Goal: Information Seeking & Learning: Learn about a topic

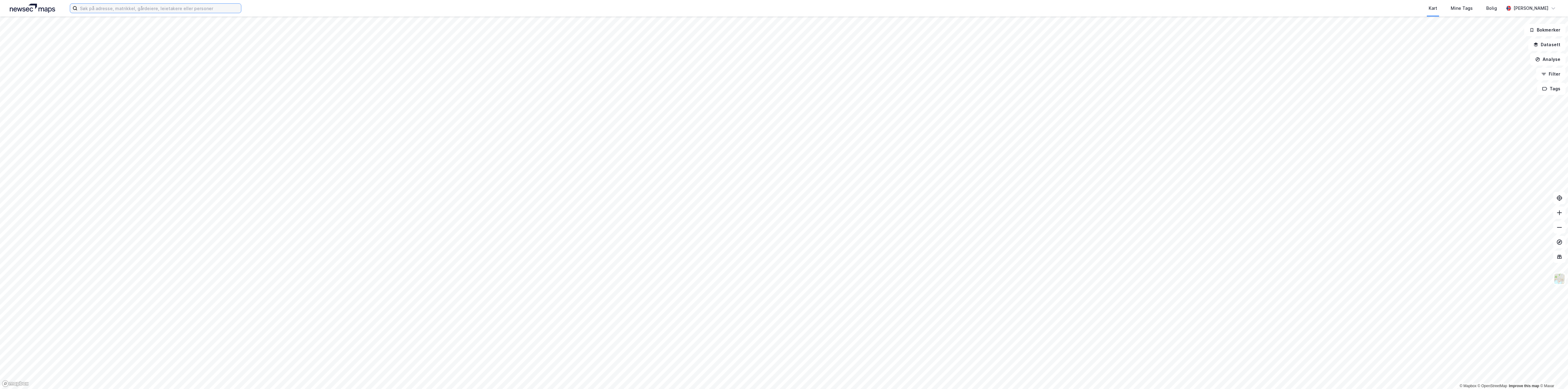
click at [201, 13] on input at bounding box center [159, 8] width 164 height 9
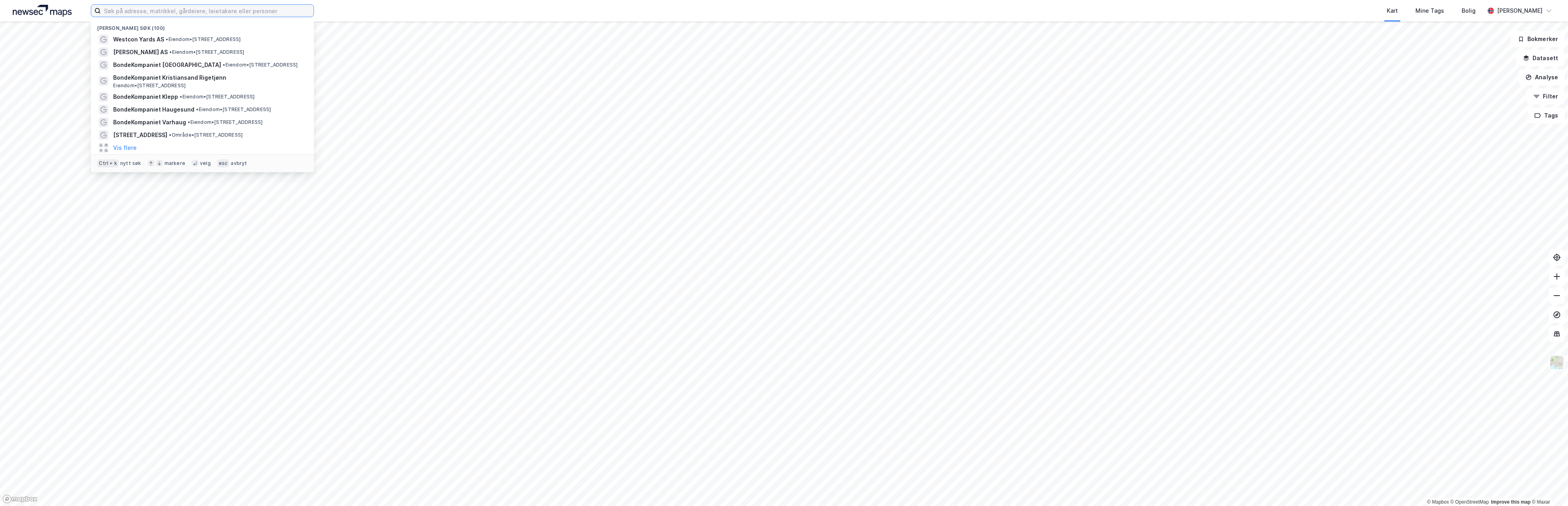
click at [143, 13] on input at bounding box center [207, 10] width 213 height 12
paste input "Flintegata"
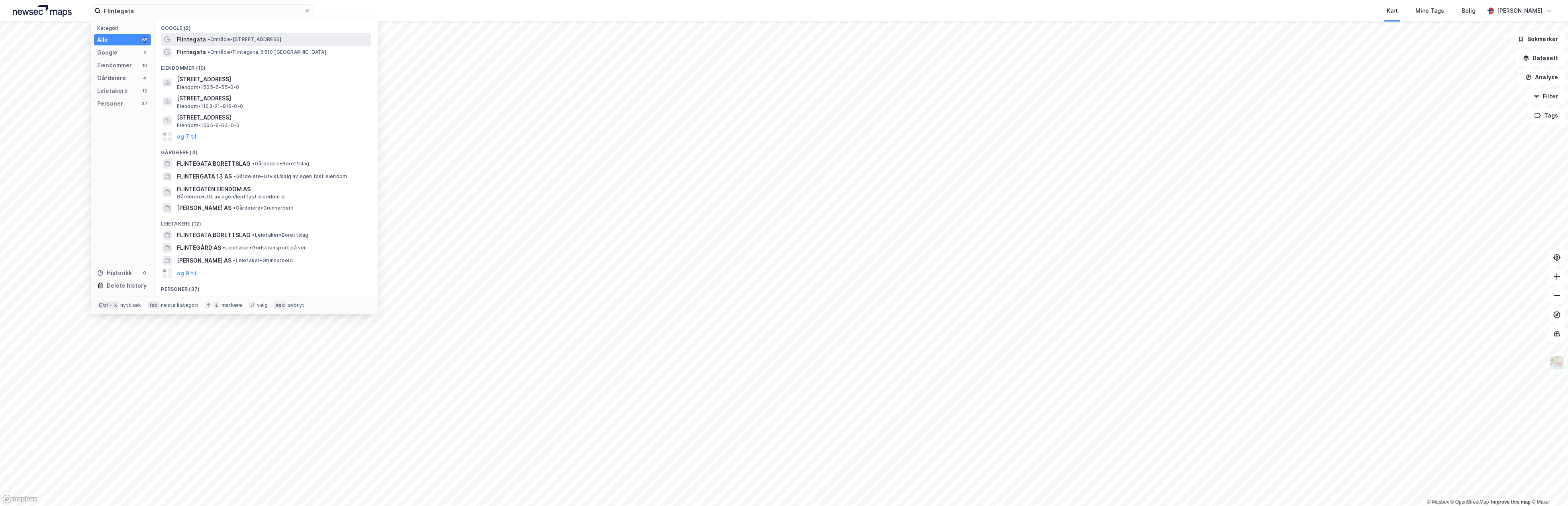
click at [202, 37] on span "Flintegata" at bounding box center [191, 40] width 29 height 10
click at [234, 9] on input "Flintegata" at bounding box center [202, 10] width 204 height 12
click at [207, 35] on span "[STREET_ADDRESS]" at bounding box center [204, 40] width 54 height 10
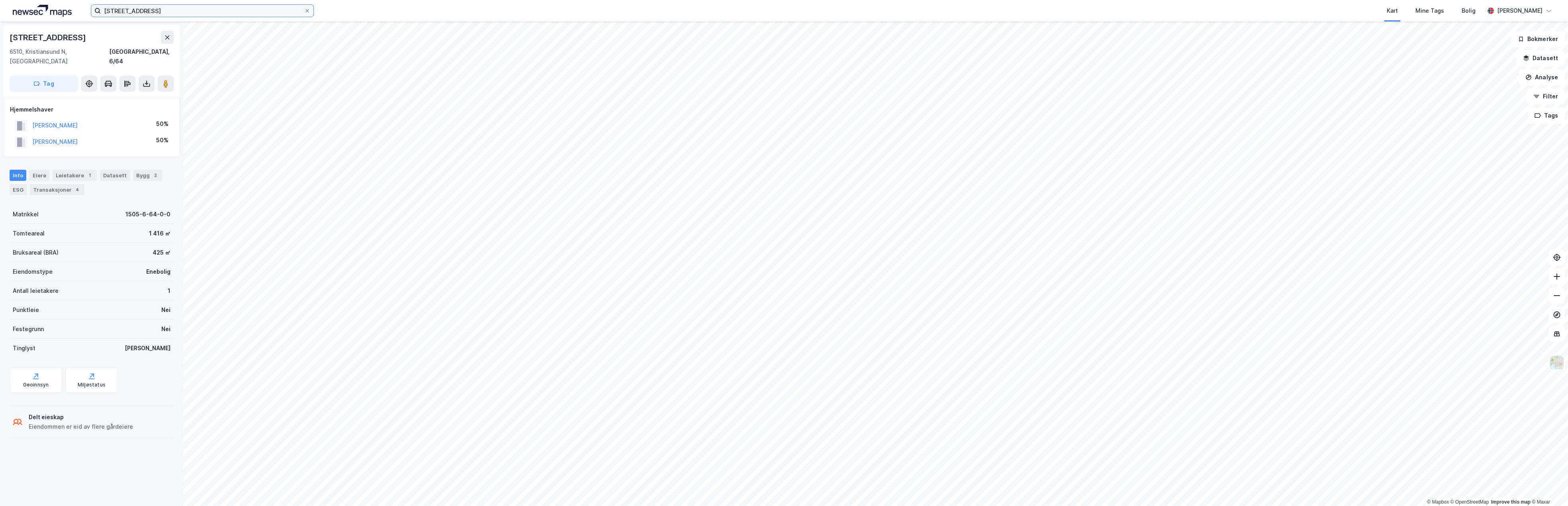
click at [156, 14] on input "[STREET_ADDRESS]" at bounding box center [202, 10] width 204 height 12
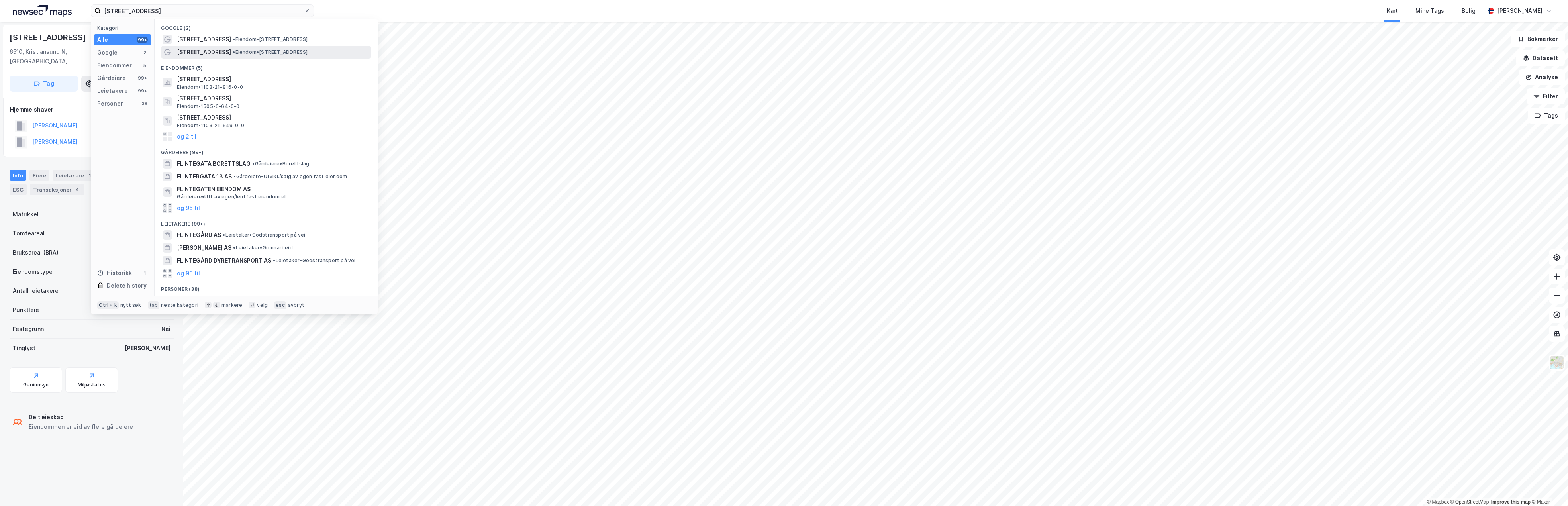
click at [208, 51] on span "[STREET_ADDRESS]" at bounding box center [204, 52] width 54 height 10
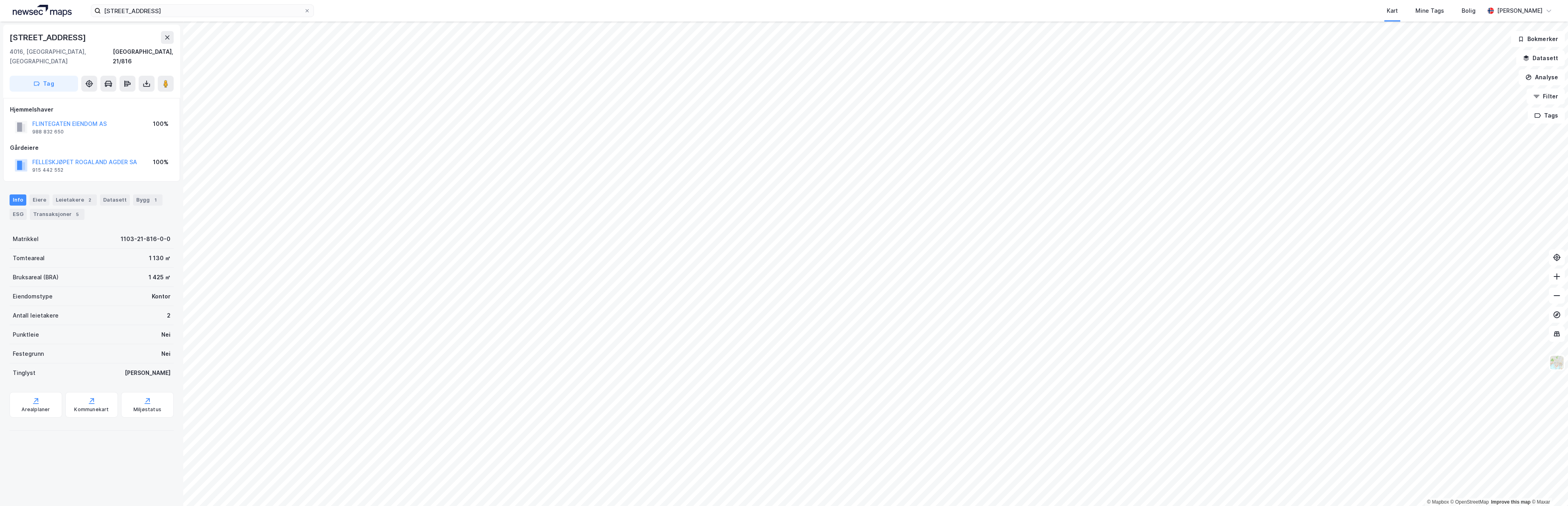
click at [153, 4] on div "[STREET_ADDRESS] Kart Mine Tags Bolig [PERSON_NAME]" at bounding box center [784, 10] width 1568 height 21
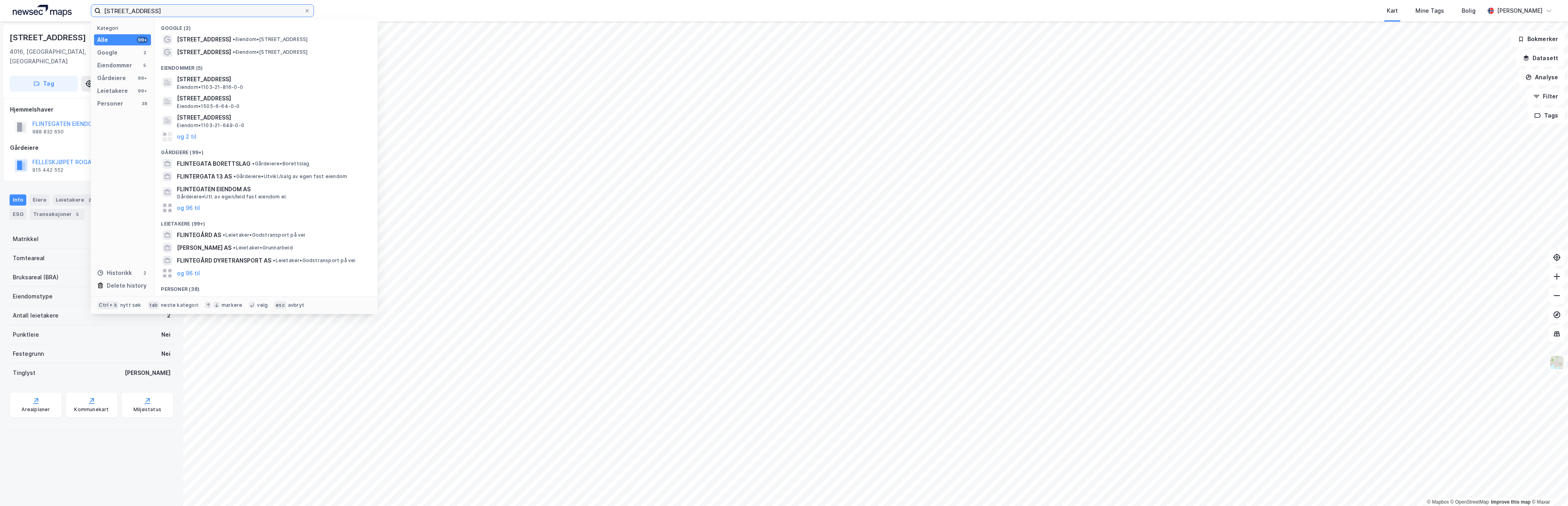
click at [152, 6] on input "[STREET_ADDRESS]" at bounding box center [202, 10] width 204 height 12
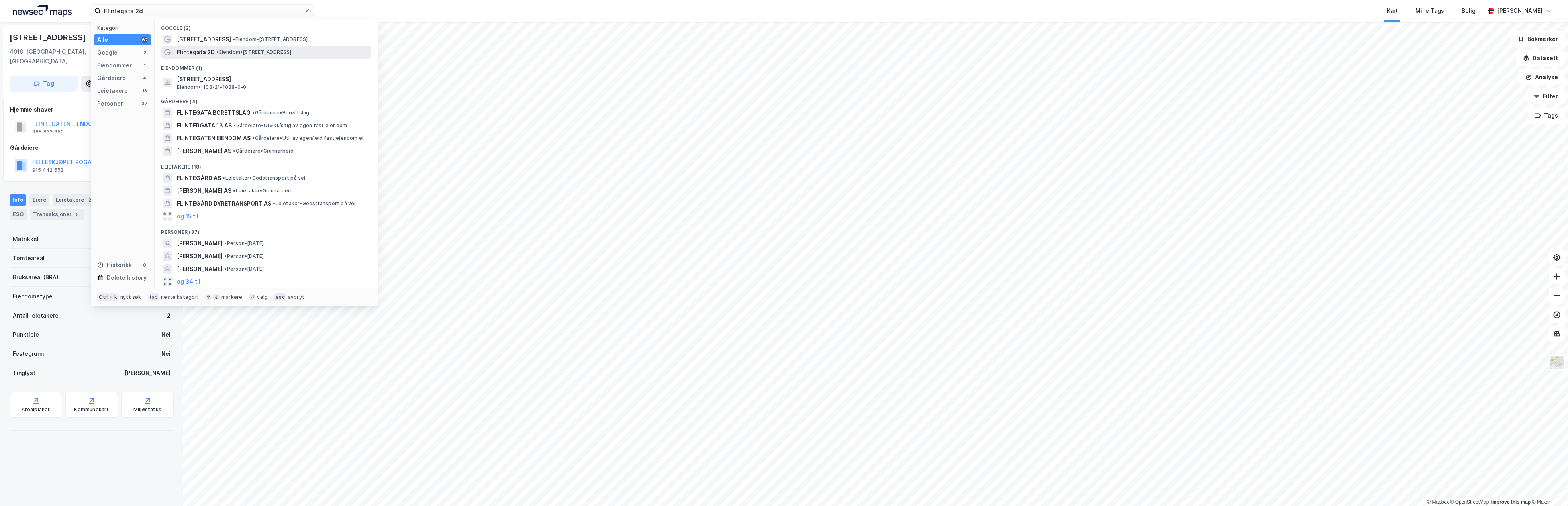
click at [200, 52] on span "Flintegata 2D" at bounding box center [196, 52] width 38 height 10
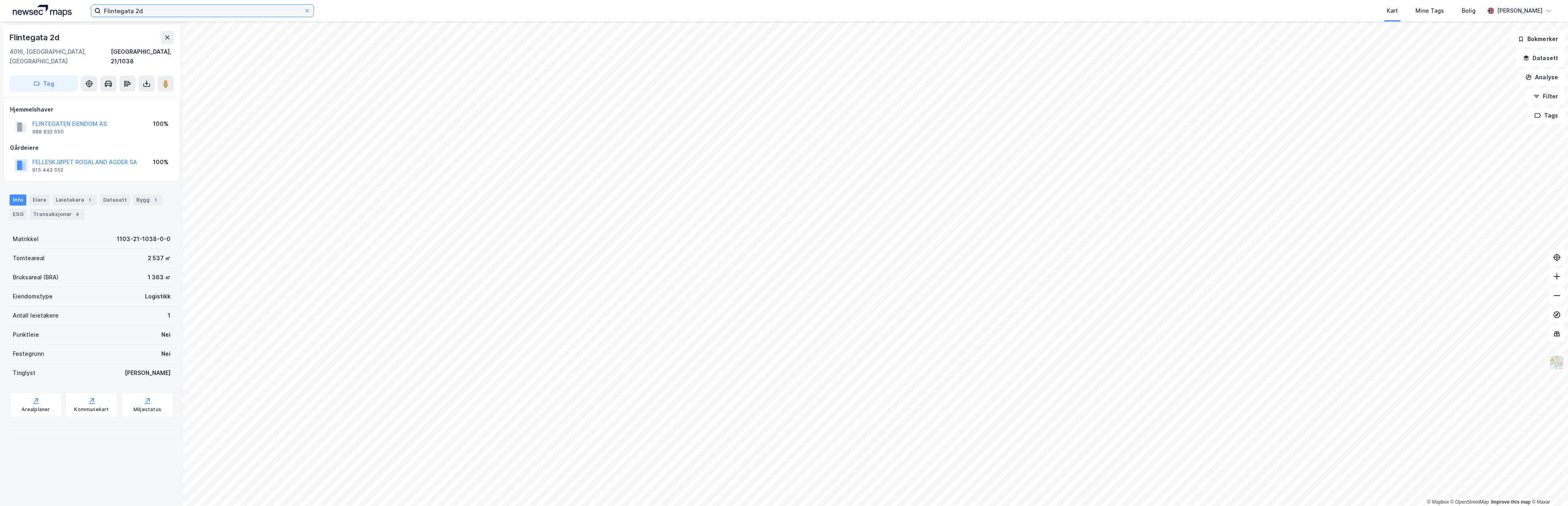
click at [162, 13] on input "Flintegata 2d" at bounding box center [202, 10] width 204 height 12
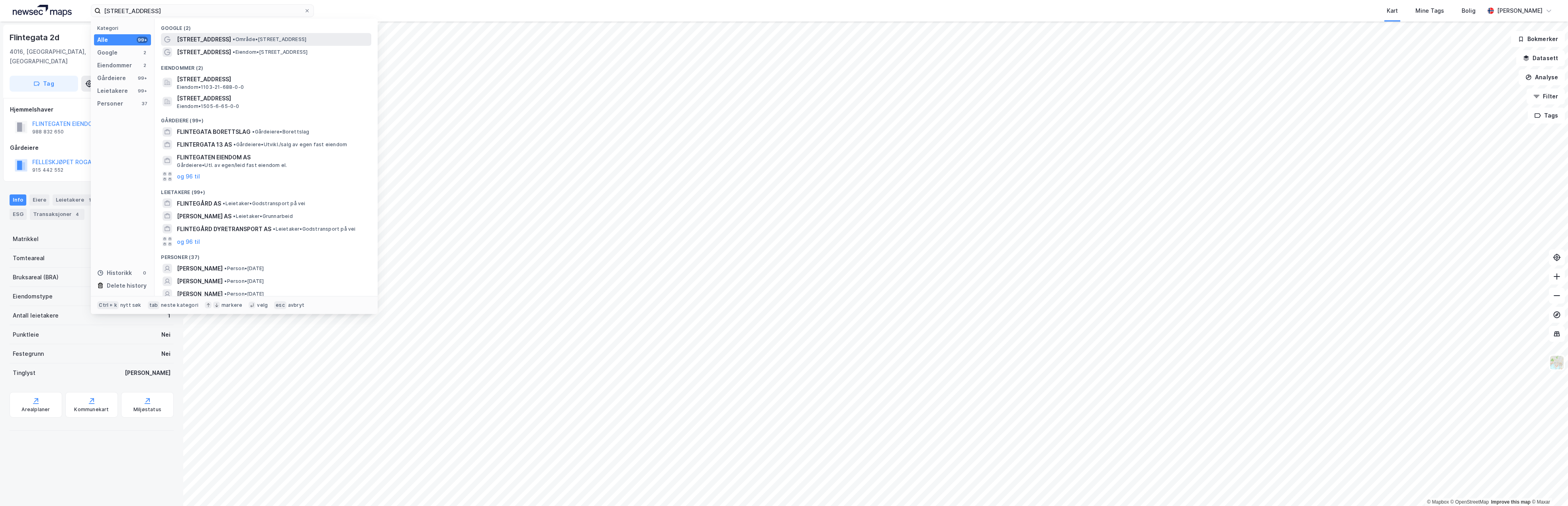
click at [200, 36] on span "[STREET_ADDRESS]" at bounding box center [204, 40] width 54 height 10
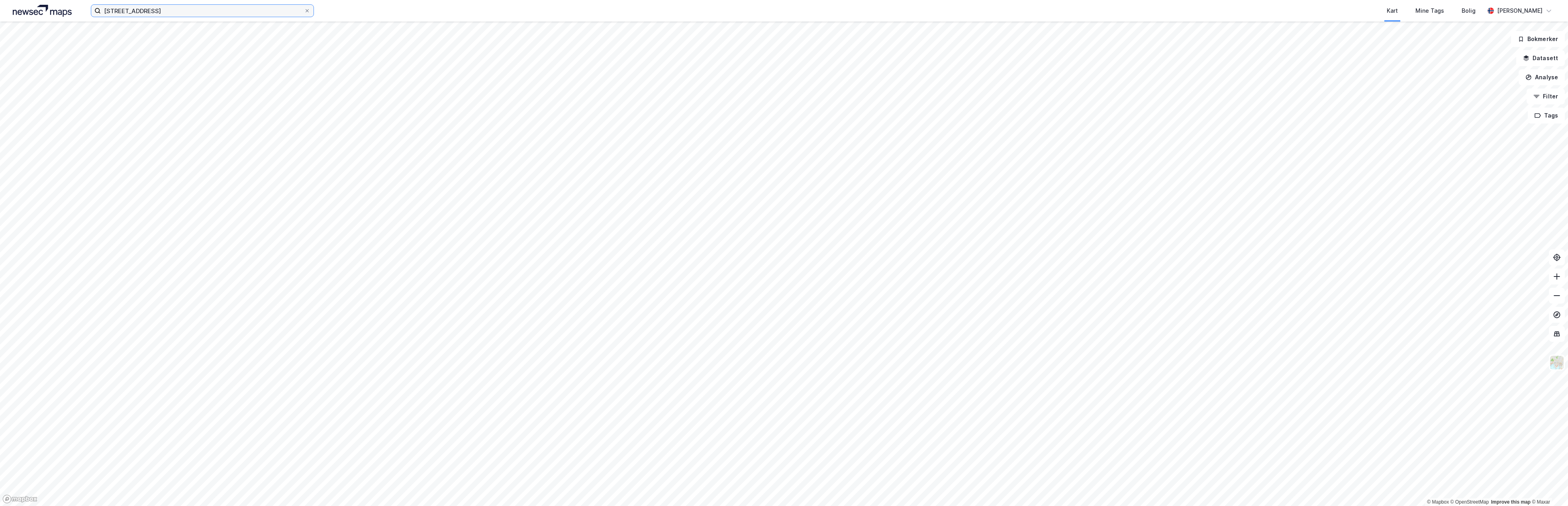
click at [208, 10] on input "[STREET_ADDRESS]" at bounding box center [202, 10] width 204 height 12
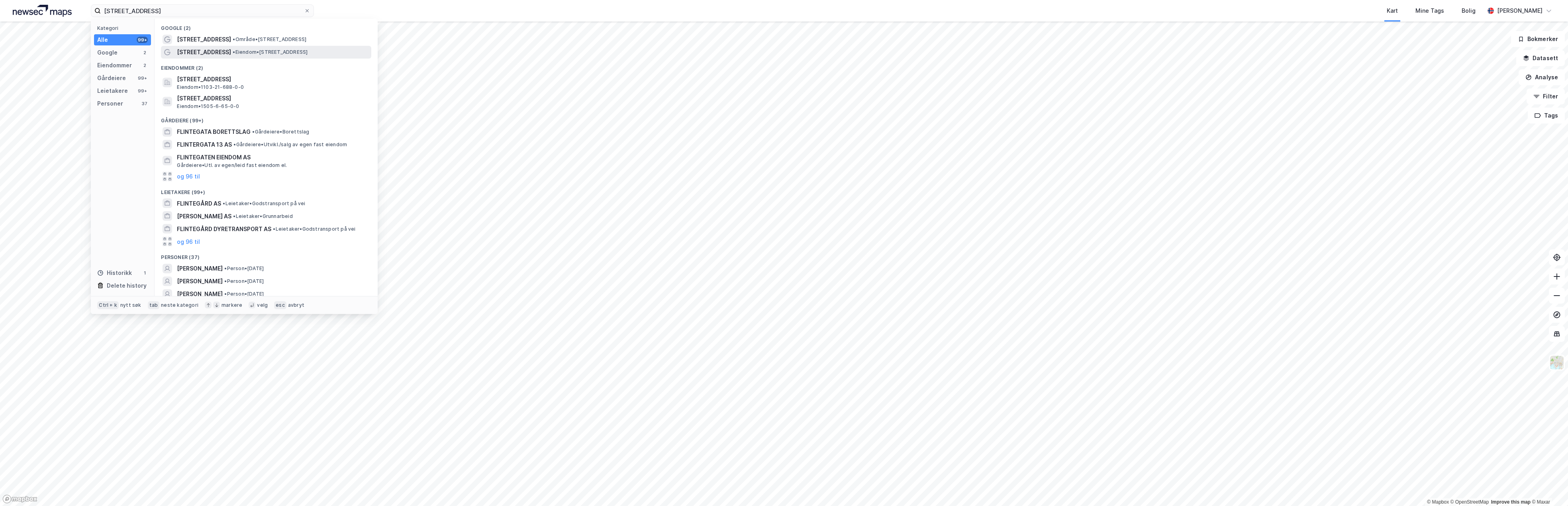
click at [233, 50] on span "•" at bounding box center [234, 52] width 2 height 6
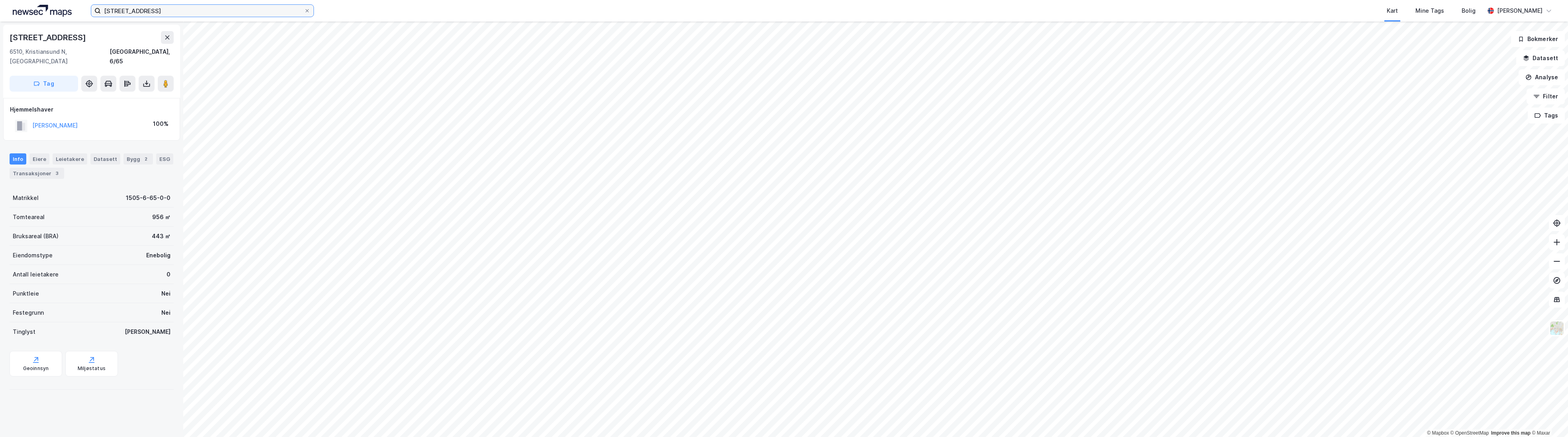
click at [250, 11] on input "[STREET_ADDRESS]" at bounding box center [202, 10] width 204 height 12
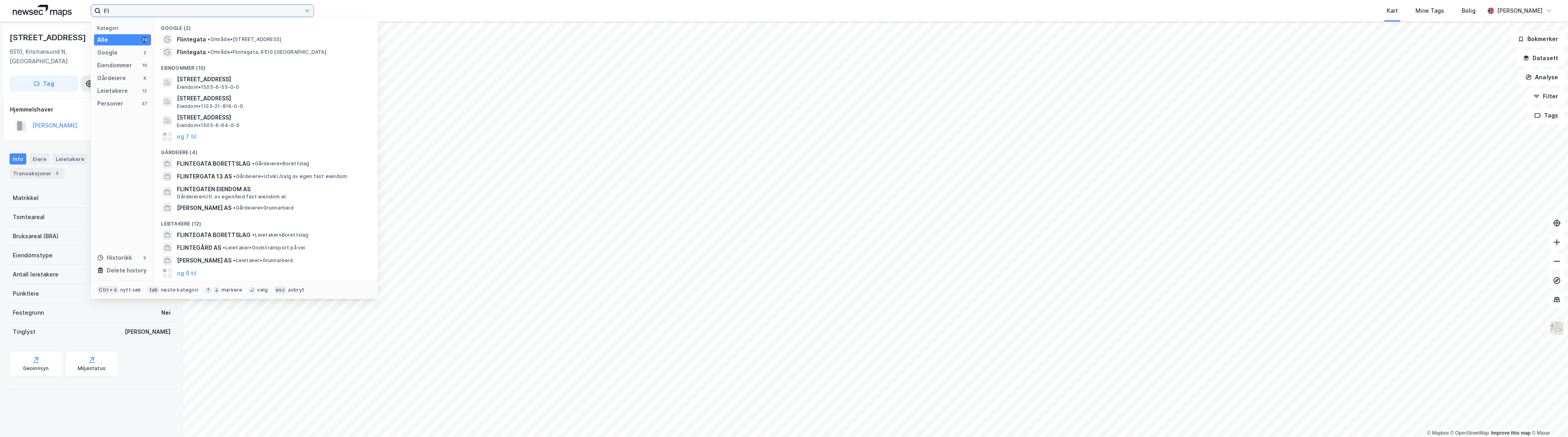
type input "F"
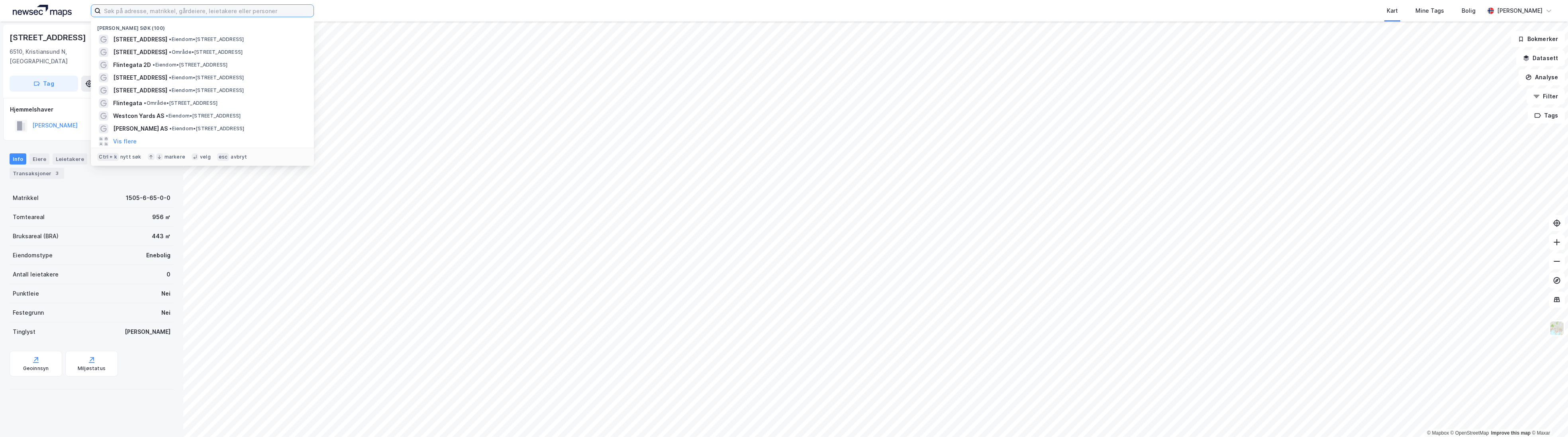
paste input "Flintegata 2D"
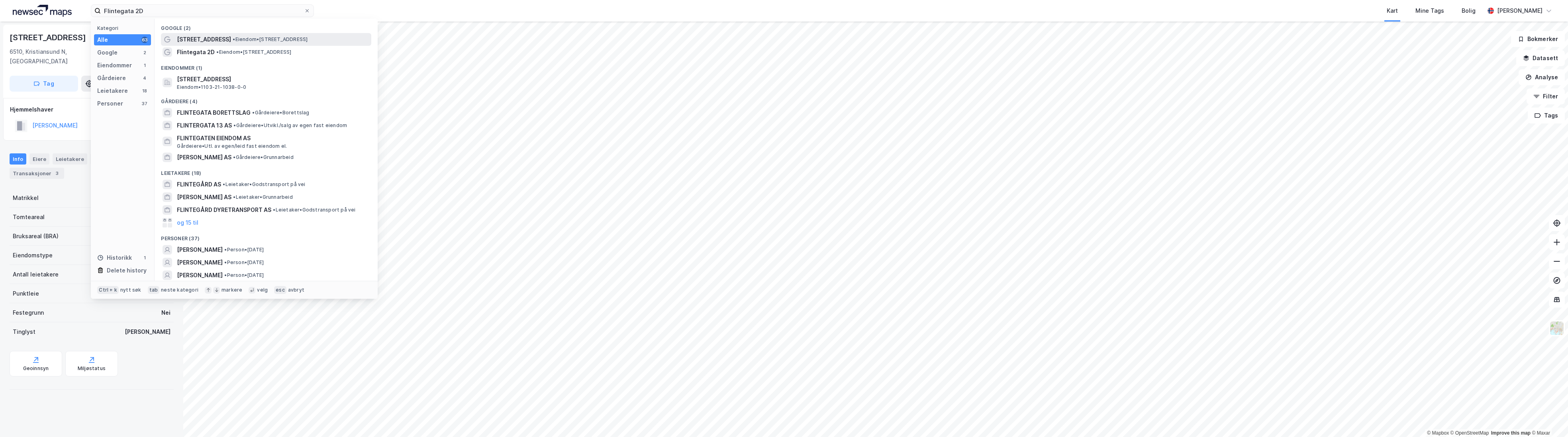
click at [205, 37] on span "[STREET_ADDRESS]" at bounding box center [204, 40] width 54 height 10
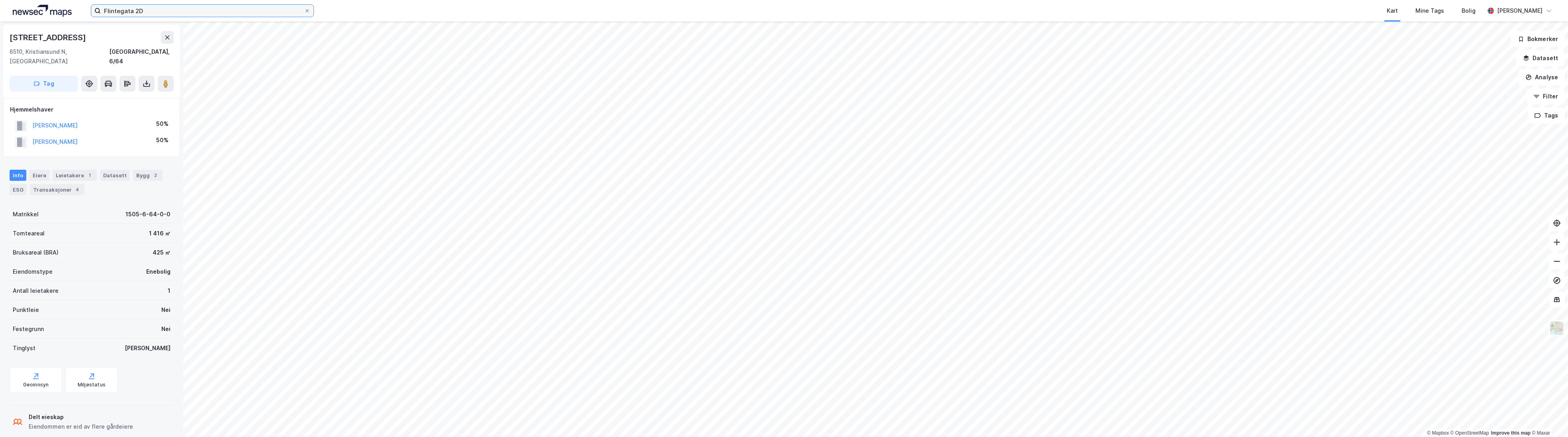
click at [176, 6] on input "Flintegata 2D" at bounding box center [202, 10] width 204 height 12
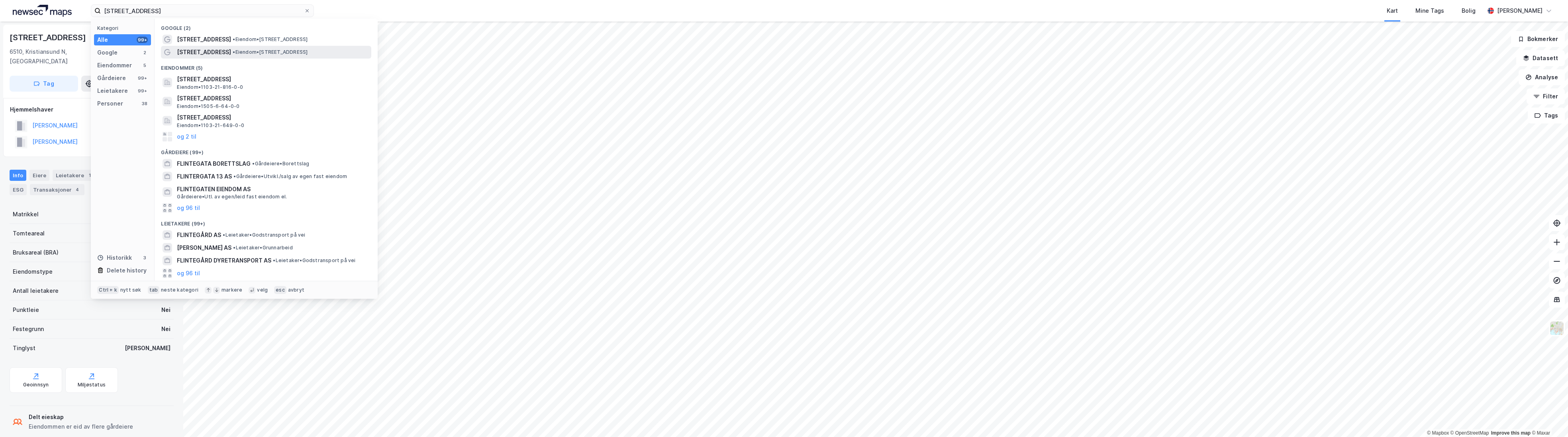
click at [193, 55] on span "[STREET_ADDRESS]" at bounding box center [204, 52] width 54 height 10
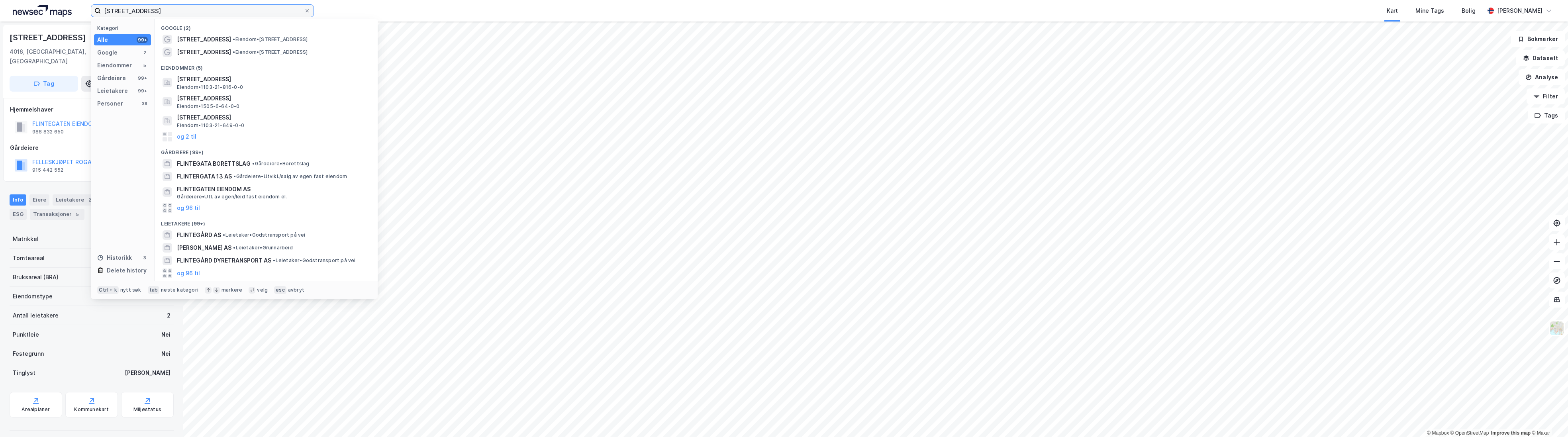
click at [173, 10] on input "[STREET_ADDRESS]" at bounding box center [202, 10] width 204 height 12
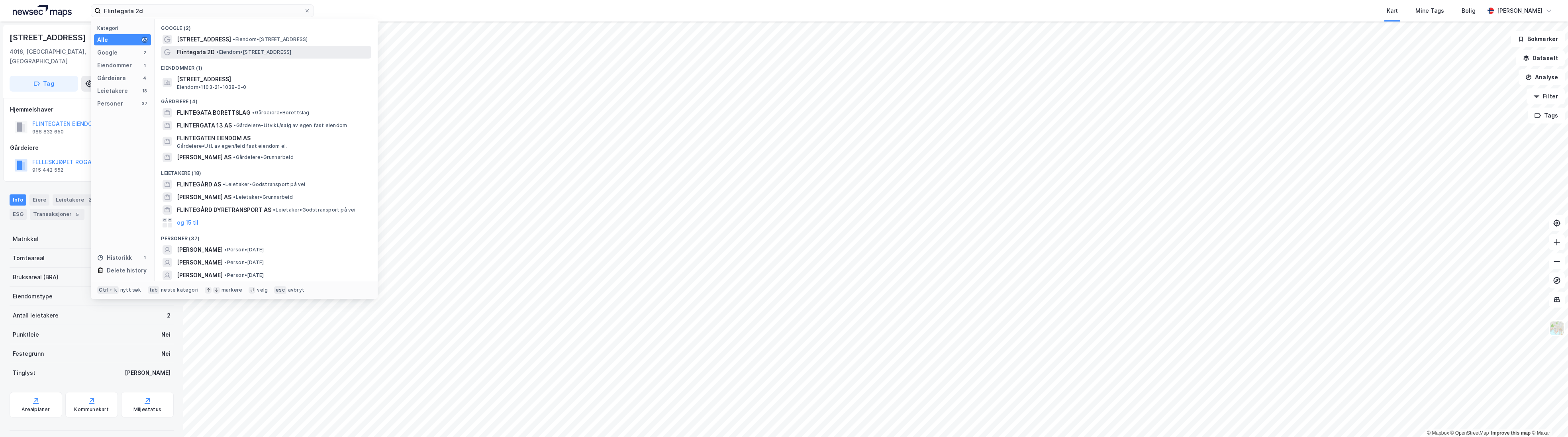
click at [207, 50] on span "Flintegata 2D" at bounding box center [196, 52] width 38 height 10
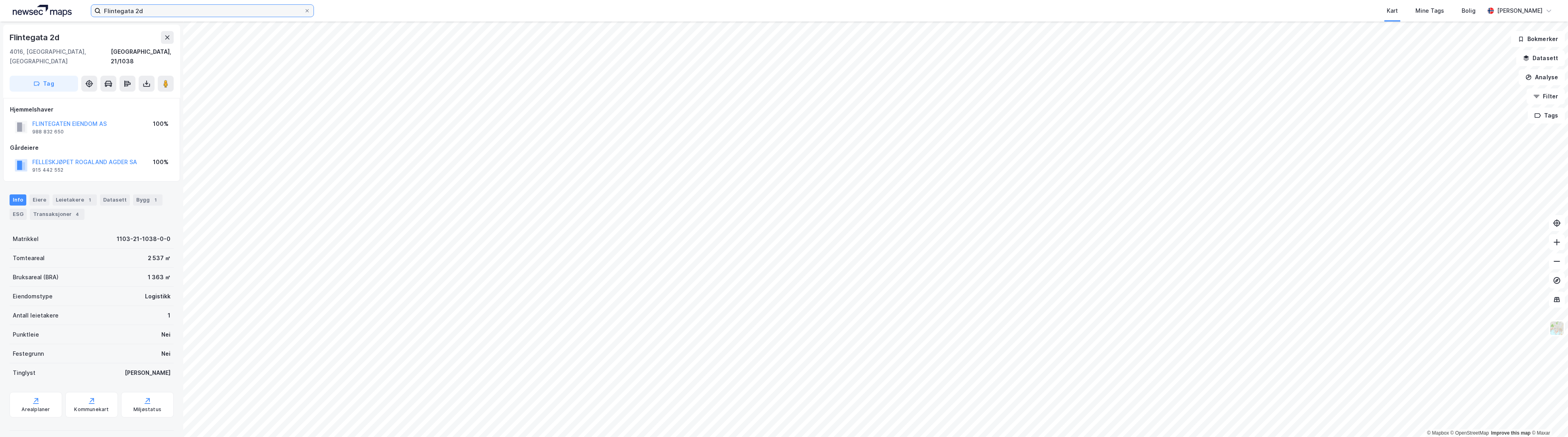
click at [144, 8] on input "Flintegata 2d" at bounding box center [202, 10] width 204 height 12
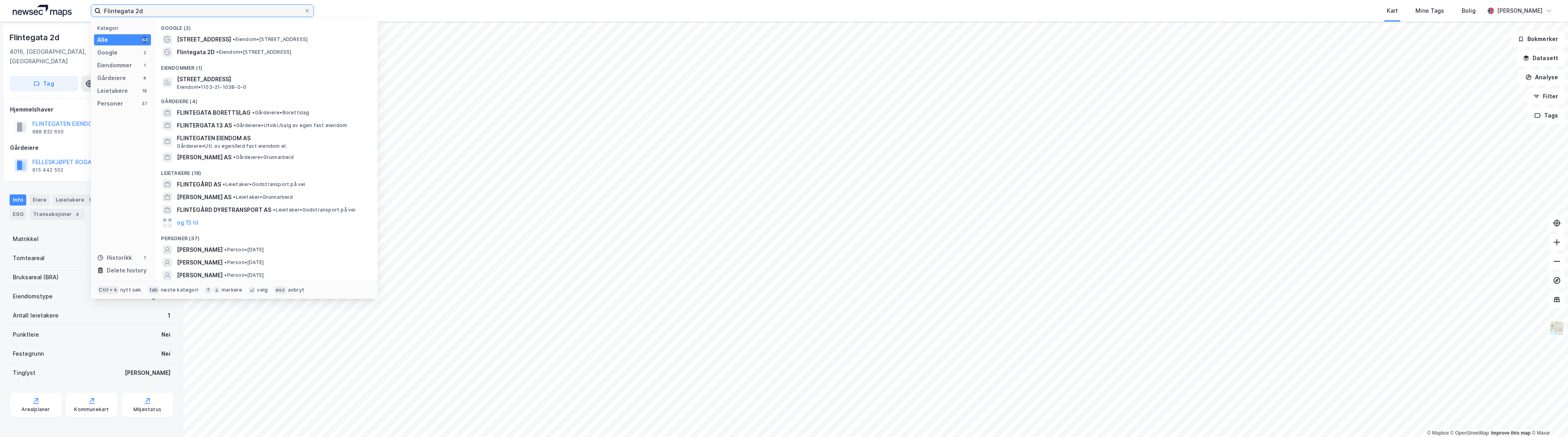
drag, startPoint x: 144, startPoint y: 8, endPoint x: 139, endPoint y: 8, distance: 5.0
click at [139, 8] on input "Flintegata 2d" at bounding box center [202, 10] width 204 height 12
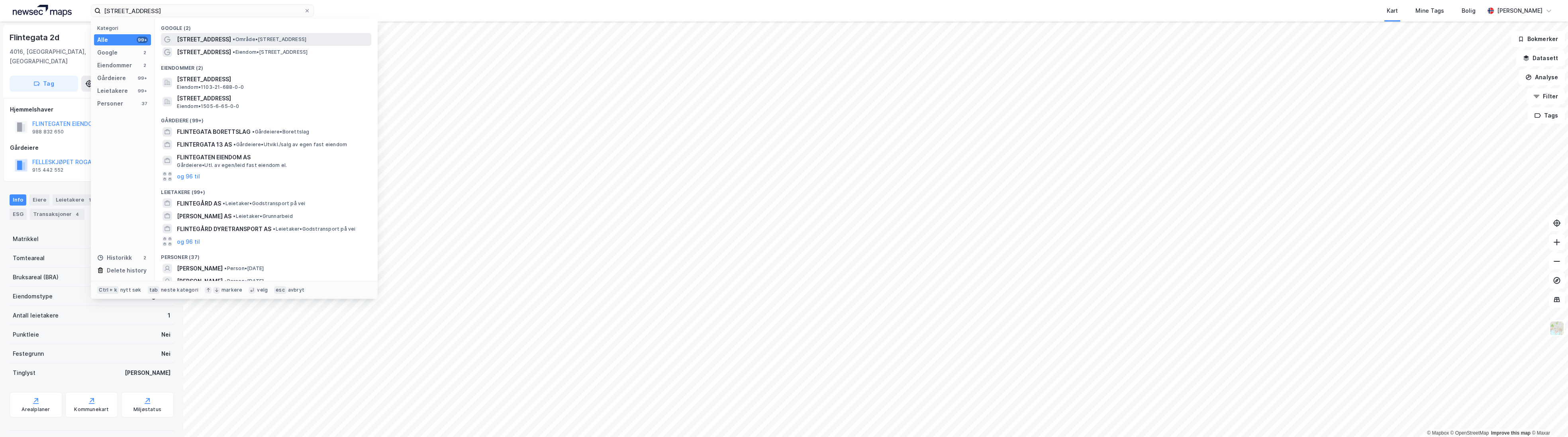
click at [239, 42] on span "• Område • [STREET_ADDRESS]" at bounding box center [269, 40] width 74 height 6
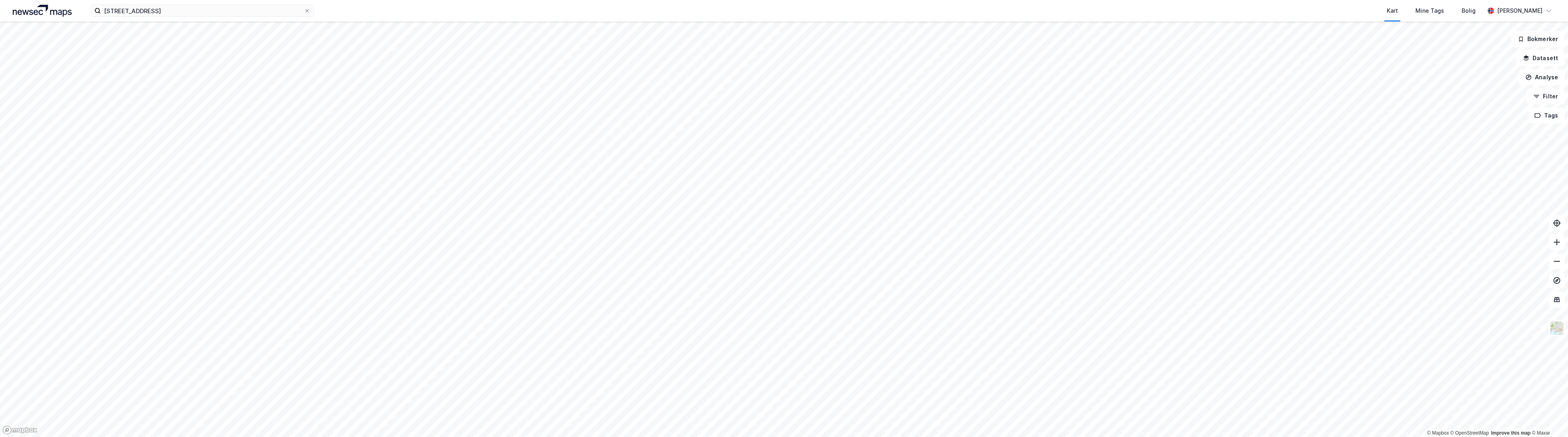
click at [181, 17] on div "[STREET_ADDRESS] Kart Mine Tags Bolig [PERSON_NAME]" at bounding box center [784, 10] width 1568 height 21
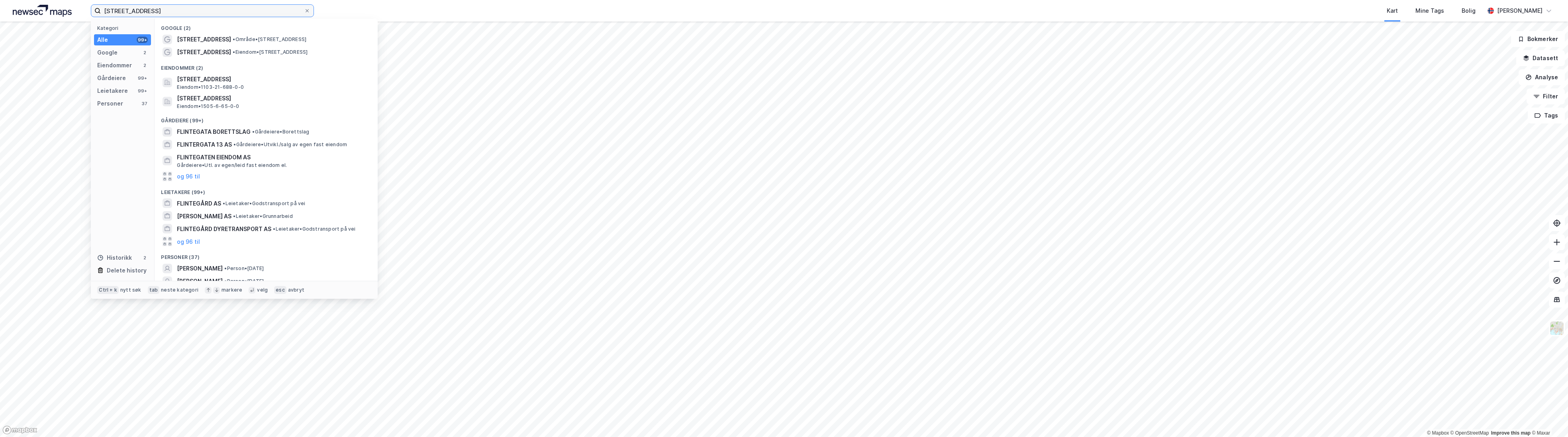
click at [182, 13] on input "[STREET_ADDRESS]" at bounding box center [202, 10] width 204 height 12
click at [233, 41] on span "• Område • [STREET_ADDRESS]" at bounding box center [269, 40] width 74 height 6
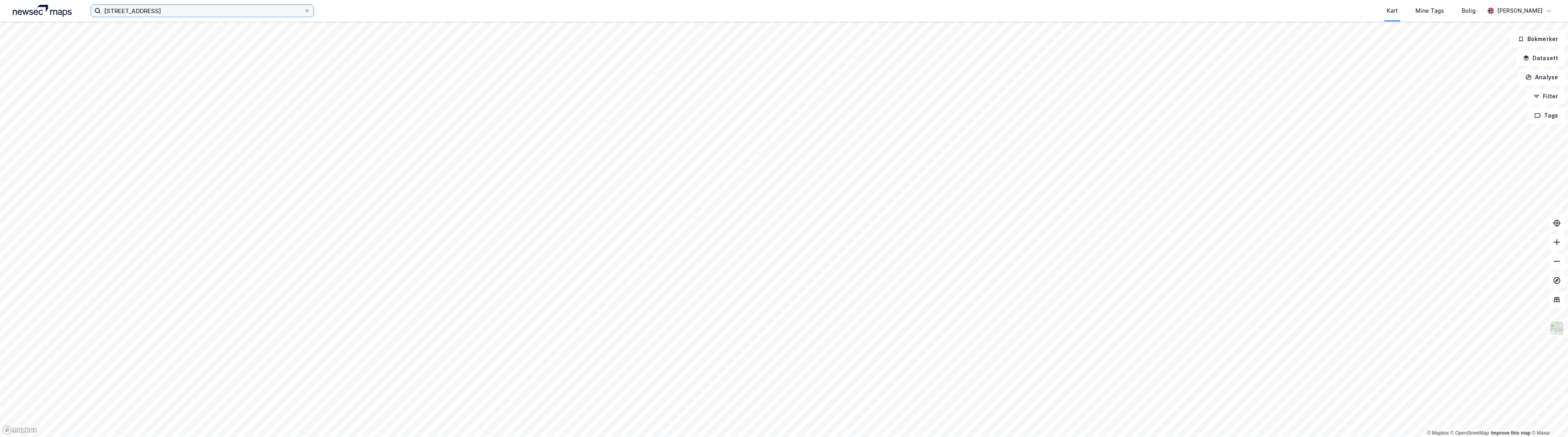
click at [168, 10] on input "[STREET_ADDRESS]" at bounding box center [202, 10] width 204 height 12
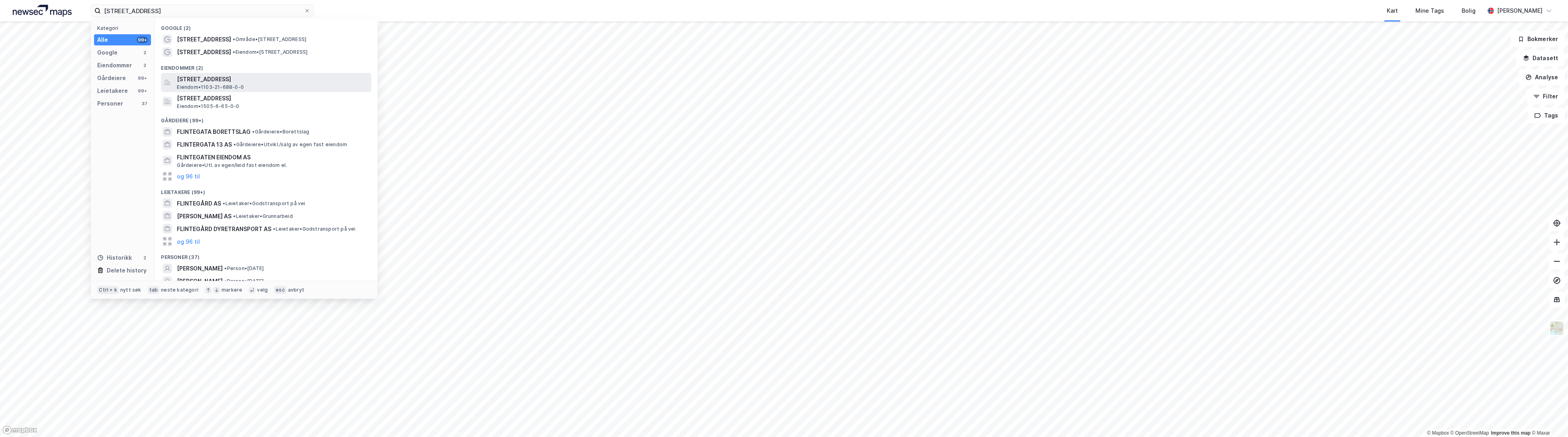
click at [265, 82] on span "[STREET_ADDRESS]" at bounding box center [272, 79] width 192 height 10
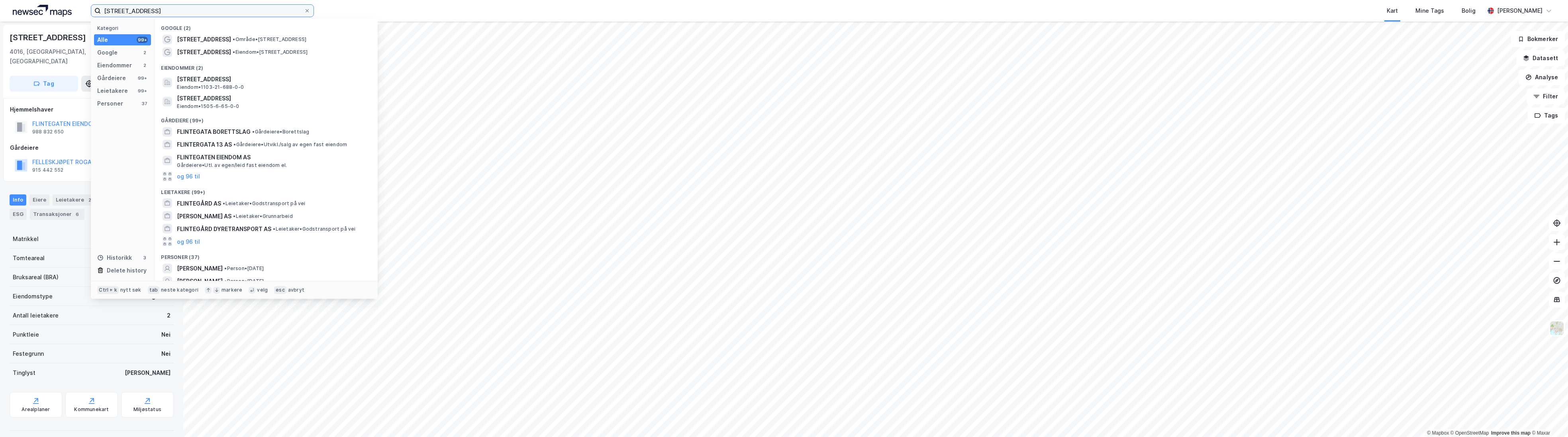
drag, startPoint x: 194, startPoint y: 13, endPoint x: 173, endPoint y: 11, distance: 21.1
click at [194, 13] on input "[STREET_ADDRESS]" at bounding box center [202, 10] width 204 height 12
drag, startPoint x: 152, startPoint y: 8, endPoint x: 82, endPoint y: 6, distance: 70.0
click at [82, 6] on div "[STREET_ADDRESS] Kategori Alle 99+ Google 2 Eiendommer 2 Gårdeiere 99+ Leietake…" at bounding box center [784, 10] width 1568 height 21
paste input "Bondekompaniet Etne"
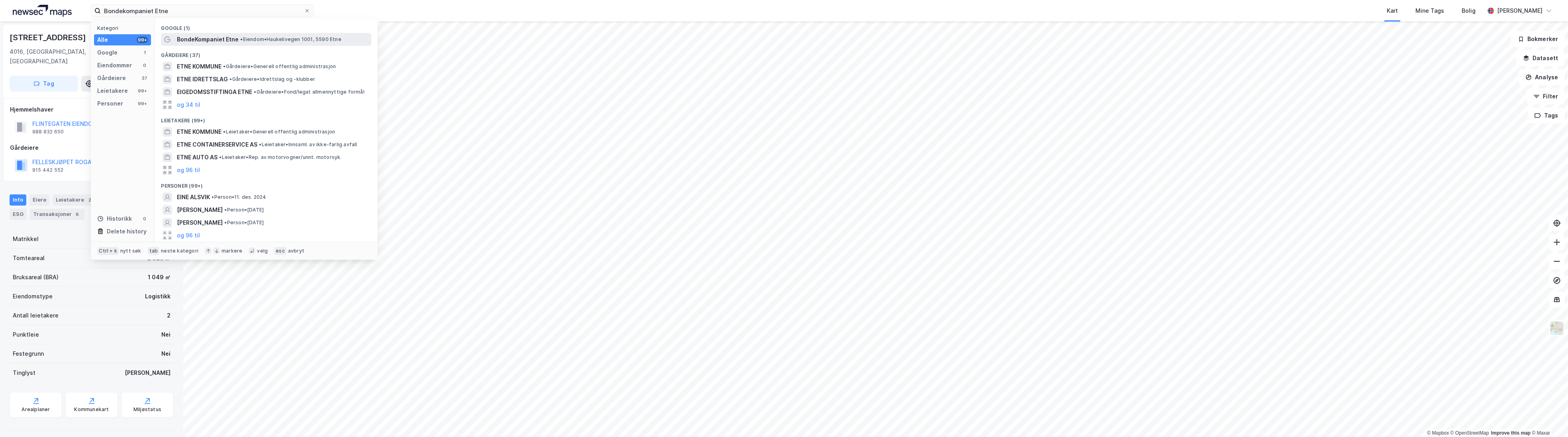
click at [200, 38] on span "BondeKompaniet Etne" at bounding box center [207, 40] width 62 height 10
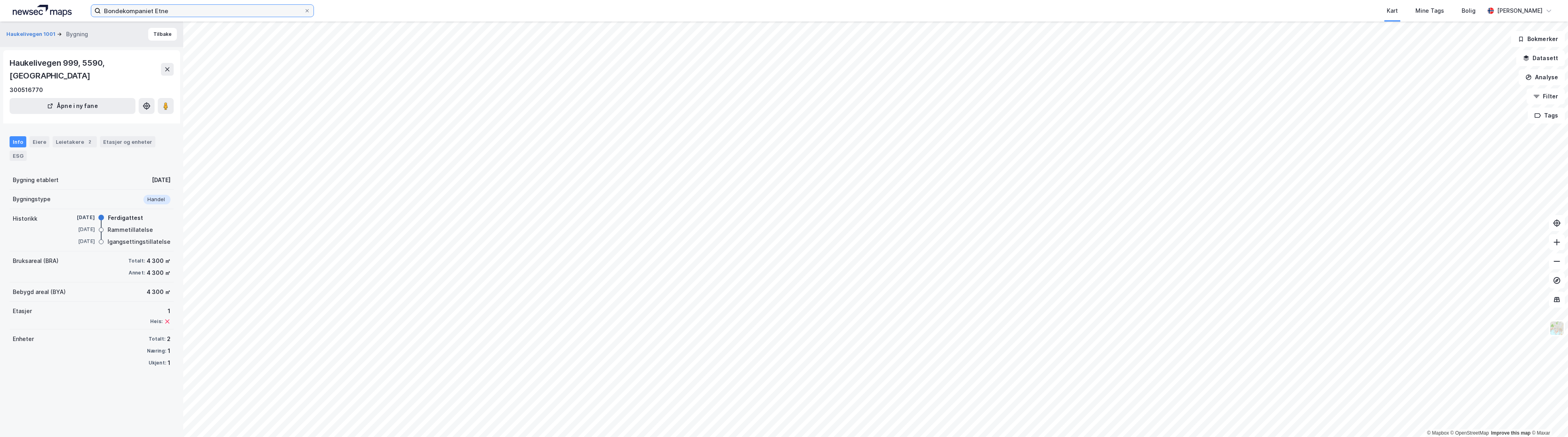
click at [169, 8] on input "Bondekompaniet Etne" at bounding box center [202, 10] width 204 height 12
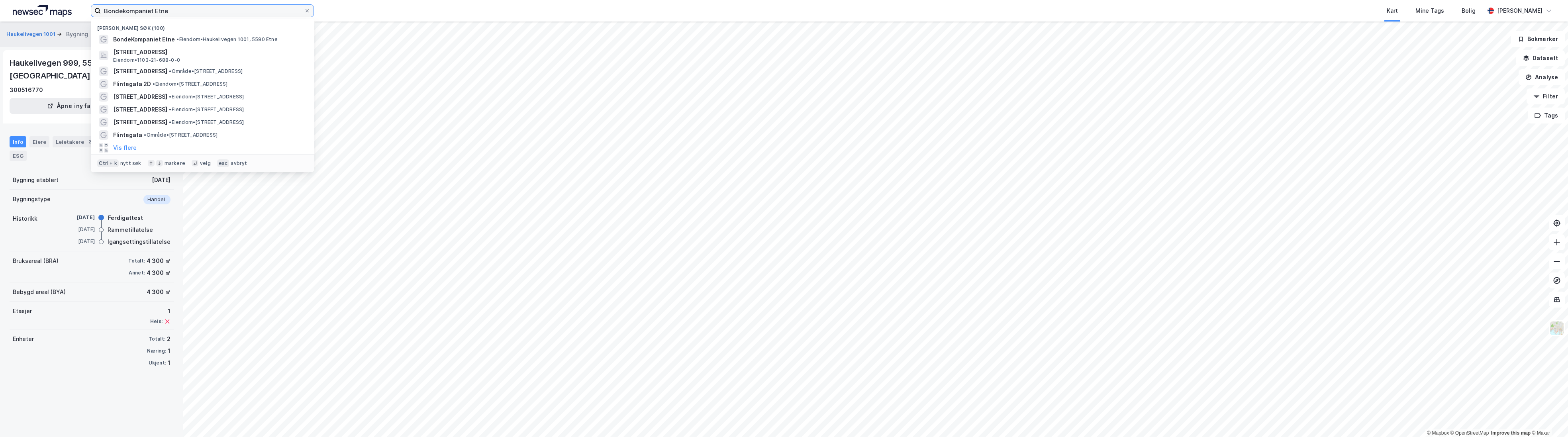
drag, startPoint x: 174, startPoint y: 9, endPoint x: 71, endPoint y: 8, distance: 103.0
click at [71, 8] on div "Bondekompaniet Etne Nylige søk (100) BondeKompaniet Etne • Eiendom • Haukeliveg…" at bounding box center [784, 10] width 1568 height 21
paste input "vj"
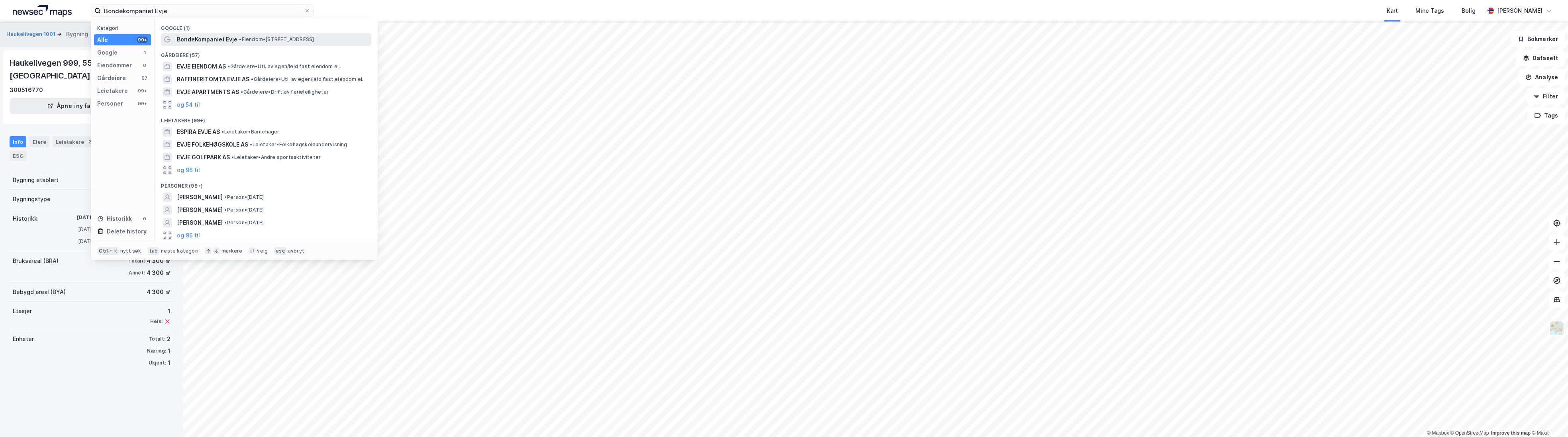
click at [242, 36] on span "•" at bounding box center [240, 40] width 2 height 6
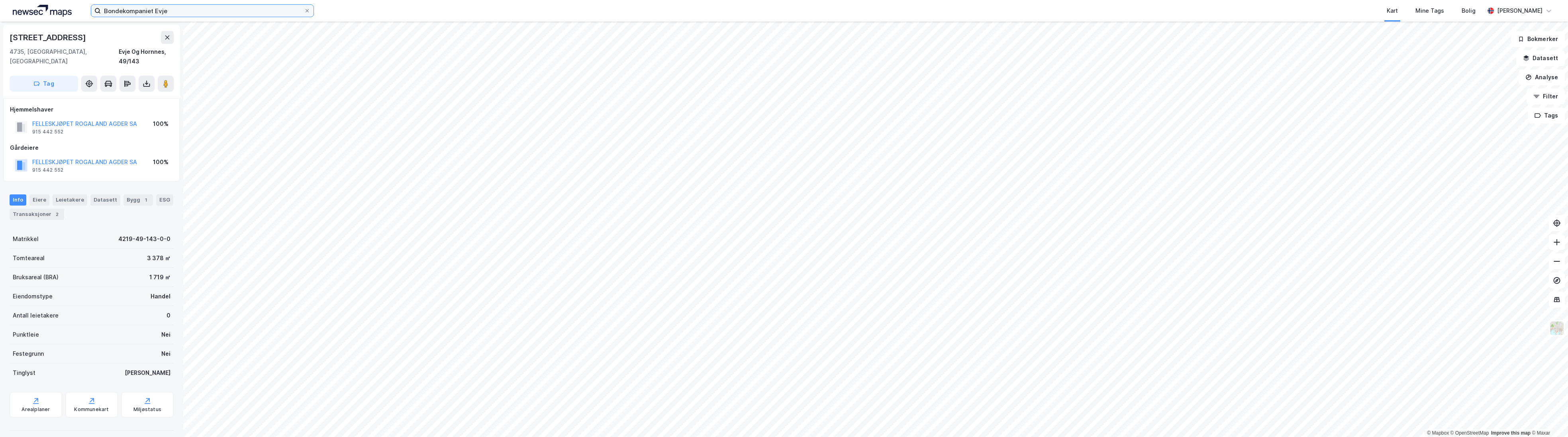
click at [170, 10] on input "Bondekompaniet Evje" at bounding box center [202, 10] width 204 height 12
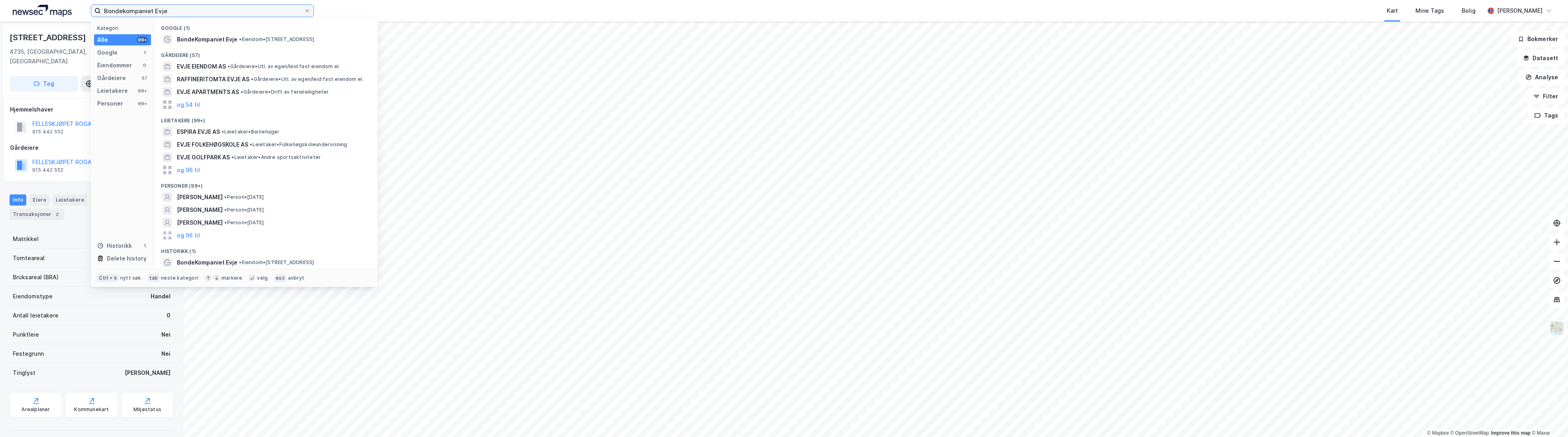
drag, startPoint x: 182, startPoint y: 10, endPoint x: 46, endPoint y: 6, distance: 136.1
click at [46, 6] on div "Bondekompaniet Evje Kategori Alle 99+ Google 1 Eiendommer 0 Gårdeiere 57 Leieta…" at bounding box center [784, 10] width 1568 height 21
paste input "Flekkefjord"
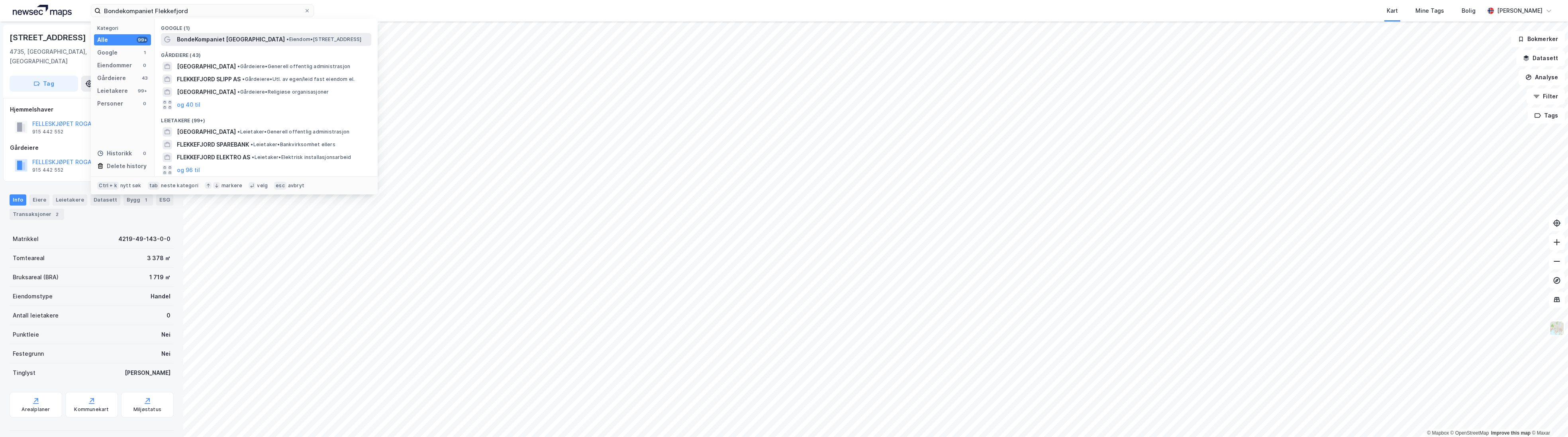
click at [230, 43] on span "BondeKompaniet [GEOGRAPHIC_DATA]" at bounding box center [230, 40] width 108 height 10
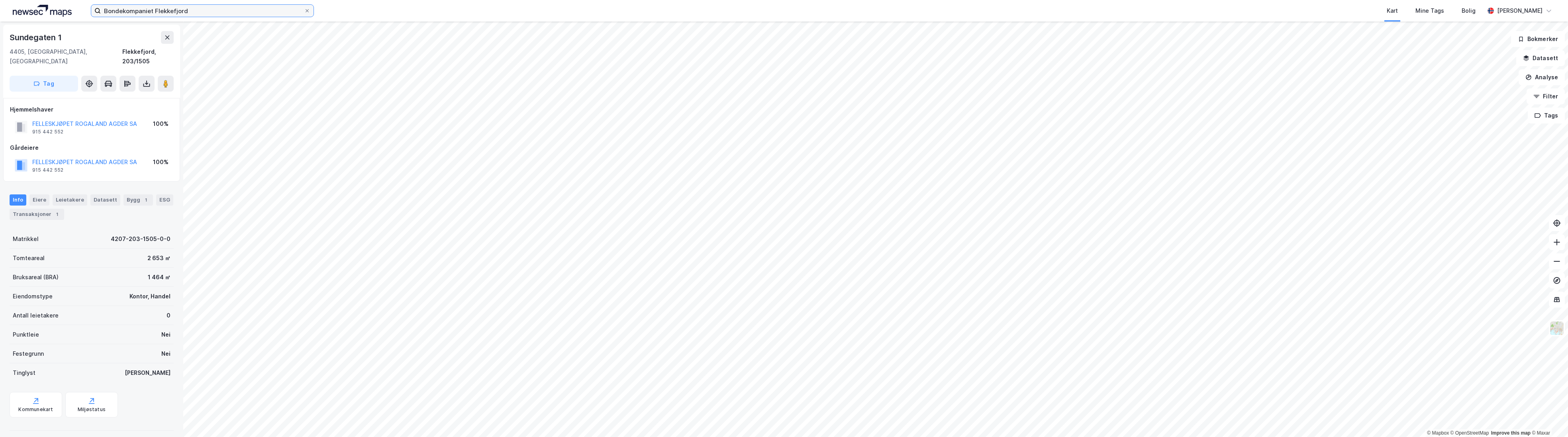
click at [219, 6] on input "Bondekompaniet Flekkefjord" at bounding box center [202, 10] width 204 height 12
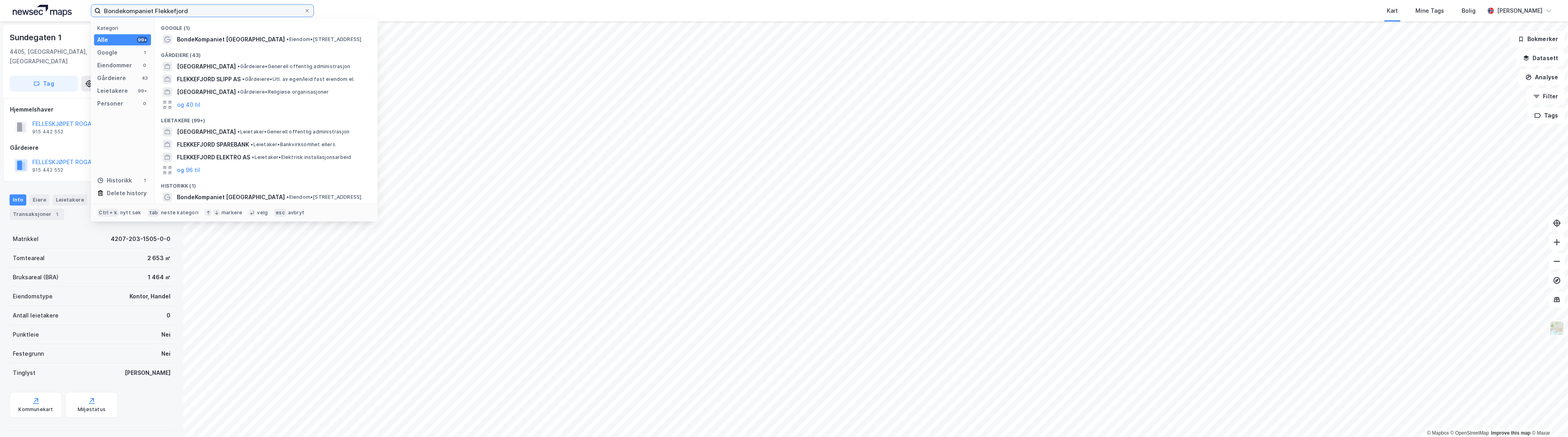
drag, startPoint x: 219, startPoint y: 6, endPoint x: 70, endPoint y: 13, distance: 149.2
click at [70, 13] on div "Bondekompaniet Flekkefjord Kategori Alle 99+ Google 1 Eiendommer 0 Gårdeiere 43…" at bounding box center [784, 10] width 1568 height 21
paste input "Lager Klepp IMEK"
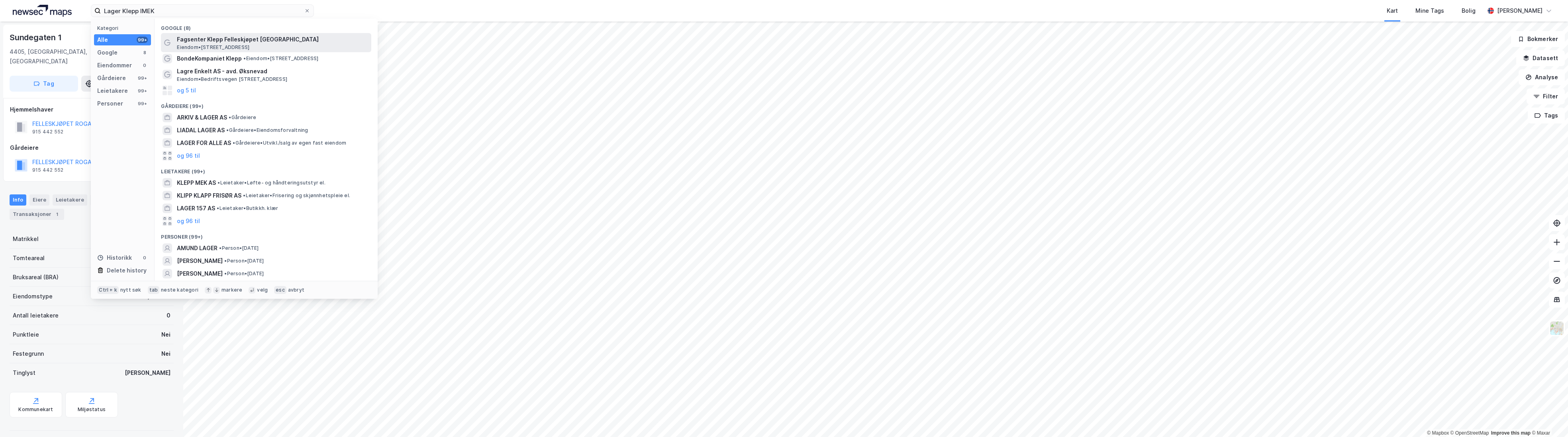
click at [270, 42] on span "Fagsenter Klepp Felleskjøpet [GEOGRAPHIC_DATA]" at bounding box center [272, 40] width 192 height 10
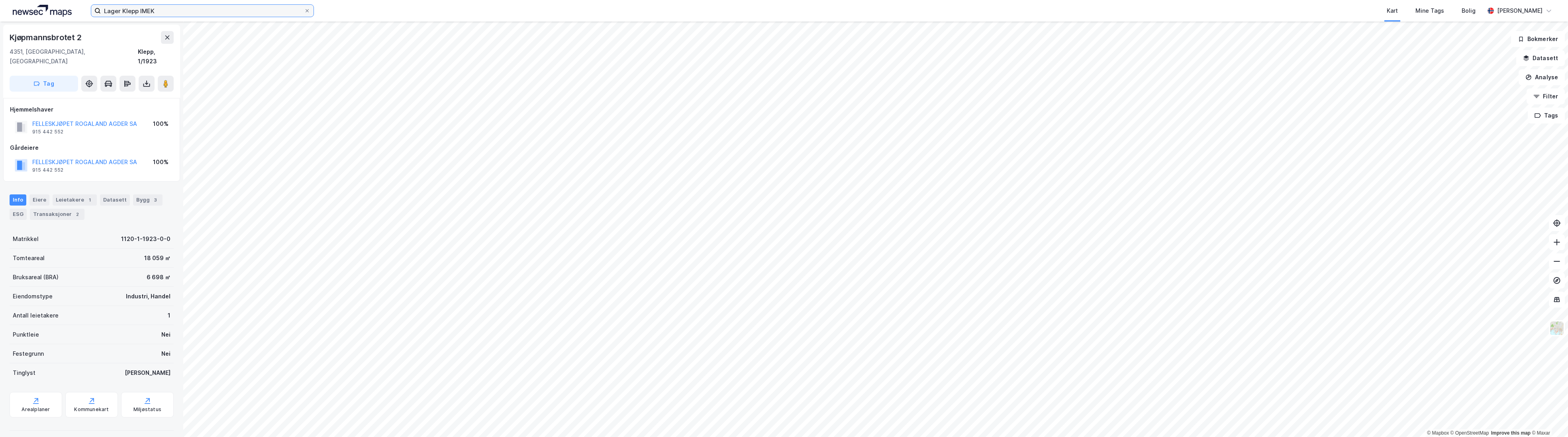
click at [168, 11] on input "Lager Klepp IMEK" at bounding box center [202, 10] width 204 height 12
click at [171, 3] on div "Lager Klepp IMEK Kart Mine Tags Bolig [PERSON_NAME]" at bounding box center [784, 10] width 1568 height 21
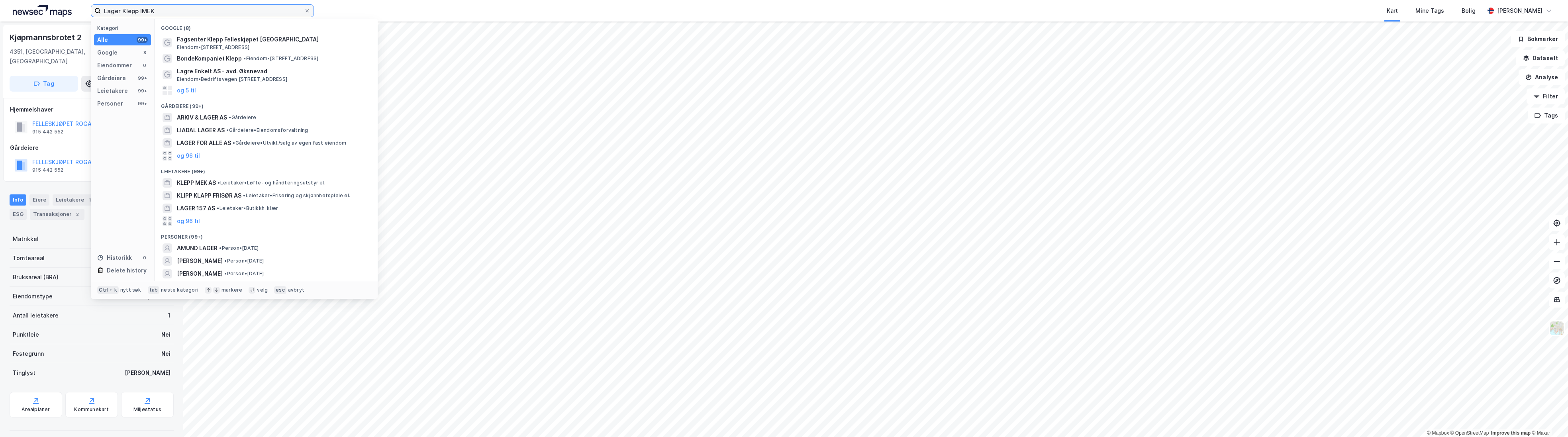
drag, startPoint x: 167, startPoint y: 8, endPoint x: 83, endPoint y: 10, distance: 84.0
click at [83, 10] on div "Lager Klepp IMEK Kategori Alle 99+ Google 8 Eiendommer 0 Gårdeiere 99+ Leietake…" at bounding box center [784, 10] width 1568 height 21
paste input "Kjøpmannsbrotet 4"
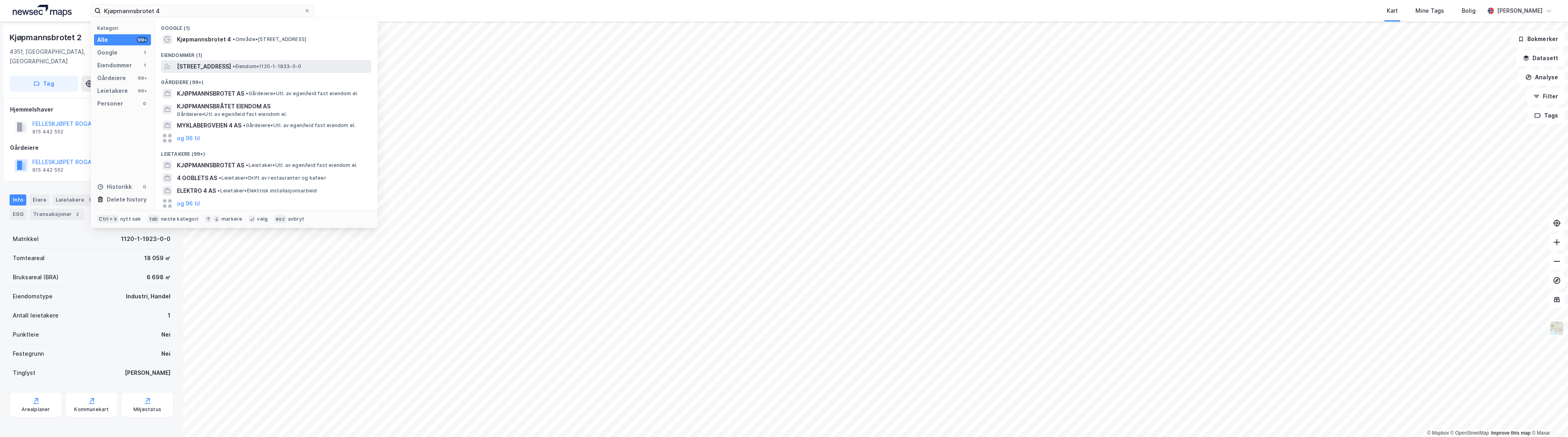
click at [212, 69] on span "[STREET_ADDRESS]" at bounding box center [204, 66] width 54 height 10
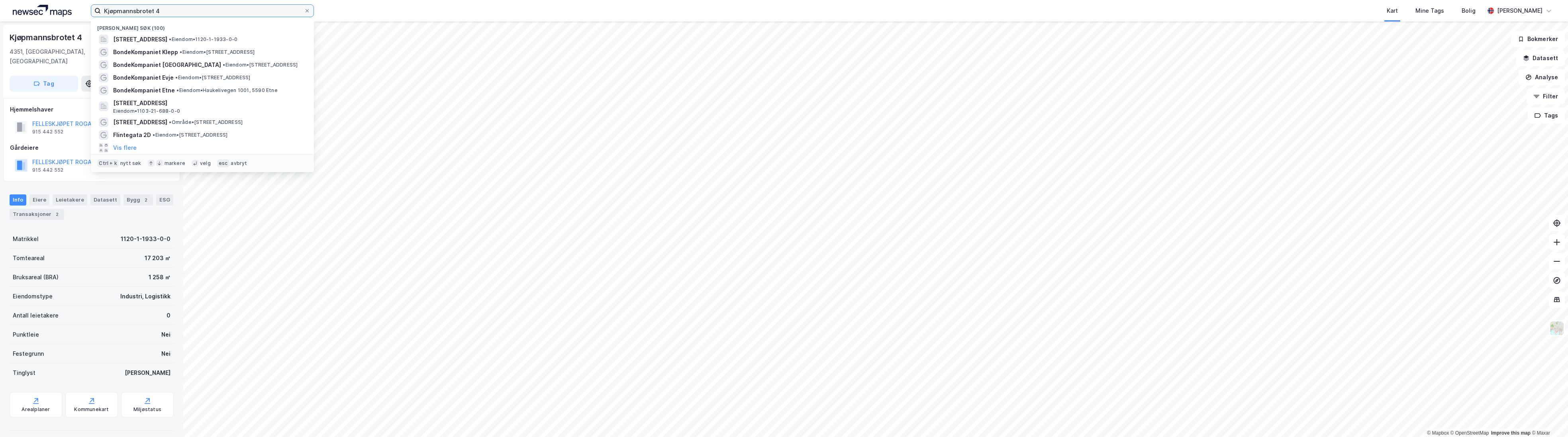
click at [188, 14] on input "Kjøpmannsbrotet 4" at bounding box center [202, 10] width 204 height 12
drag, startPoint x: 169, startPoint y: 10, endPoint x: 70, endPoint y: 3, distance: 99.2
click at [70, 3] on div "Kjøpmannsbrotet 4 Nylige søk (100) [STREET_ADDRESS] • Eiendom • 1120-1-1933-0-0…" at bounding box center [784, 10] width 1568 height 21
paste input "Seimsvegen 115"
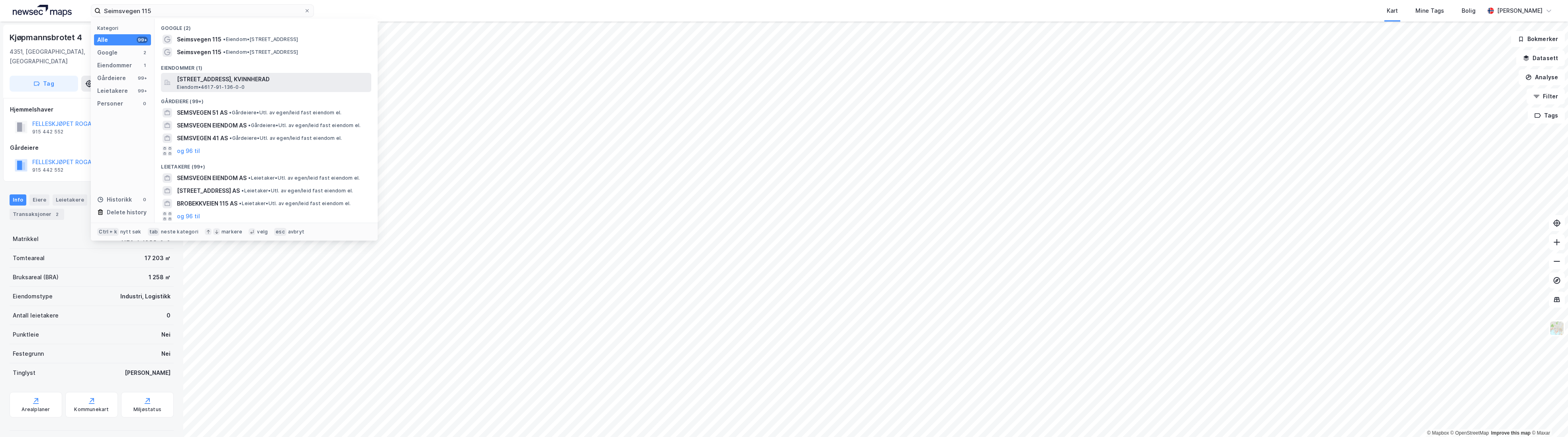
click at [229, 77] on span "[STREET_ADDRESS], KVINNHERAD" at bounding box center [272, 79] width 192 height 10
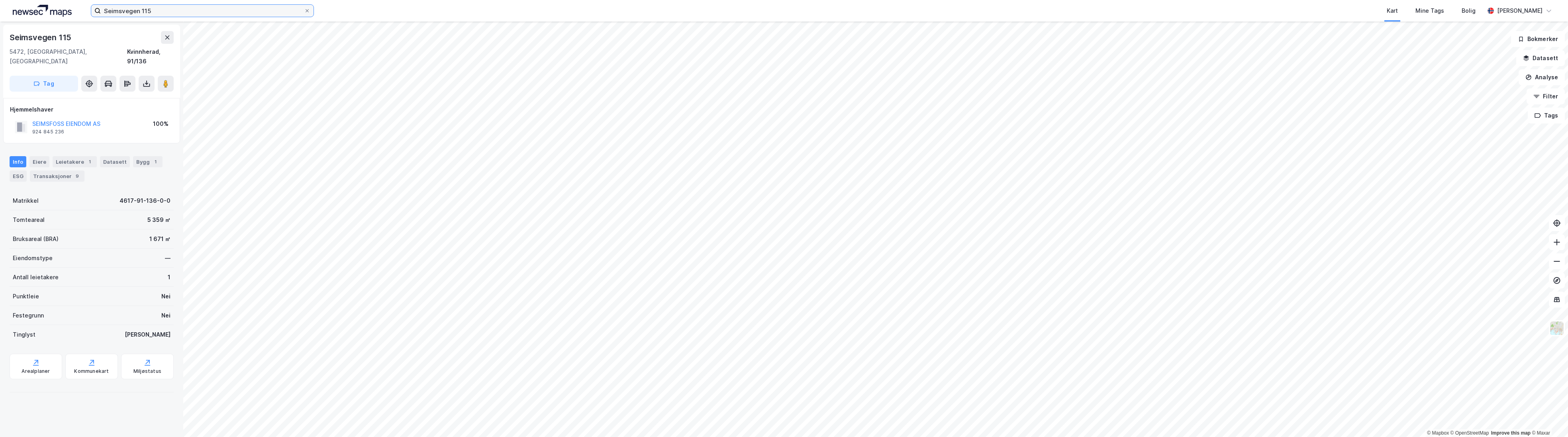
drag, startPoint x: 181, startPoint y: 15, endPoint x: 186, endPoint y: 13, distance: 5.4
click at [181, 15] on input "Seimsvegen 115" at bounding box center [202, 10] width 204 height 12
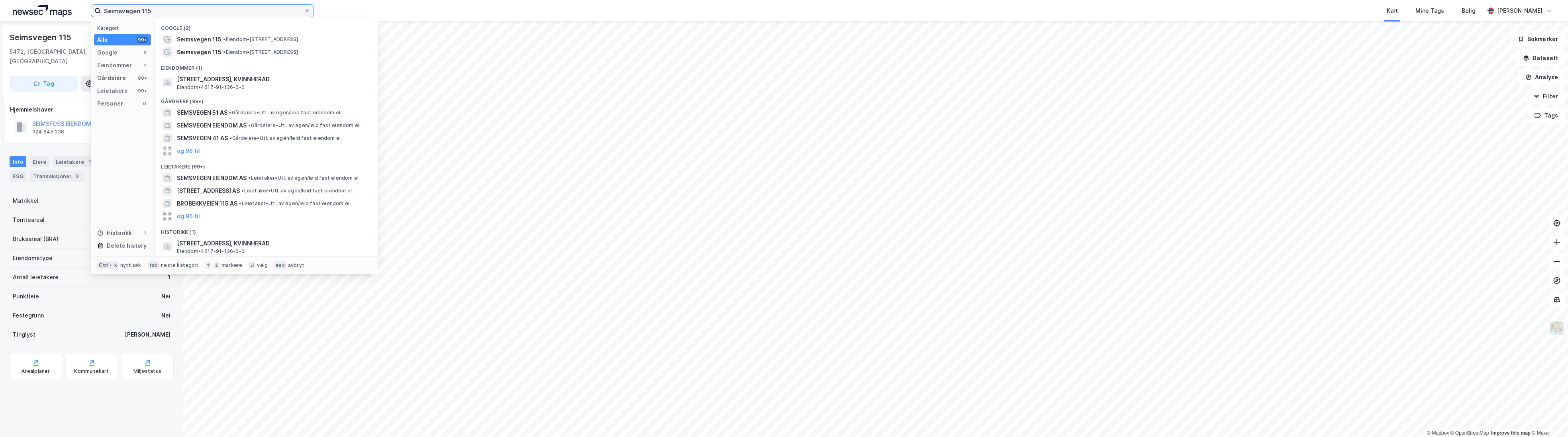
drag, startPoint x: 165, startPoint y: 12, endPoint x: 40, endPoint y: 11, distance: 125.0
click at [40, 11] on div "Seimsvegen 115 Kategori Alle 99+ Google 2 Eiendommer 1 Gårdeiere 99+ Leietakere…" at bounding box center [784, 10] width 1568 height 21
paste input "[STREET_ADDRESS]"
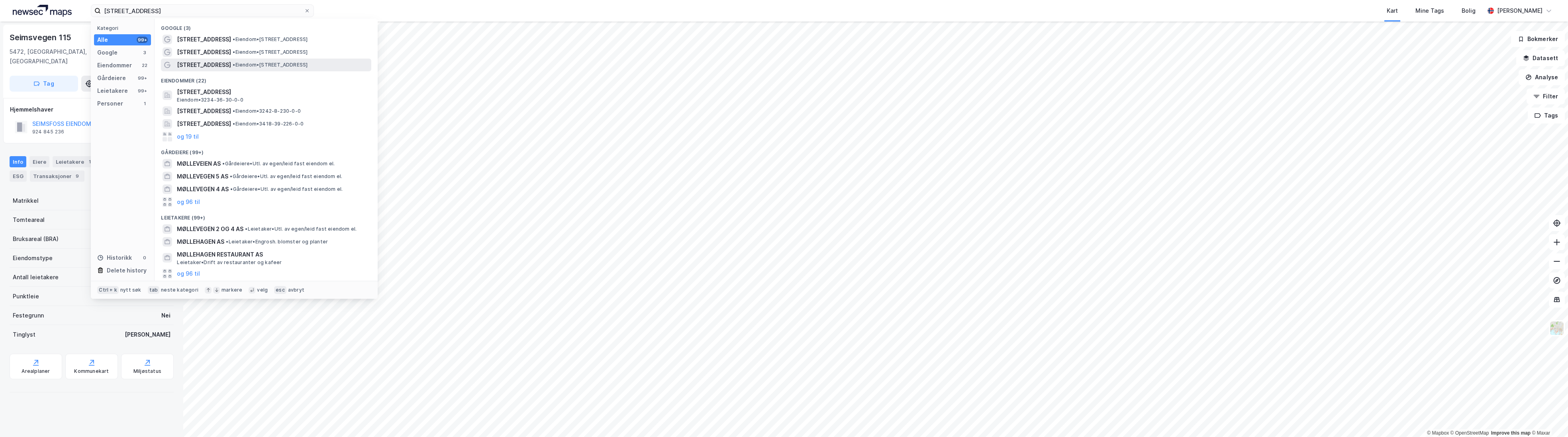
click at [238, 67] on span "• Eiendom • [STREET_ADDRESS]" at bounding box center [270, 65] width 75 height 6
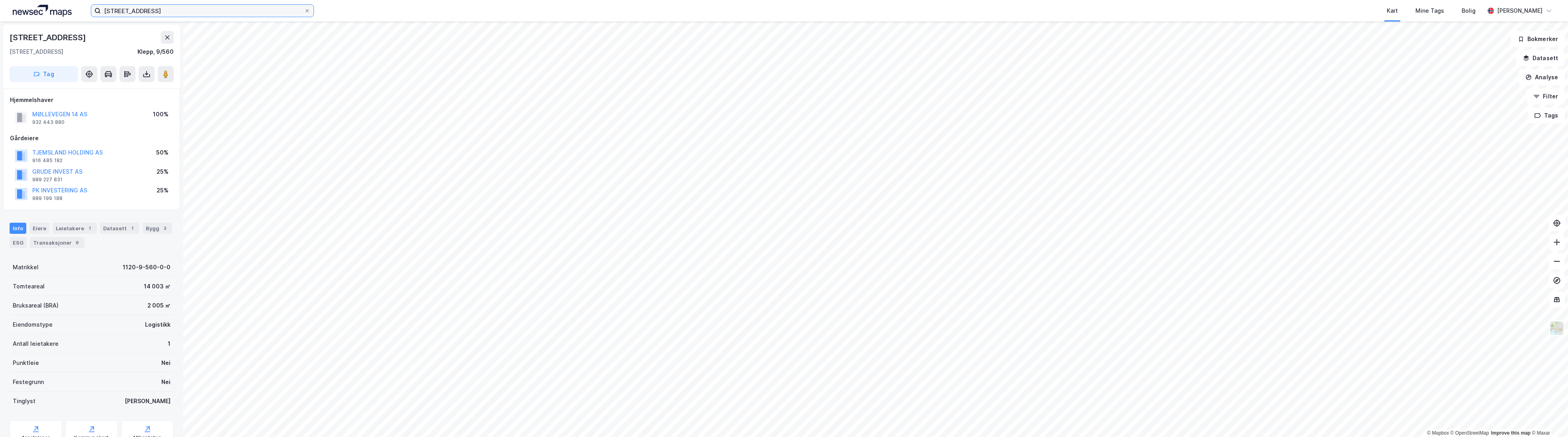
click at [172, 5] on input "[STREET_ADDRESS]" at bounding box center [202, 10] width 204 height 12
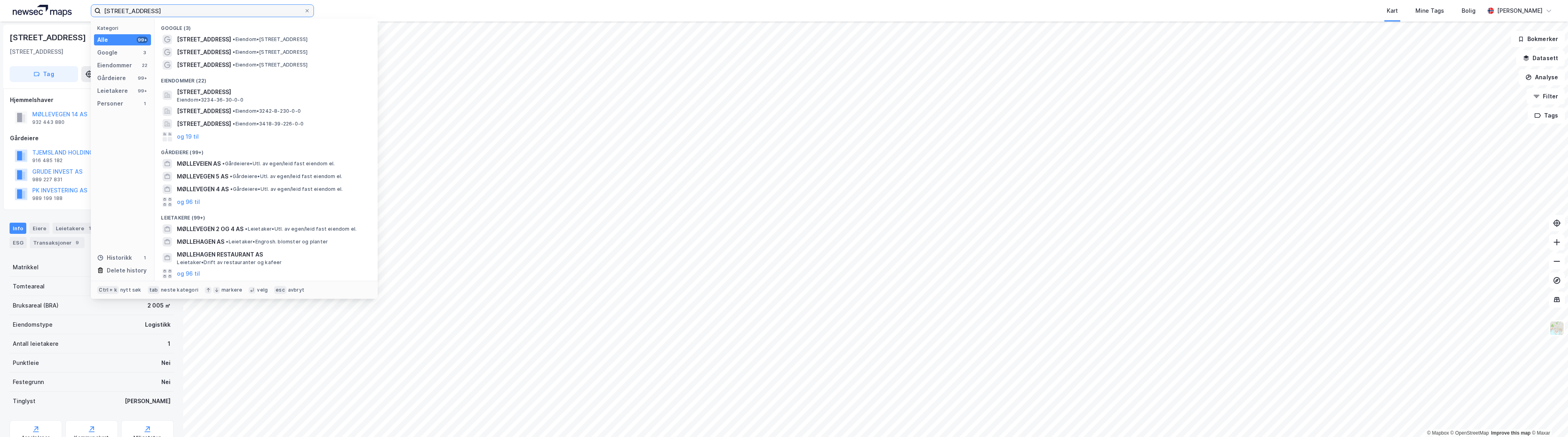
click at [164, 7] on input "[STREET_ADDRESS]" at bounding box center [202, 10] width 204 height 12
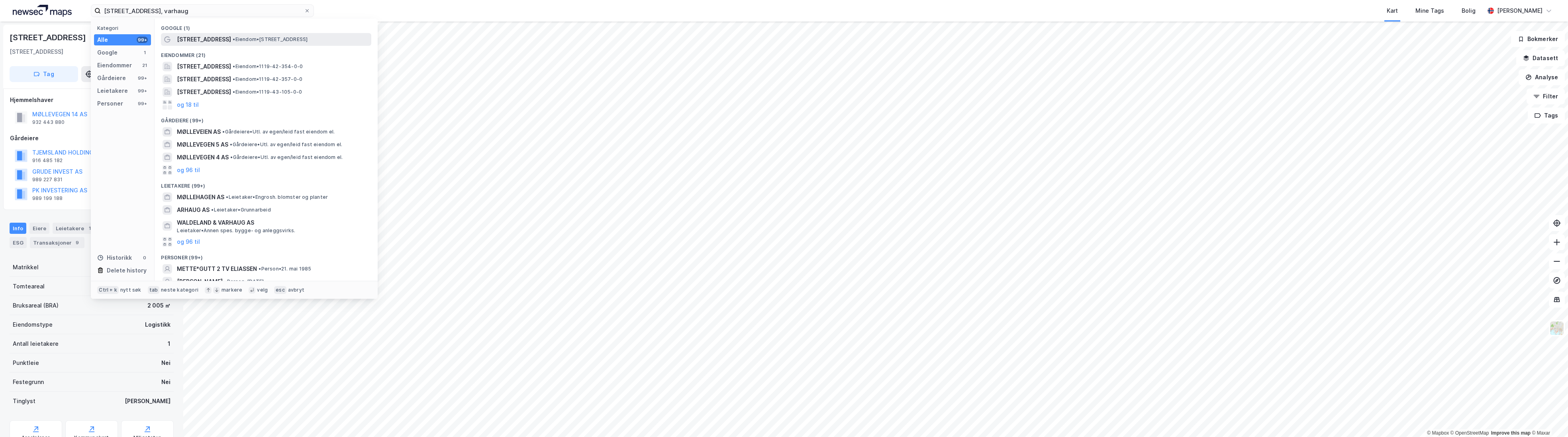
click at [197, 37] on span "[STREET_ADDRESS]" at bounding box center [204, 40] width 54 height 10
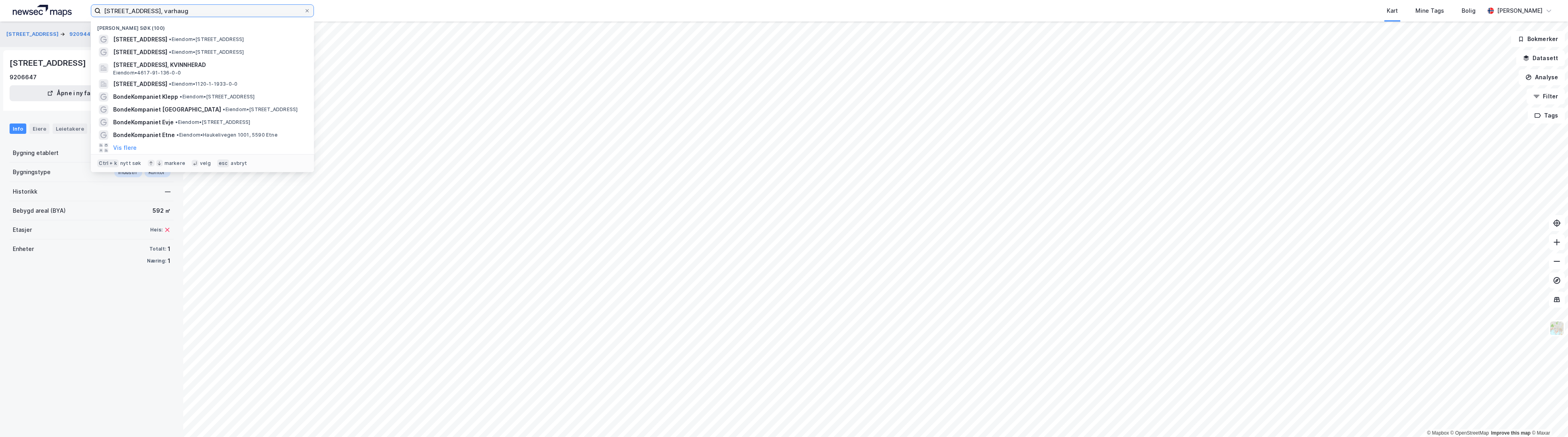
click at [171, 13] on input "[STREET_ADDRESS], varhaug" at bounding box center [202, 10] width 204 height 12
click at [32, 13] on div "[STREET_ADDRESS], varhaug Nylige søk (100) Møllevegen 2 • Eiendom • [STREET_ADD…" at bounding box center [784, 10] width 1568 height 21
paste input "[STREET_ADDRESS]"
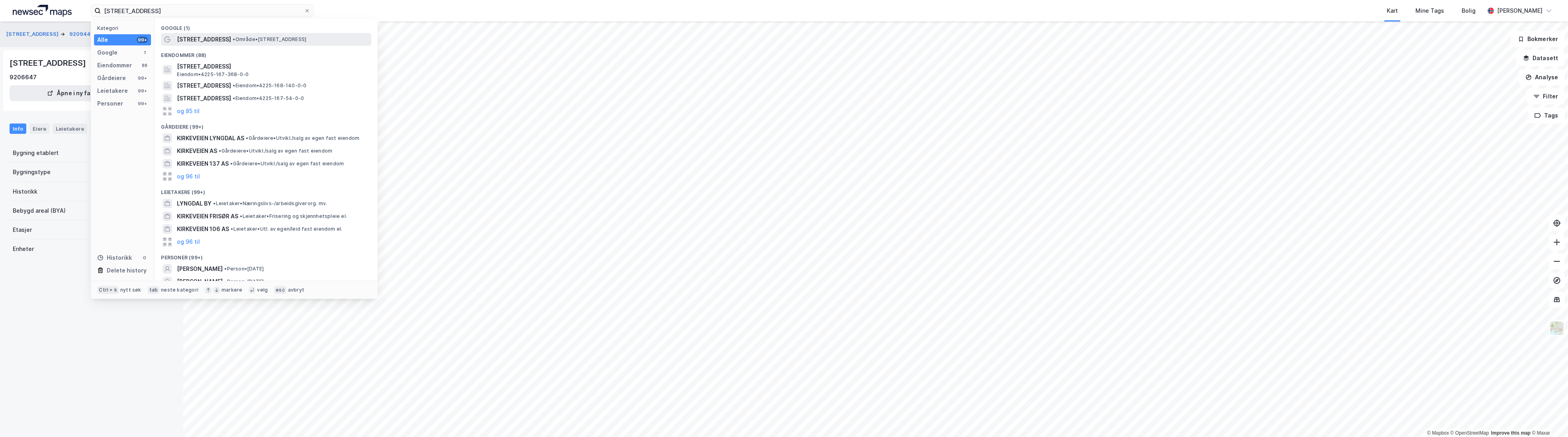
click at [197, 37] on span "[STREET_ADDRESS]" at bounding box center [204, 40] width 54 height 10
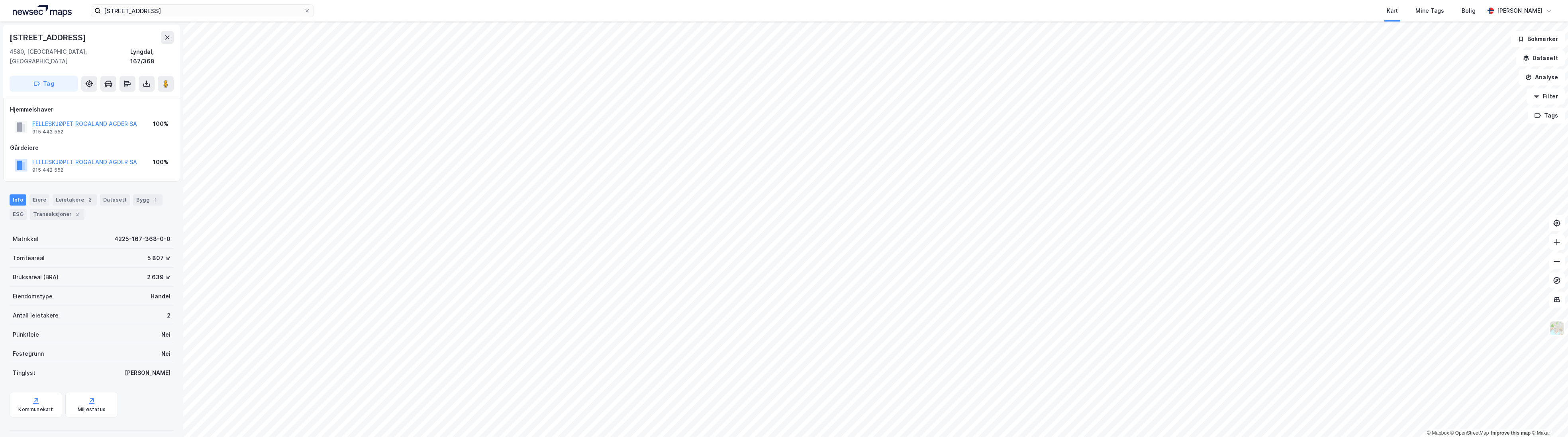
click at [196, 17] on div "[STREET_ADDRESS] Kart Mine Tags Bolig [PERSON_NAME]" at bounding box center [784, 10] width 1568 height 21
click at [199, 12] on input "[STREET_ADDRESS]" at bounding box center [202, 10] width 204 height 12
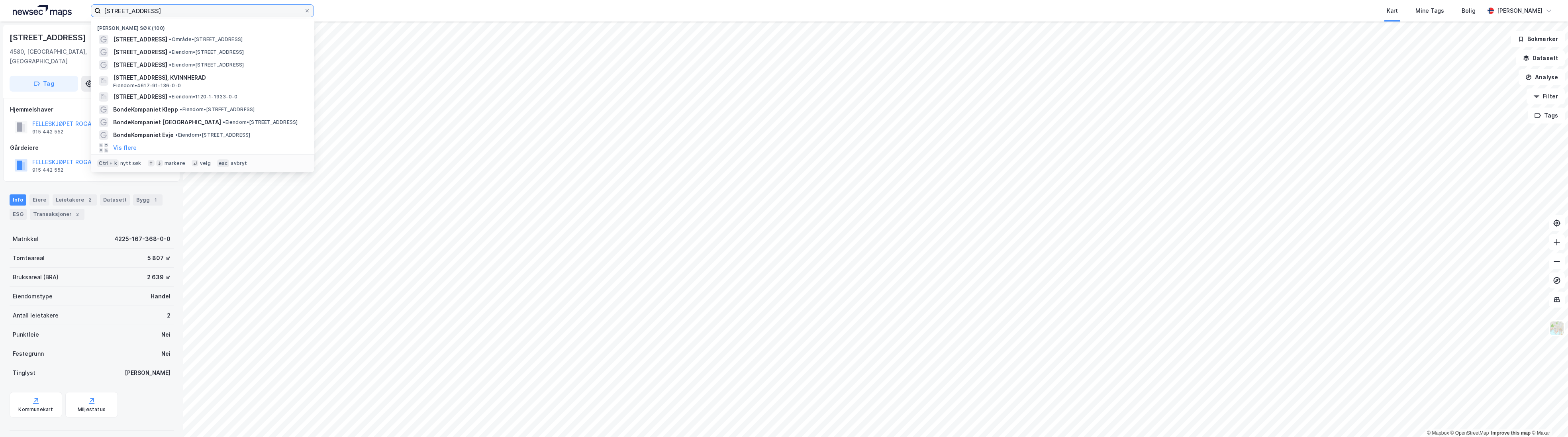
drag, startPoint x: 199, startPoint y: 12, endPoint x: 86, endPoint y: 6, distance: 113.2
click at [86, 6] on div "[STREET_ADDRESS] søk (100) [STREET_ADDRESS] • Område • [STREET_ADDRESS] • Eiend…" at bounding box center [784, 10] width 1568 height 21
paste input "[STREET_ADDRESS]"
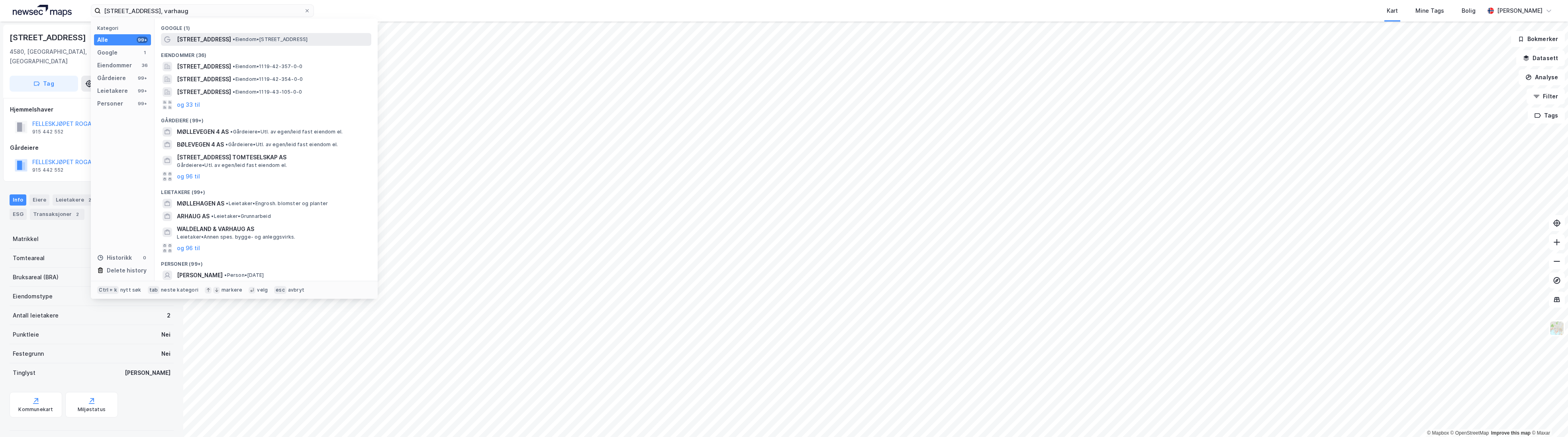
click at [200, 39] on span "[STREET_ADDRESS]" at bounding box center [204, 40] width 54 height 10
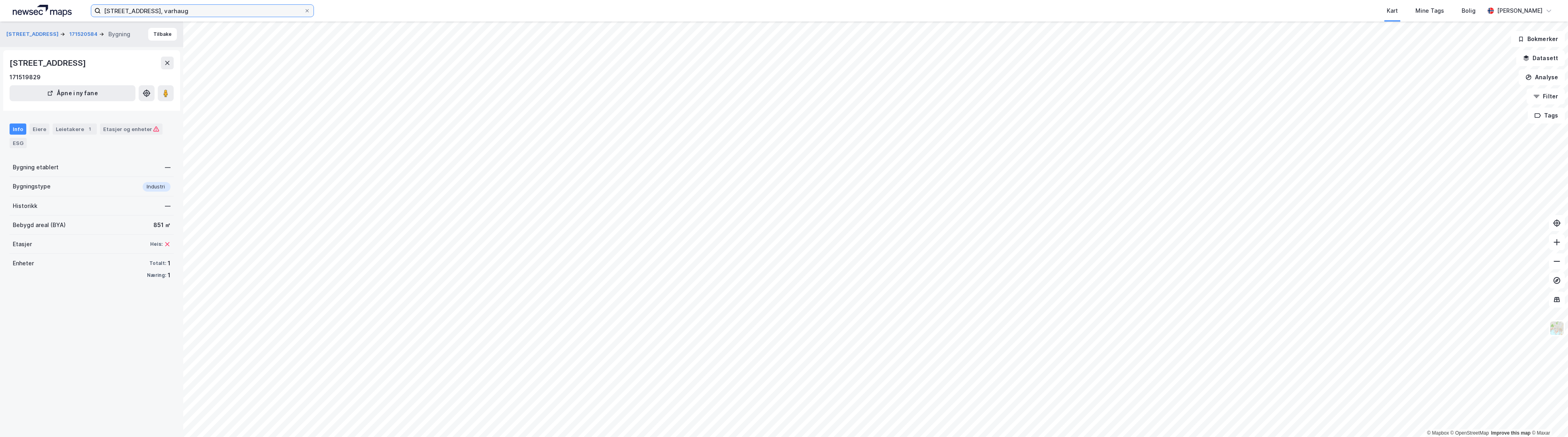
click at [175, 13] on input "[STREET_ADDRESS], varhaug" at bounding box center [202, 10] width 204 height 12
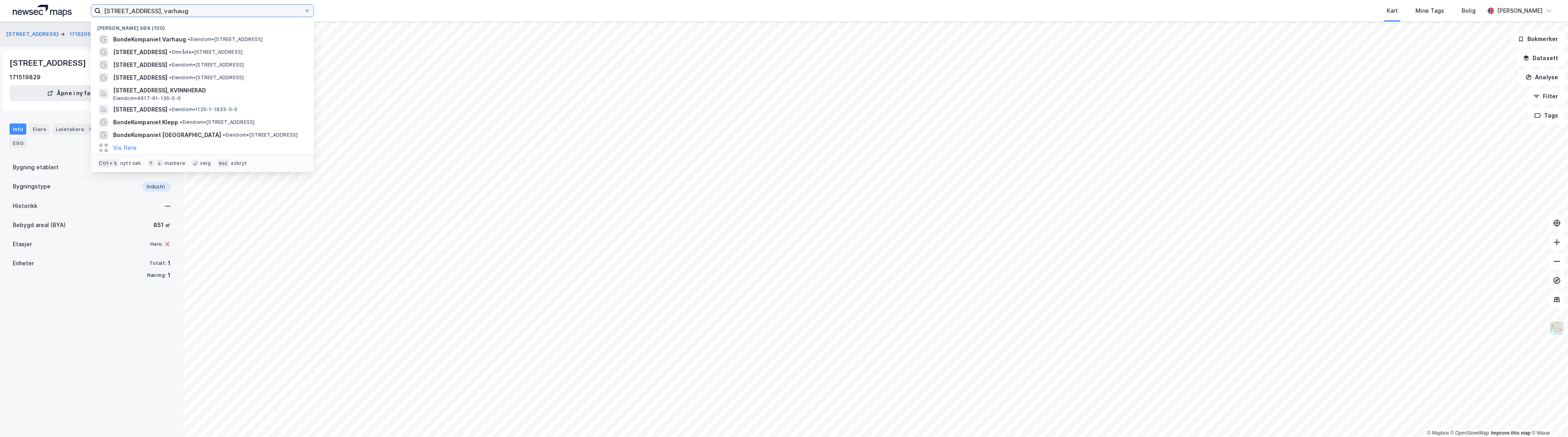
drag, startPoint x: 185, startPoint y: 13, endPoint x: 67, endPoint y: 8, distance: 118.1
click at [67, 8] on div "[STREET_ADDRESS], varhaug Nylige søk (100) BondeKompaniet Varhaug • Eiendom • […" at bounding box center [784, 10] width 1568 height 21
paste input "[STREET_ADDRESS]"
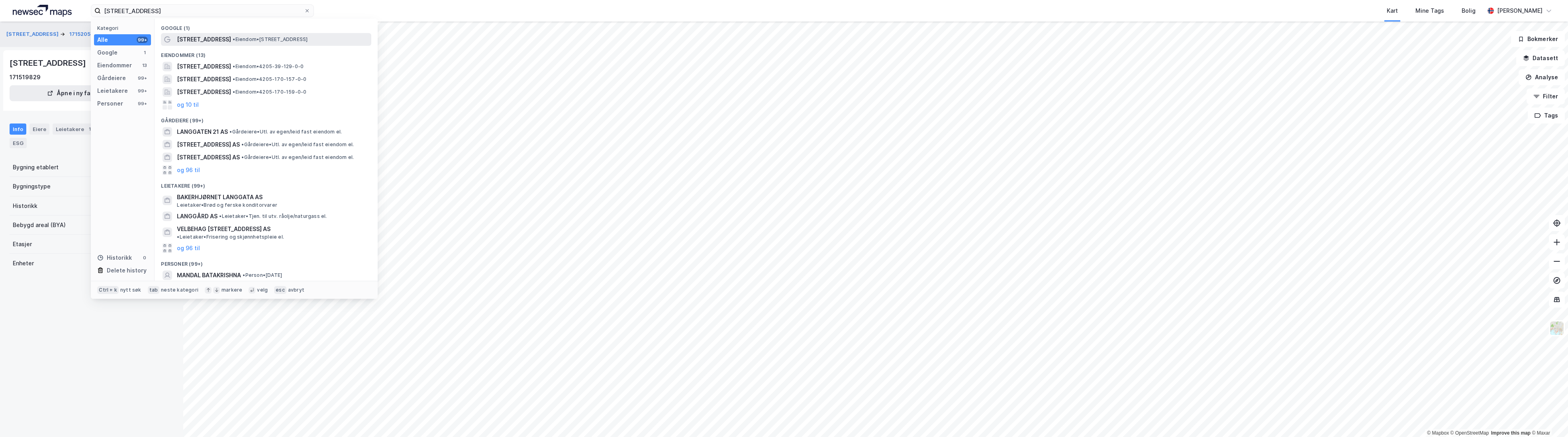
click at [234, 39] on span "• Eiendom • [STREET_ADDRESS]" at bounding box center [270, 40] width 75 height 6
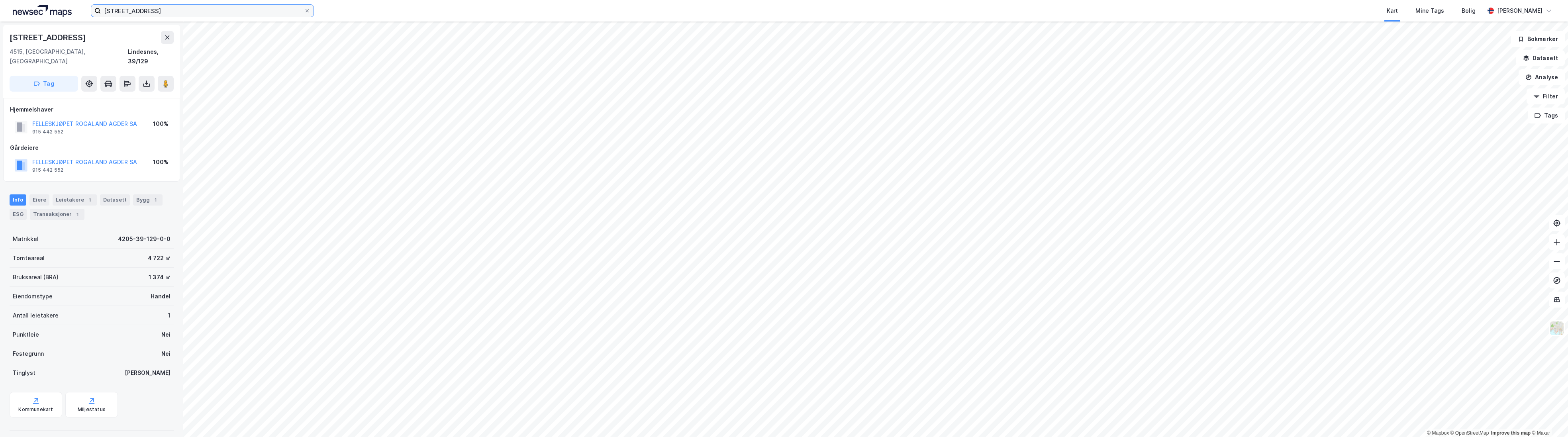
click at [179, 11] on input "[STREET_ADDRESS]" at bounding box center [202, 10] width 204 height 12
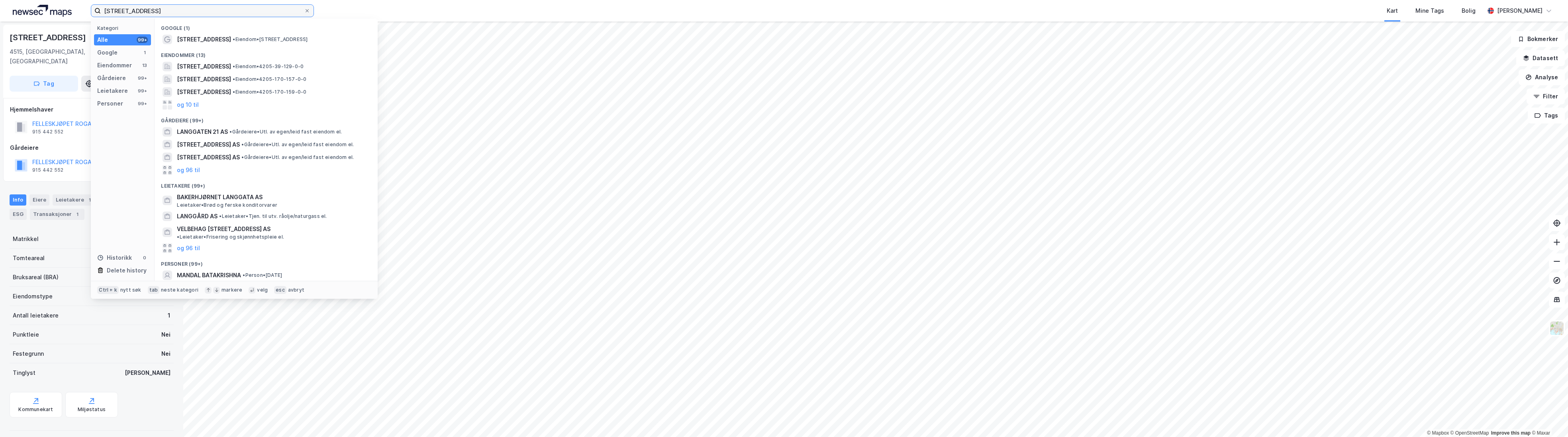
drag, startPoint x: 163, startPoint y: 10, endPoint x: 64, endPoint y: 10, distance: 99.0
click at [64, 10] on div "[STREET_ADDRESS], mandal Kategori Alle 99+ Google 1 Eiendommer 13 Gårdeiere 99+…" at bounding box center [784, 10] width 1568 height 21
paste input "[STREET_ADDRESS]"
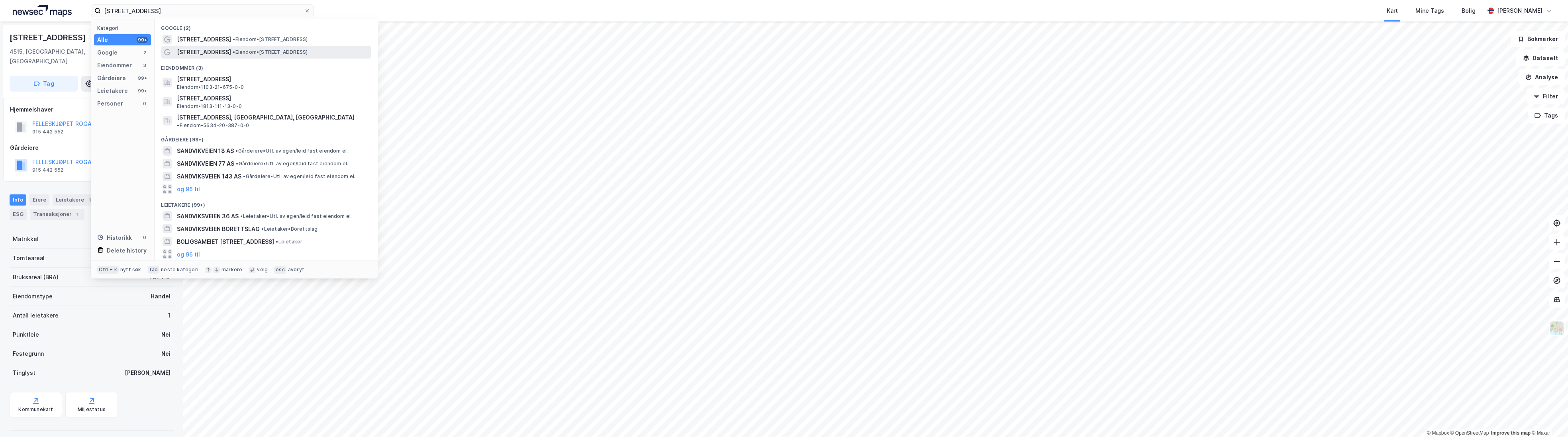
click at [219, 50] on span "[STREET_ADDRESS]" at bounding box center [204, 52] width 54 height 10
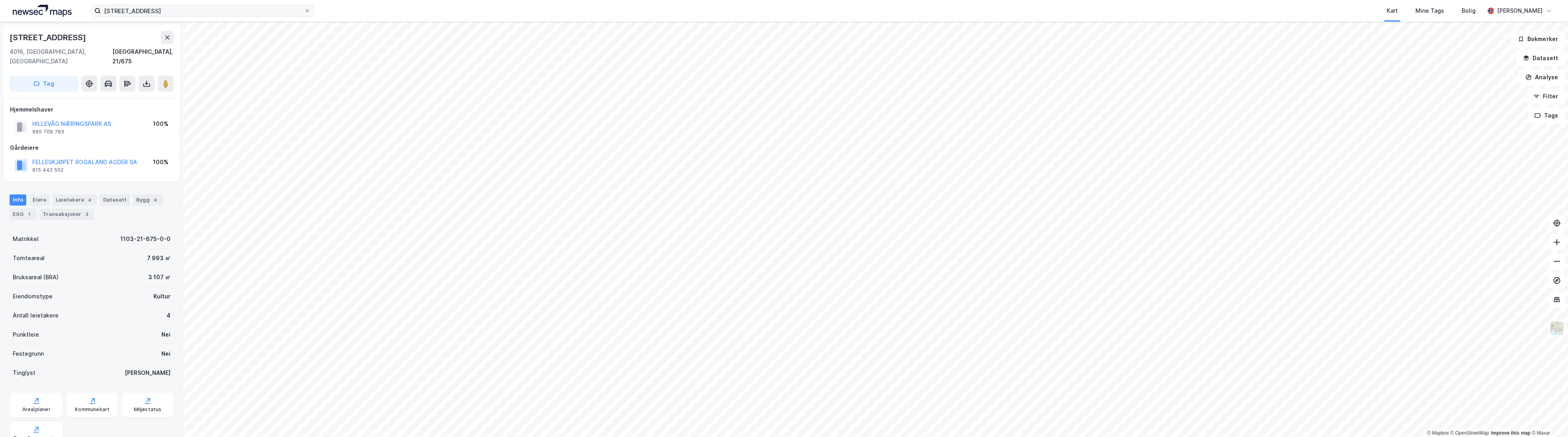
click at [187, 18] on div "[STREET_ADDRESS] Kart Mine Tags Bolig [PERSON_NAME]" at bounding box center [784, 10] width 1568 height 21
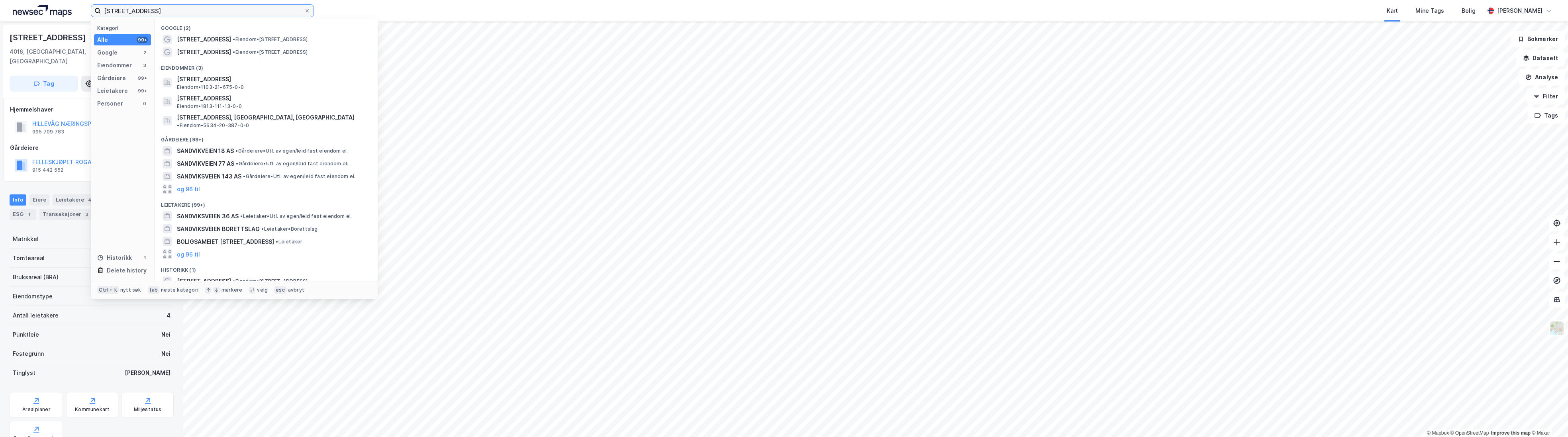
drag, startPoint x: 186, startPoint y: 11, endPoint x: 78, endPoint y: 10, distance: 108.0
click at [78, 10] on div "[STREET_ADDRESS] Kategori Alle 99+ Google 2 Eiendommer 3 Gårdeiere 99+ Leietake…" at bounding box center [784, 10] width 1568 height 21
paste input "21"
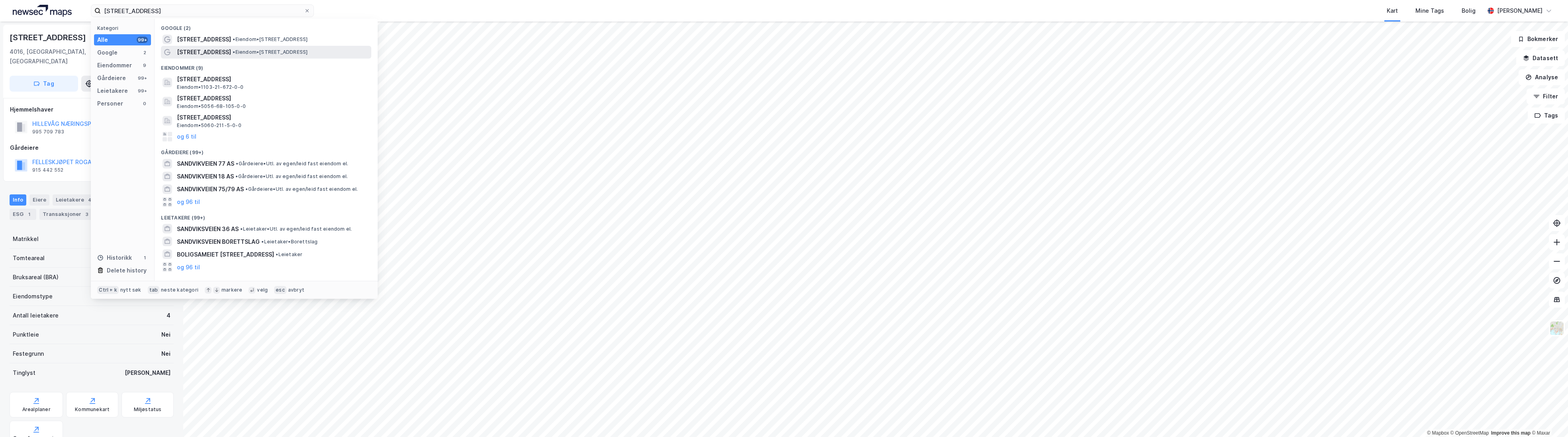
click at [247, 51] on span "• Eiendom • [STREET_ADDRESS]" at bounding box center [270, 52] width 75 height 6
click at [164, 13] on input "[STREET_ADDRESS]" at bounding box center [202, 10] width 204 height 12
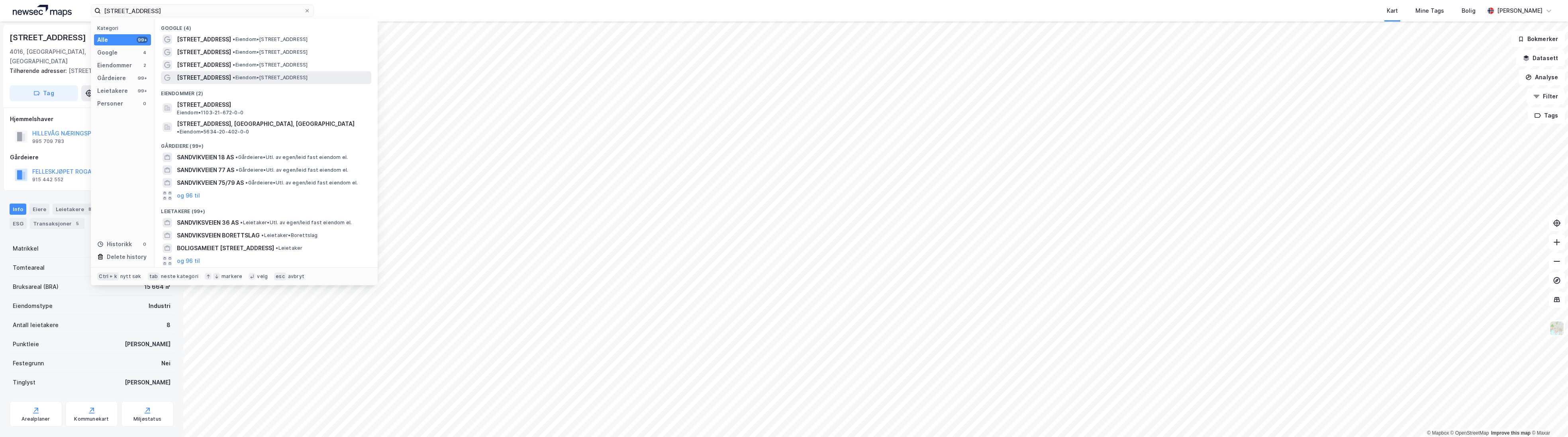
click at [199, 77] on span "[STREET_ADDRESS]" at bounding box center [204, 78] width 54 height 10
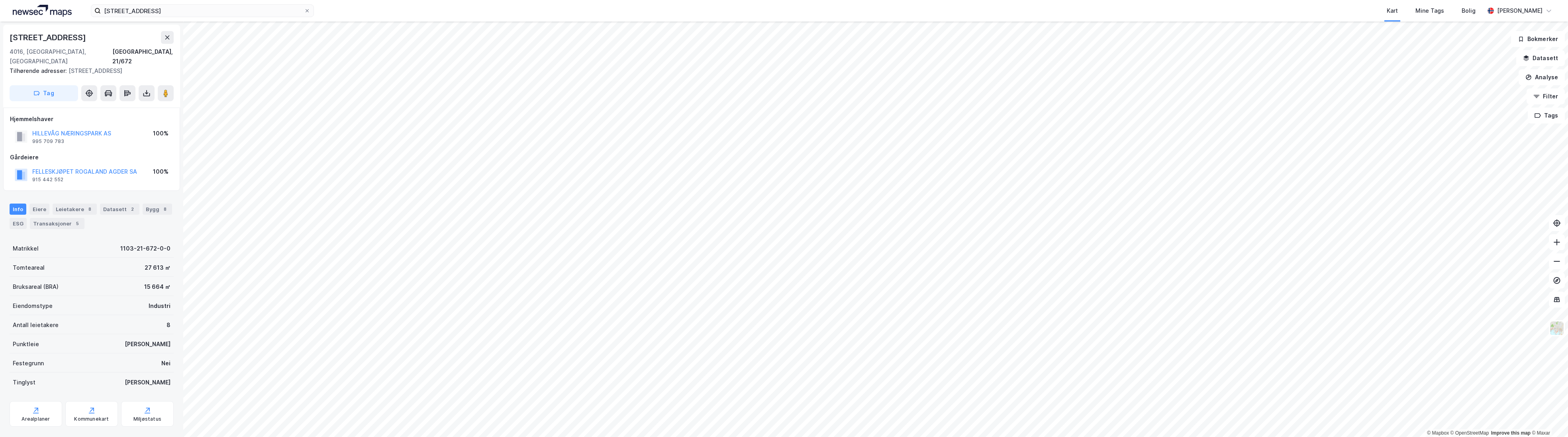
click at [193, 3] on div "[STREET_ADDRESS] Kart Mine Tags Bolig [PERSON_NAME]" at bounding box center [784, 10] width 1568 height 21
click at [188, 8] on input "[STREET_ADDRESS]" at bounding box center [202, 10] width 204 height 12
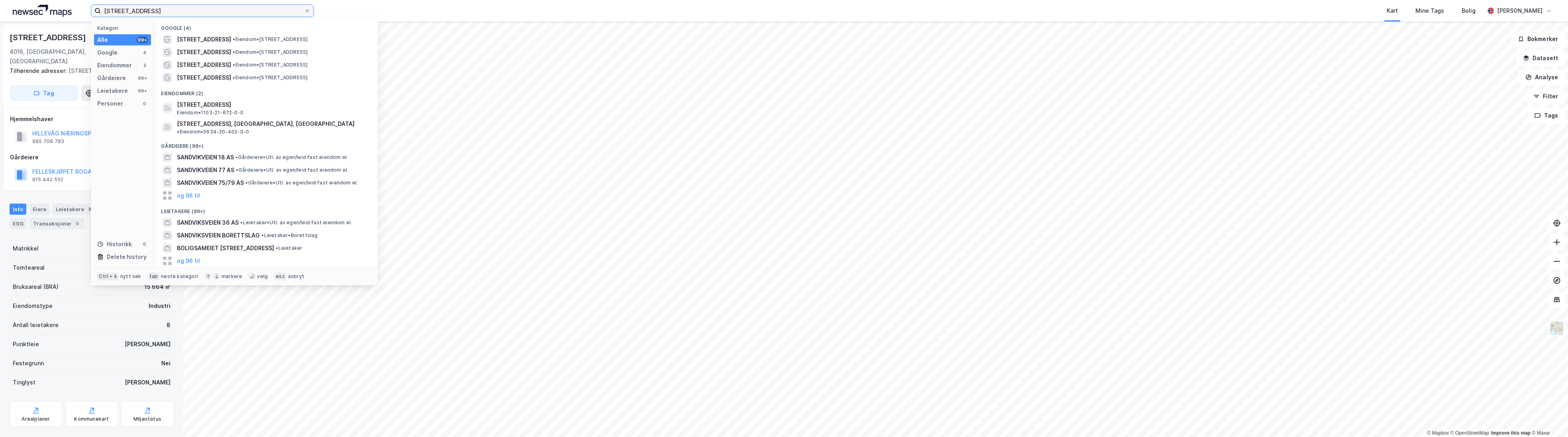
drag, startPoint x: 159, startPoint y: 9, endPoint x: 57, endPoint y: 9, distance: 102.0
click at [57, 9] on div "[STREET_ADDRESS] Kategori Alle 99+ Google 4 Eiendommer 2 Gårdeiere 99+ Leietake…" at bounding box center [784, 10] width 1568 height 21
paste input "9"
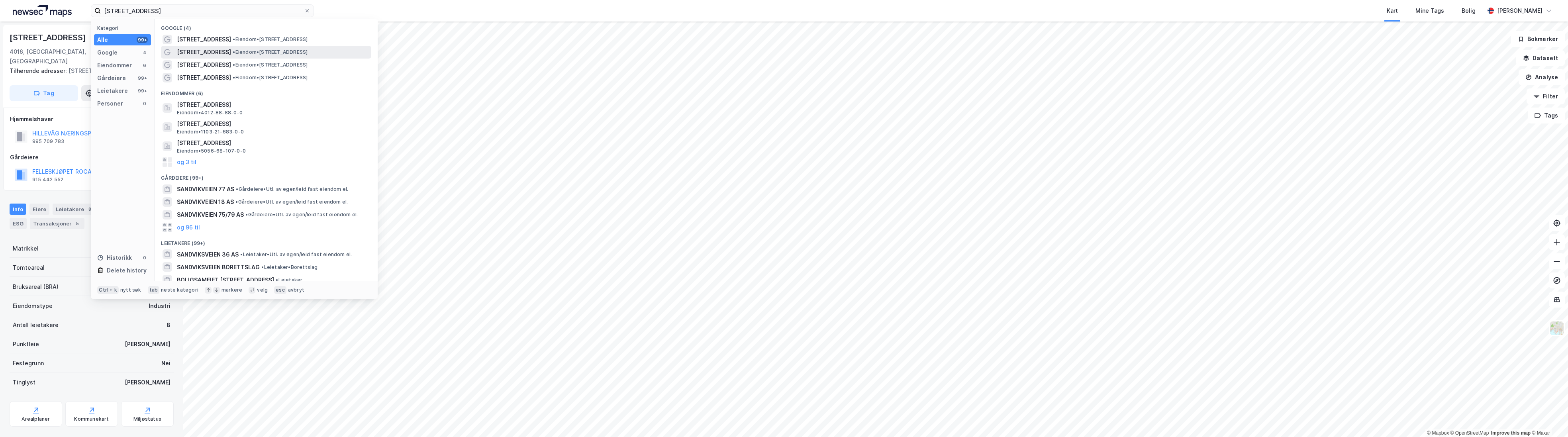
click at [192, 51] on span "[STREET_ADDRESS]" at bounding box center [204, 52] width 54 height 10
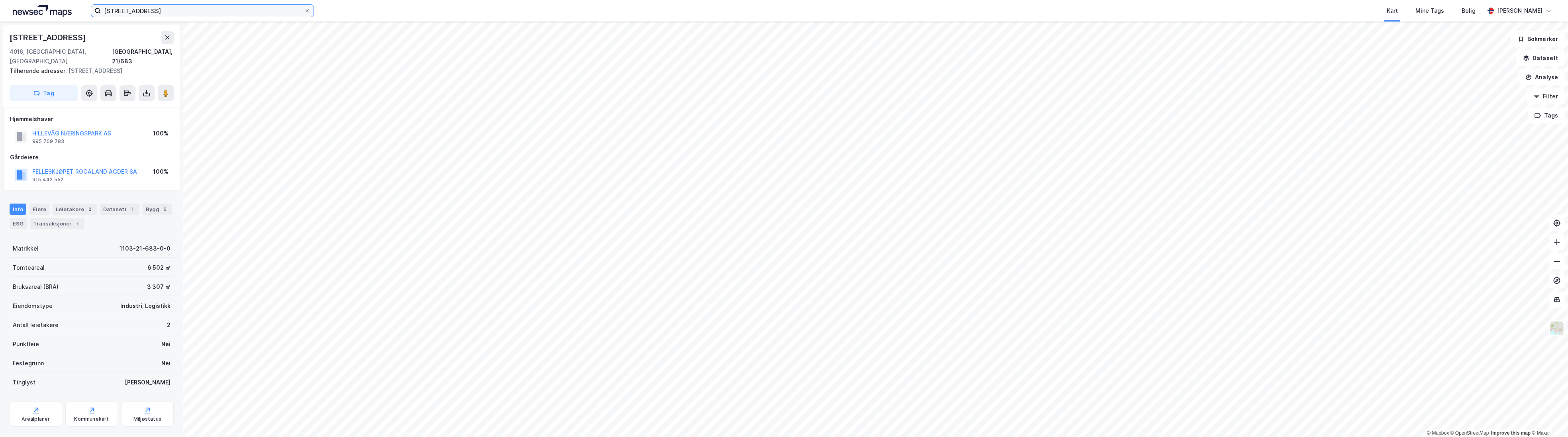
drag, startPoint x: 169, startPoint y: 13, endPoint x: 183, endPoint y: 10, distance: 14.3
click at [169, 13] on input "[STREET_ADDRESS]" at bounding box center [202, 10] width 204 height 12
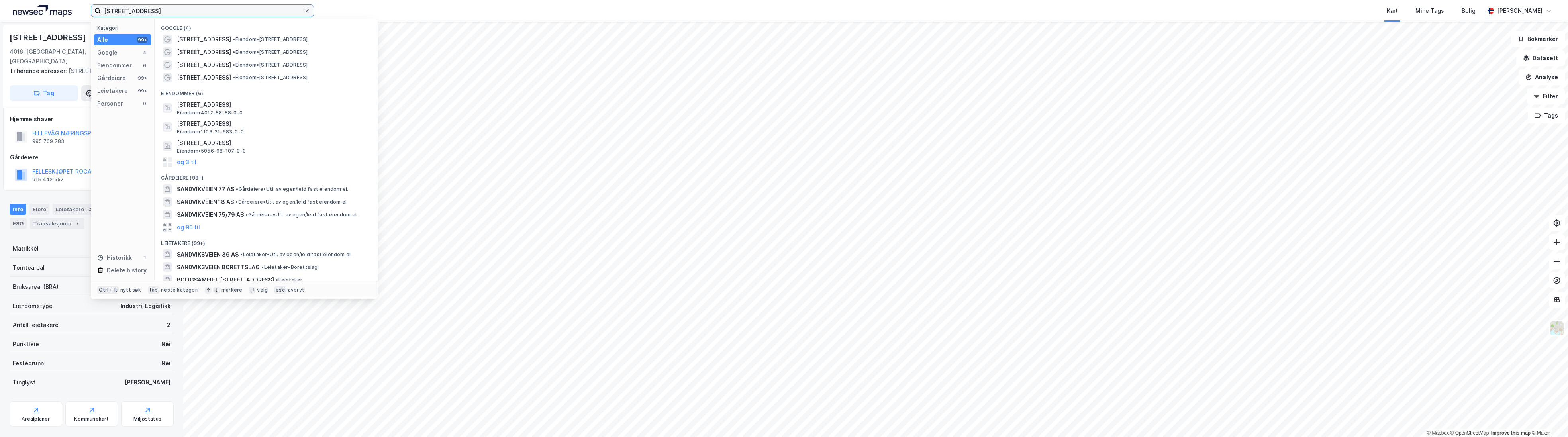
drag, startPoint x: 157, startPoint y: 8, endPoint x: 52, endPoint y: 7, distance: 105.0
click at [52, 7] on div "Sandvikveien 9 Kategori Alle 99+ Google 4 Eiendommer 6 Gårdeiere 99+ Leietakere…" at bounding box center [784, 10] width 1568 height 21
paste input "Nesjane 2"
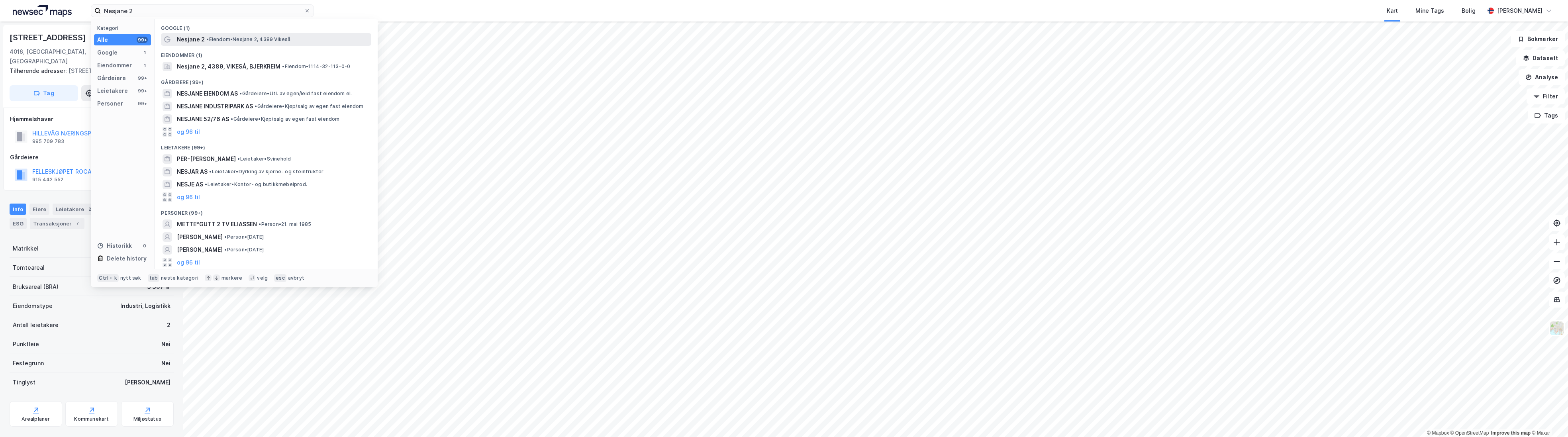
click at [197, 37] on span "Nesjane 2" at bounding box center [190, 40] width 28 height 10
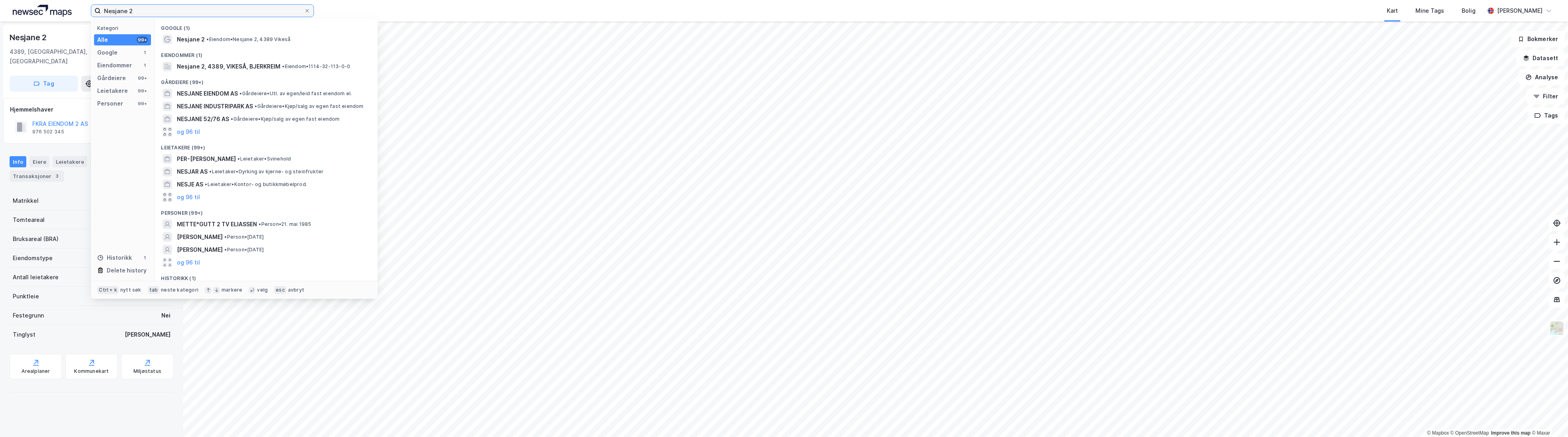
click at [150, 11] on input "Nesjane 2" at bounding box center [202, 10] width 204 height 12
drag, startPoint x: 160, startPoint y: 10, endPoint x: 76, endPoint y: 10, distance: 84.0
click at [76, 10] on div "Nesjane 2 Kategori Alle 99+ Google 1 Eiendommer 1 Gårdeiere 99+ Leietakere 99+ …" at bounding box center [784, 10] width 1568 height 21
paste input "Sjøhagen 16"
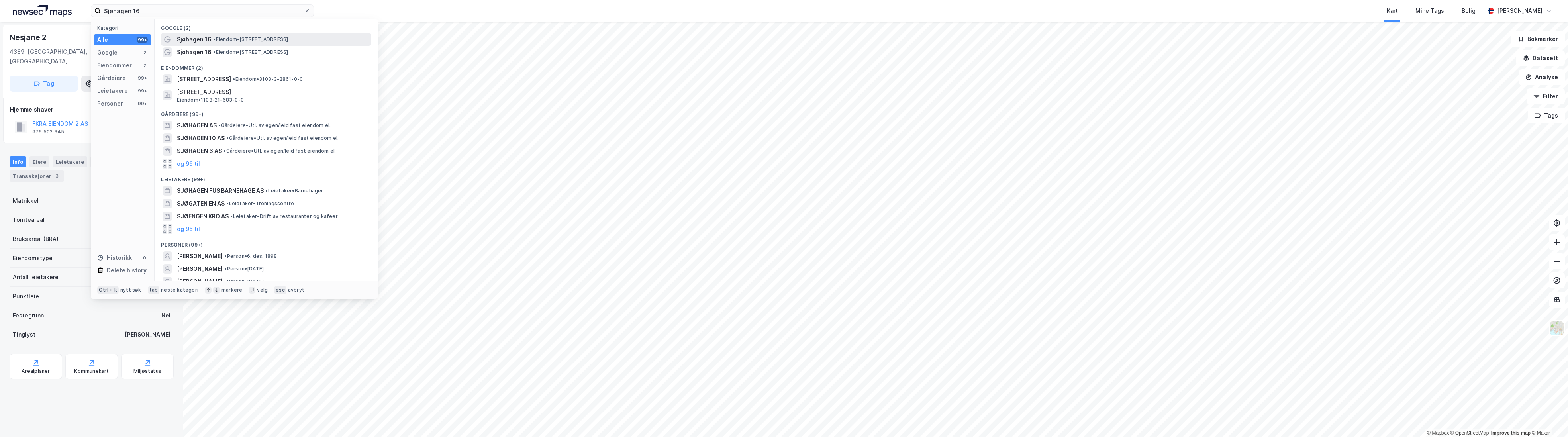
click at [200, 42] on span "Sjøhagen 16" at bounding box center [194, 40] width 35 height 10
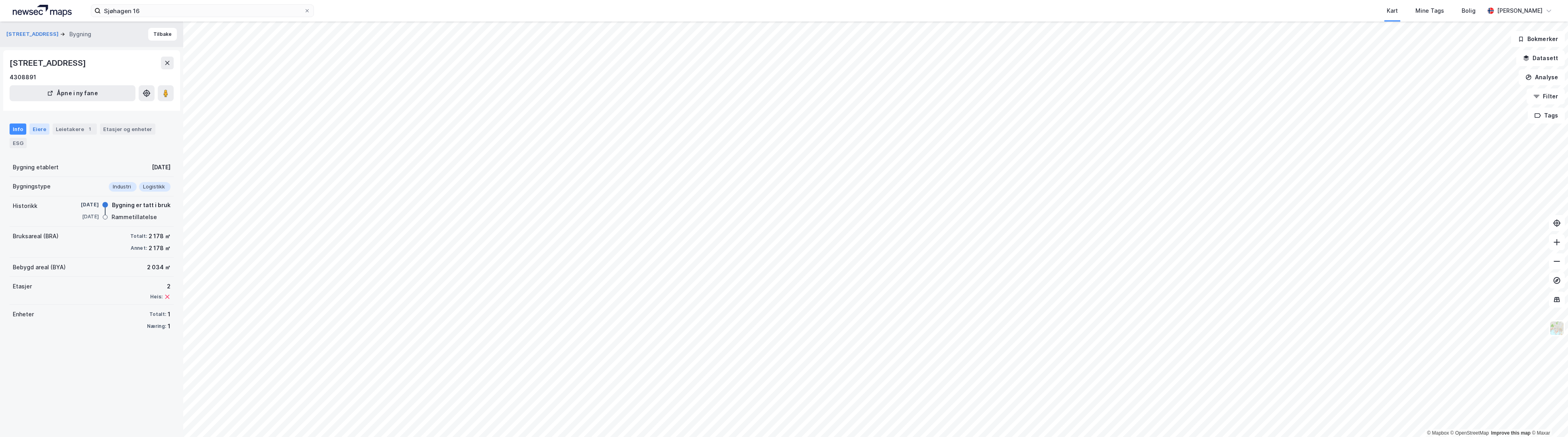
drag, startPoint x: 50, startPoint y: 126, endPoint x: 44, endPoint y: 127, distance: 6.1
click at [48, 126] on div "Info Eiere Leietakere 1 Etasjer og enheter ESG" at bounding box center [91, 135] width 164 height 25
click at [44, 127] on div "Eiere" at bounding box center [39, 129] width 20 height 11
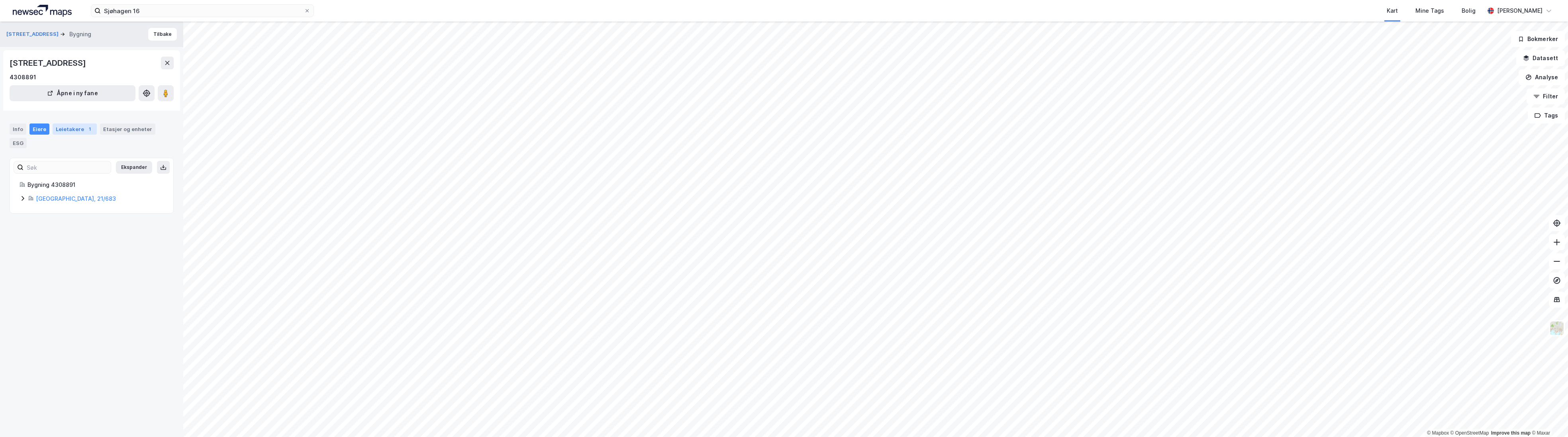
click at [62, 125] on div "Leietakere 1" at bounding box center [74, 129] width 44 height 11
click at [164, 21] on div "Sjøhagen 16 Kart Mine Tags Bolig [PERSON_NAME]" at bounding box center [784, 10] width 1568 height 21
click at [153, 13] on input "Sjøhagen 16" at bounding box center [202, 10] width 204 height 12
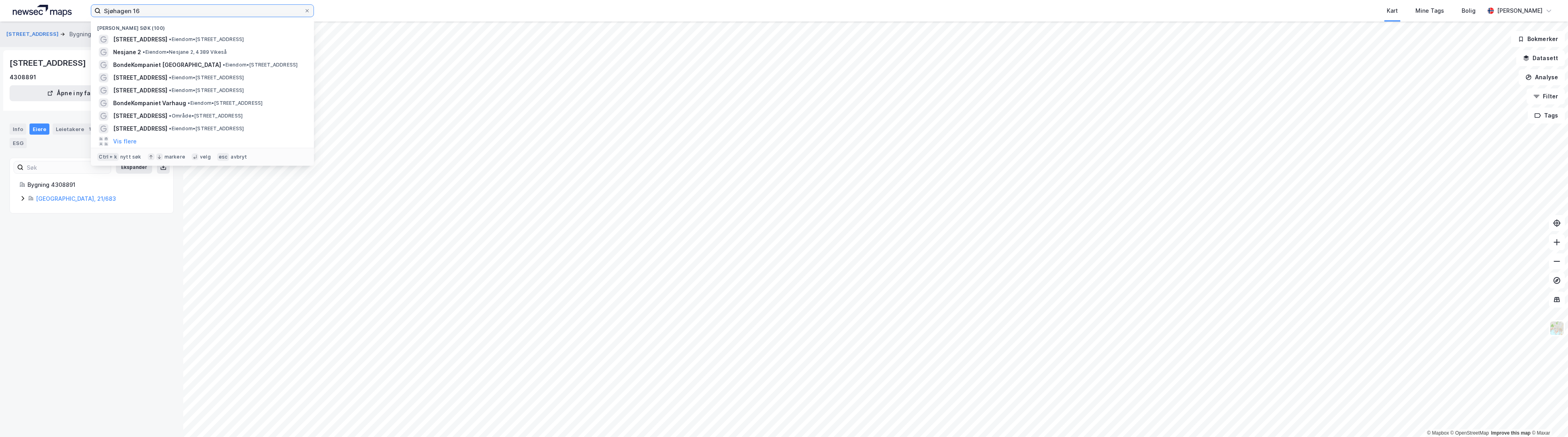
drag, startPoint x: 149, startPoint y: 9, endPoint x: 53, endPoint y: 7, distance: 96.0
click at [54, 7] on div "Sjøhagen 16 Nylige søk (100) [STREET_ADDRESS] • Eiendom • [STREET_ADDRESS] • Ei…" at bounding box center [784, 10] width 1568 height 21
paste input "4"
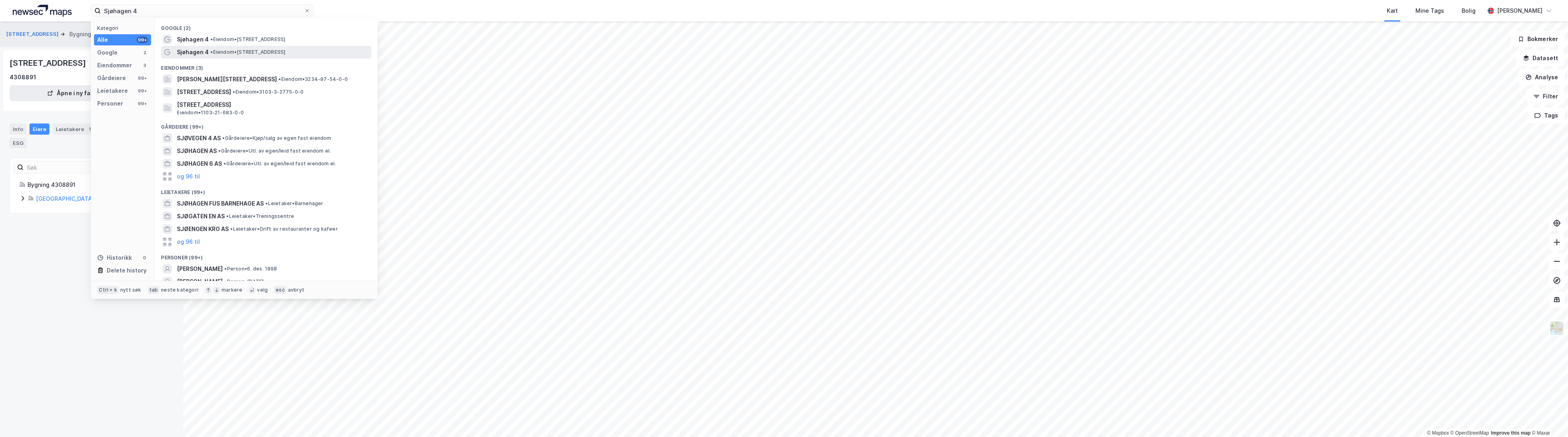
click at [196, 51] on span "Sjøhagen 4" at bounding box center [192, 52] width 32 height 10
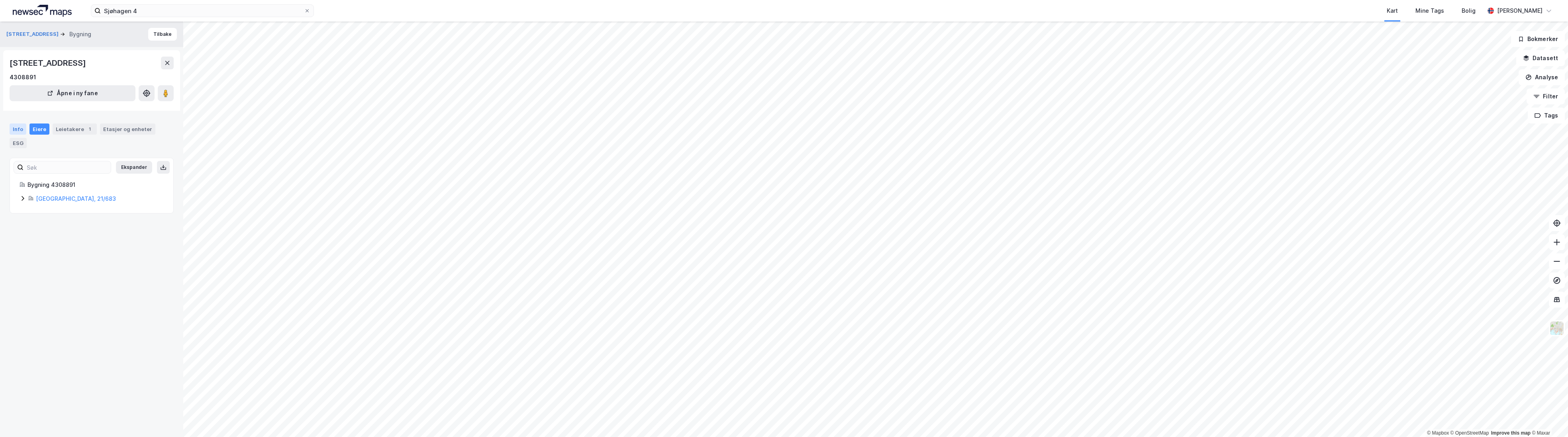
click at [17, 127] on div "Info" at bounding box center [17, 129] width 17 height 11
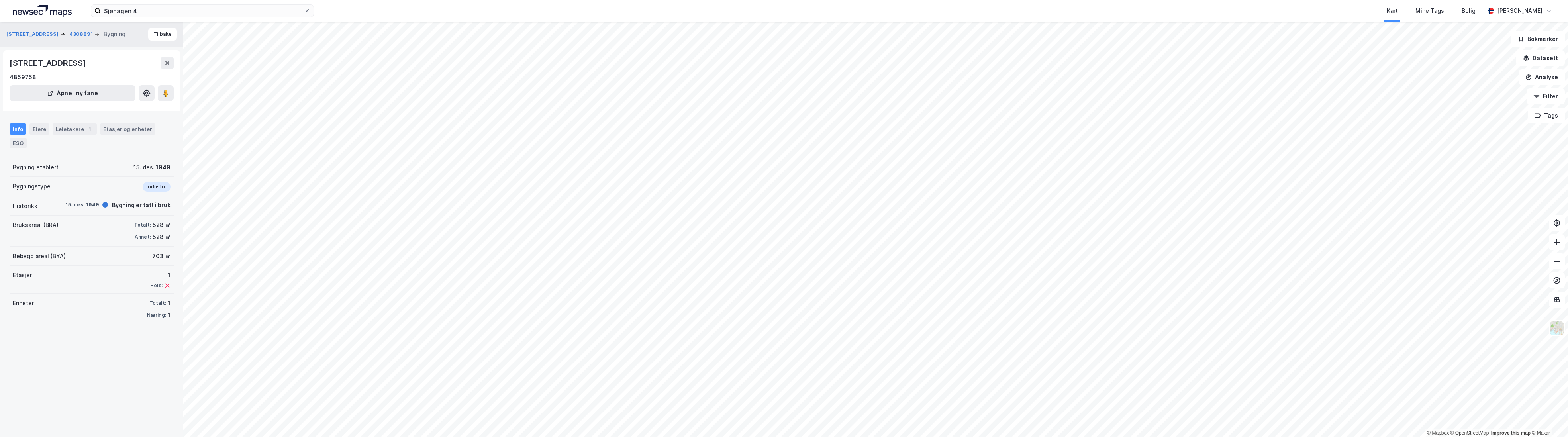
click at [177, 4] on div "Sjøhagen 4 Kart Mine Tags Bolig [PERSON_NAME]" at bounding box center [784, 10] width 1568 height 21
click at [150, 14] on input "Sjøhagen 4" at bounding box center [202, 10] width 204 height 12
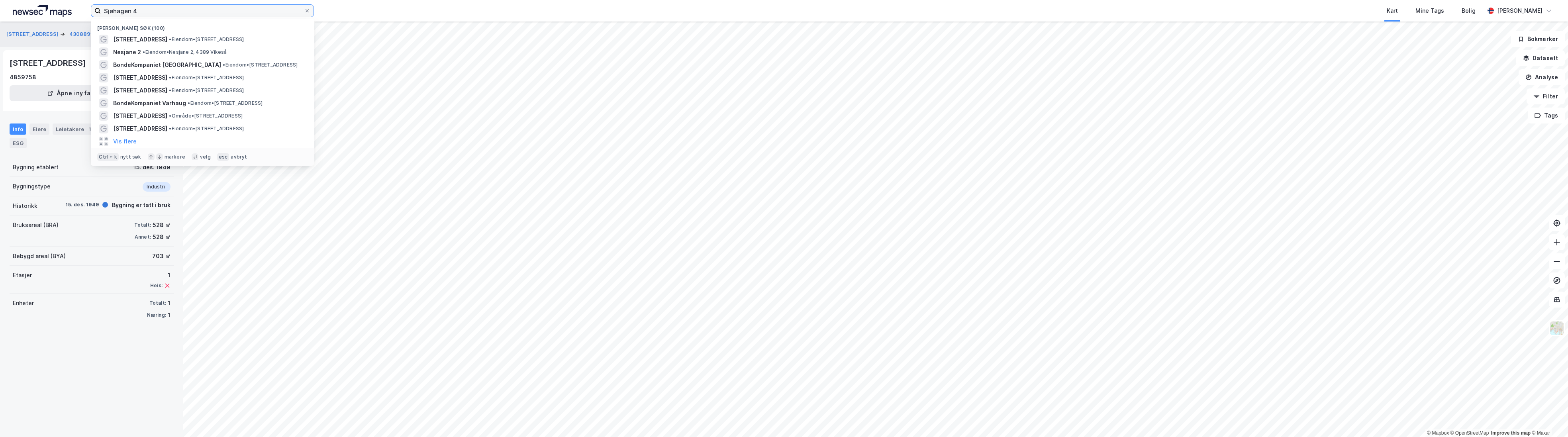
drag, startPoint x: 156, startPoint y: 12, endPoint x: 43, endPoint y: 2, distance: 113.4
click at [45, 2] on div "Sjøhagen 4 Nylige søk (100) [STREET_ADDRESS] • Eiendom • [STREET_ADDRESS] • Eie…" at bounding box center [784, 10] width 1568 height 21
paste input "andvikveien 9"
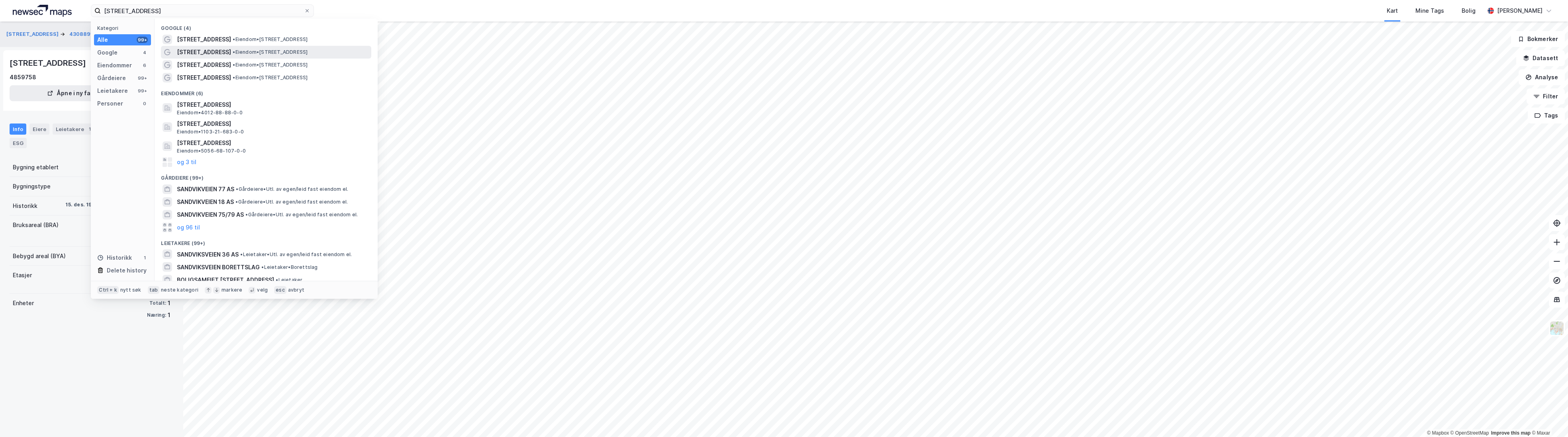
click at [210, 50] on span "[STREET_ADDRESS]" at bounding box center [204, 52] width 54 height 10
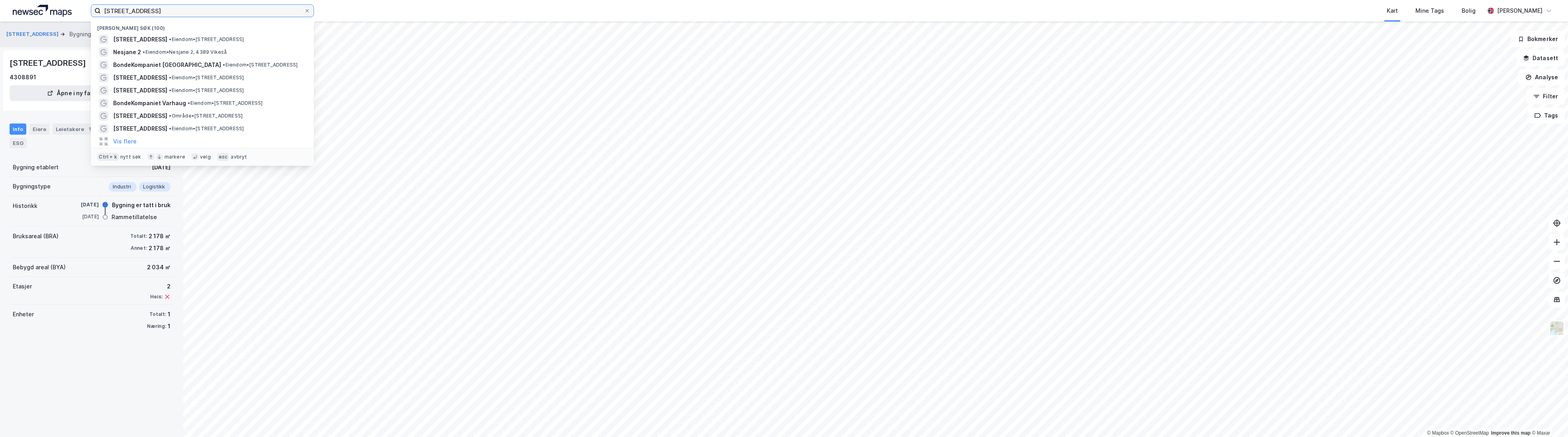
click at [163, 12] on input "[STREET_ADDRESS]" at bounding box center [202, 10] width 204 height 12
drag, startPoint x: 168, startPoint y: 10, endPoint x: 55, endPoint y: 9, distance: 113.0
click at [55, 9] on div "[STREET_ADDRESS] Nylige søk (100) [STREET_ADDRESS] • Eiendom • [STREET_ADDRESS]…" at bounding box center [784, 10] width 1568 height 21
paste input "[STREET_ADDRESS]"
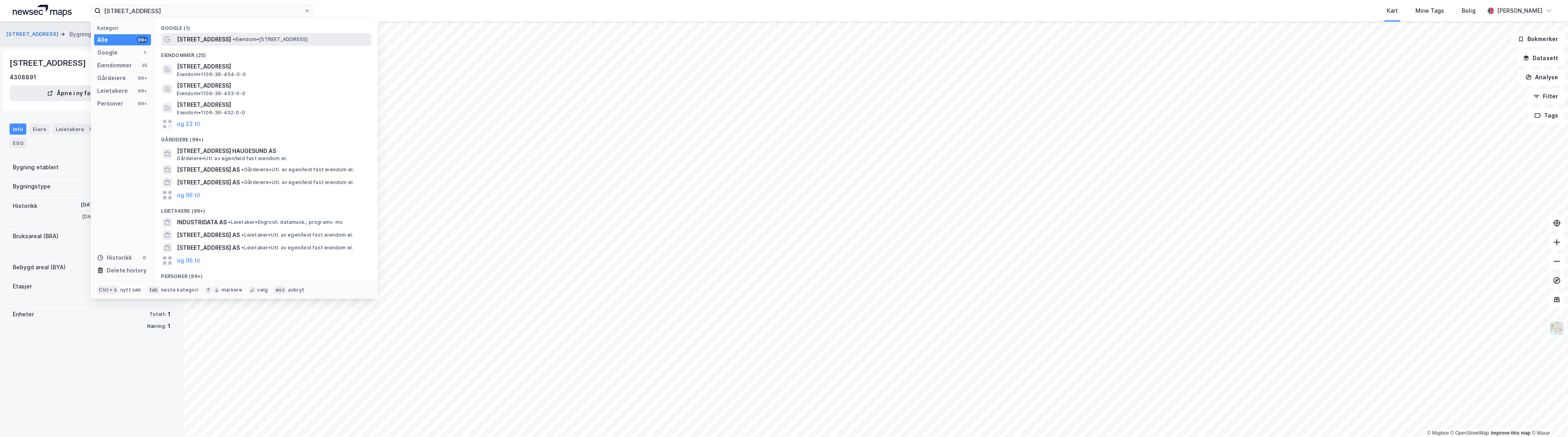
click at [202, 39] on span "[STREET_ADDRESS]" at bounding box center [204, 40] width 54 height 10
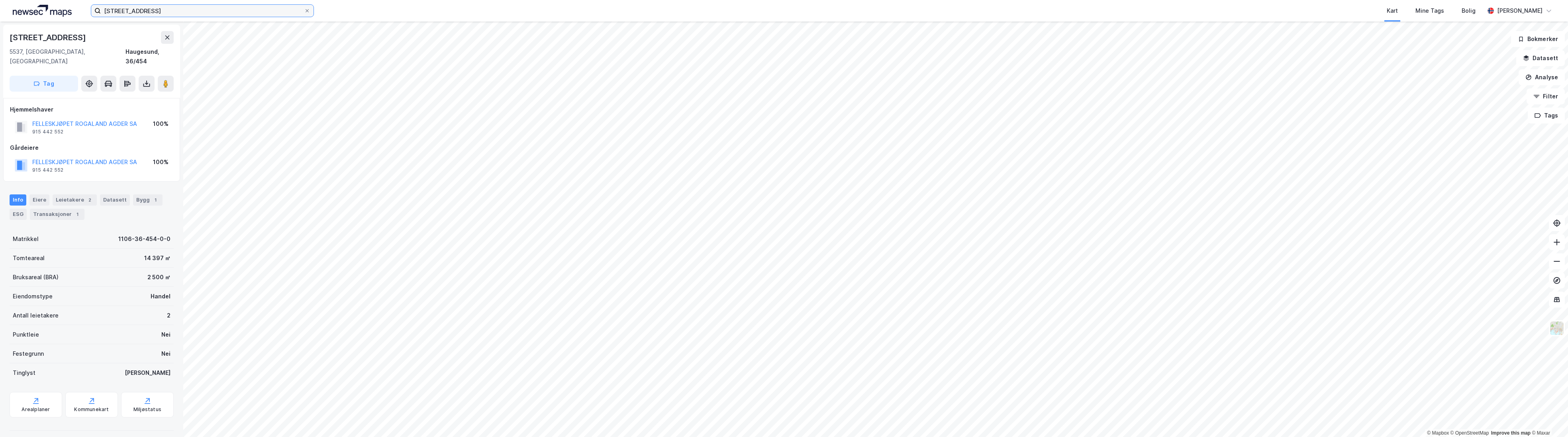
click at [192, 10] on input "[STREET_ADDRESS]" at bounding box center [202, 10] width 204 height 12
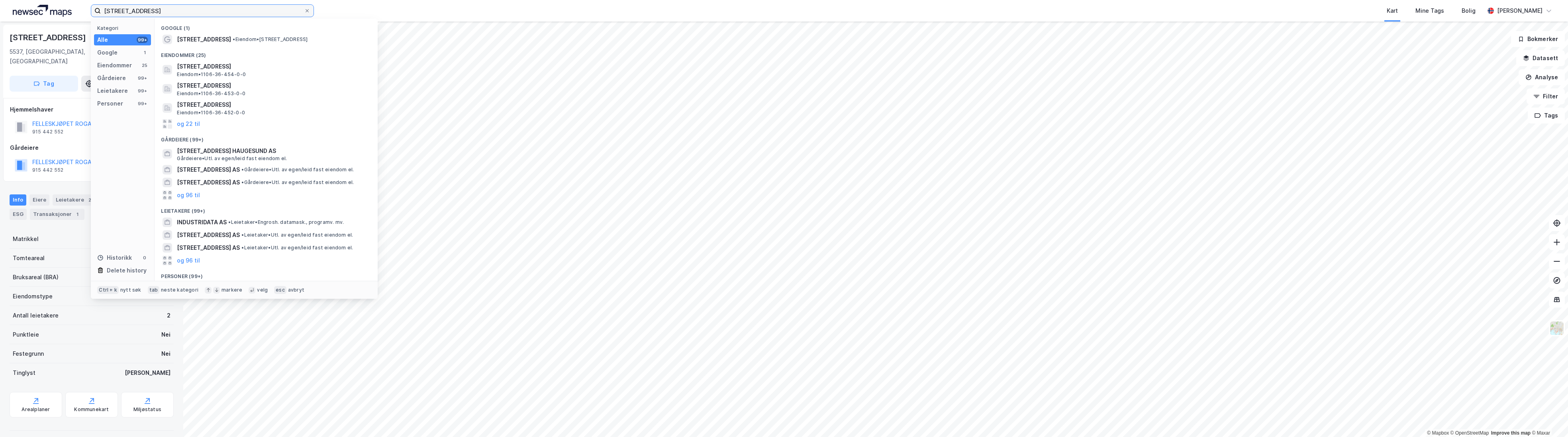
drag, startPoint x: 173, startPoint y: 13, endPoint x: 93, endPoint y: 13, distance: 80.0
click at [93, 13] on label "[STREET_ADDRESS]" at bounding box center [203, 11] width 223 height 13
paste input "Kjøpmannsbrotet 2"
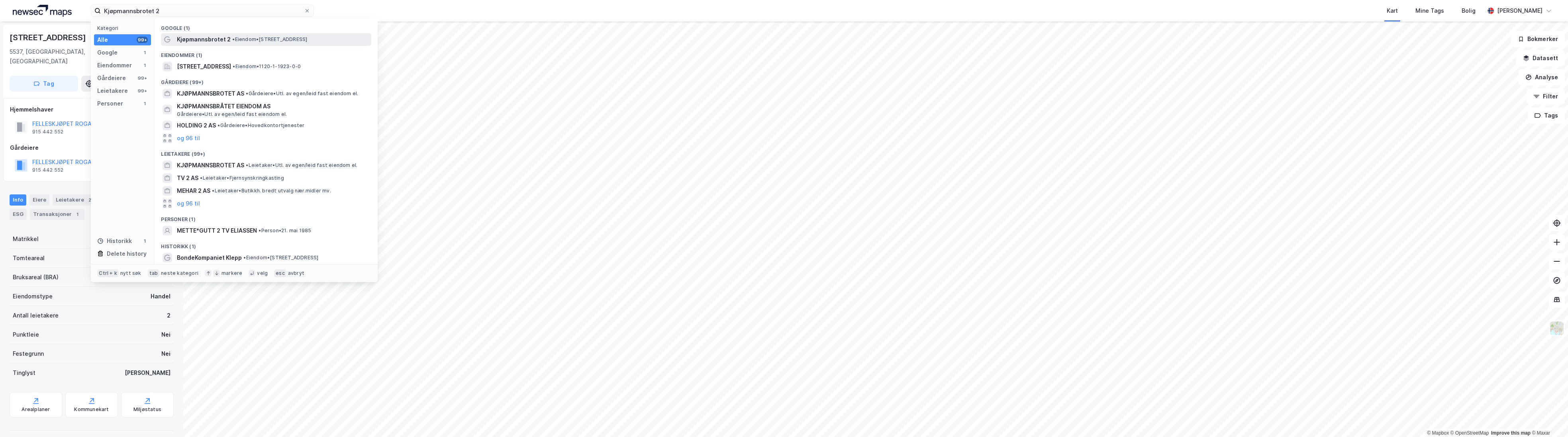
click at [211, 37] on span "Kjøpmannsbrotet 2" at bounding box center [204, 40] width 54 height 10
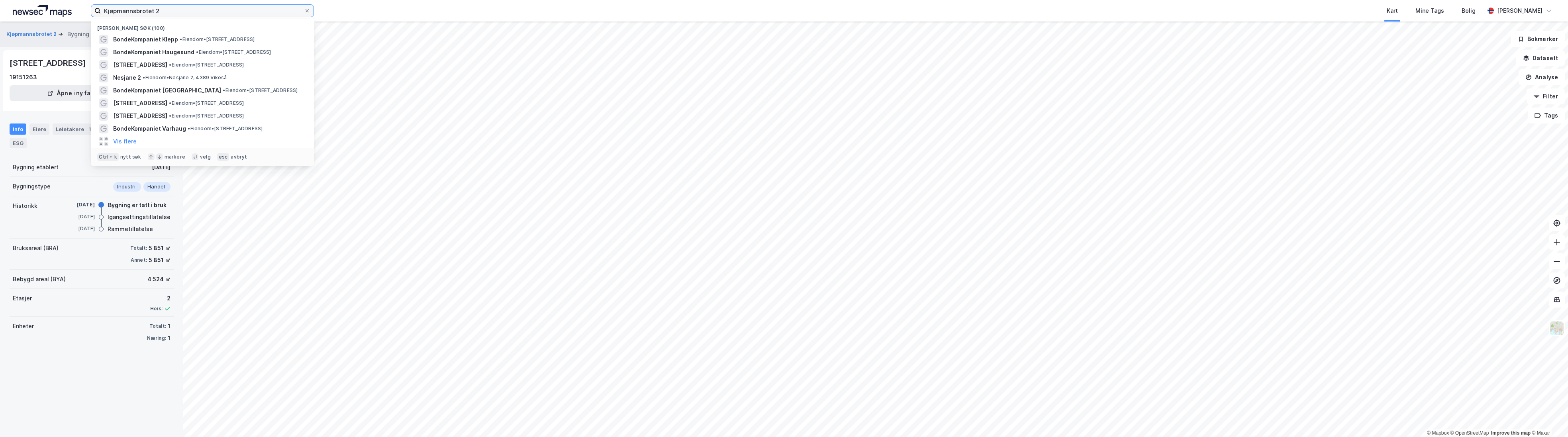
click at [185, 12] on input "Kjøpmannsbrotet 2" at bounding box center [202, 10] width 204 height 12
drag, startPoint x: 182, startPoint y: 12, endPoint x: 88, endPoint y: 17, distance: 94.1
click at [88, 17] on div "Kjøpmannsbrotet 2 Nylige søk (100) BondeKompaniet Klepp • Eiendom • [STREET_ADD…" at bounding box center [784, 10] width 1568 height 21
paste input "[STREET_ADDRESS]"
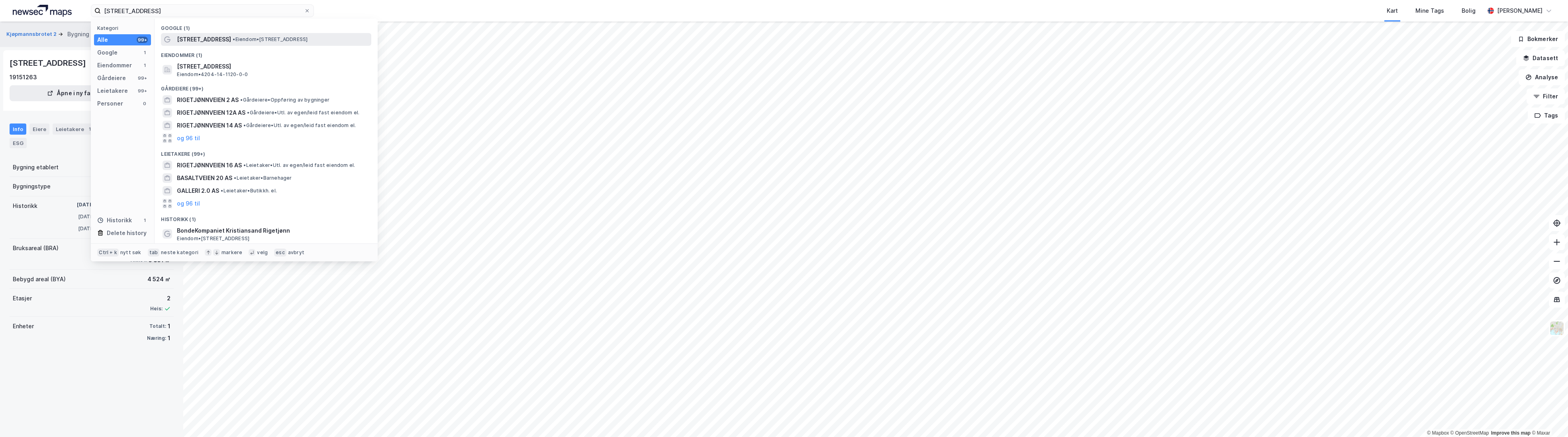
click at [216, 43] on span "[STREET_ADDRESS]" at bounding box center [204, 40] width 54 height 10
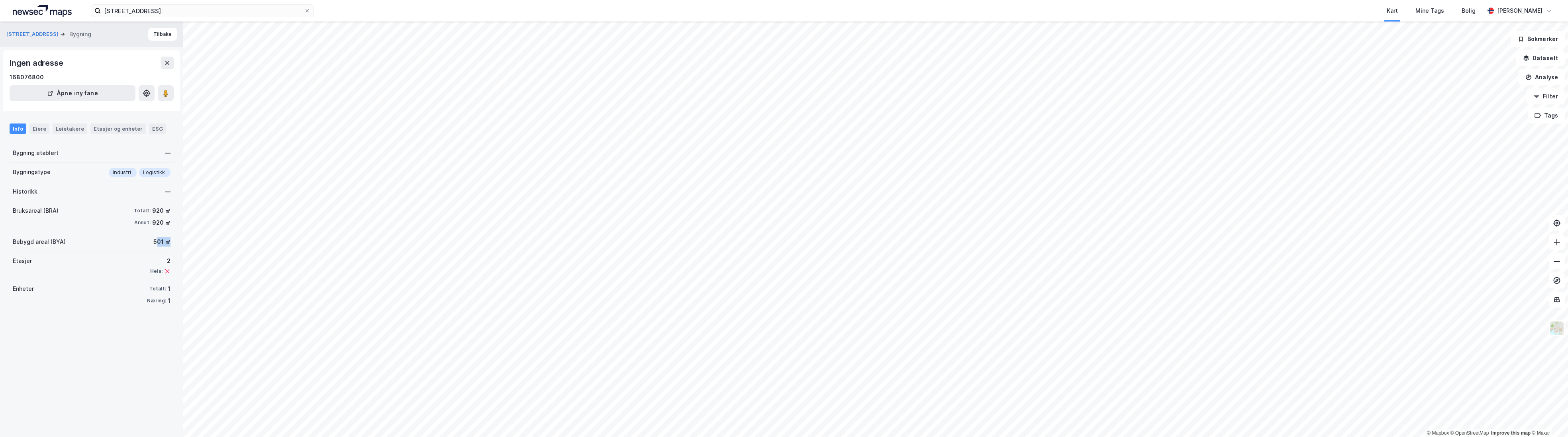
drag, startPoint x: 150, startPoint y: 242, endPoint x: 171, endPoint y: 242, distance: 21.0
click at [171, 242] on div "Rigetjønnveien 18 Bygning Tilbake Ingen adresse 168076800 Åpne i ny fane Info E…" at bounding box center [91, 229] width 183 height 416
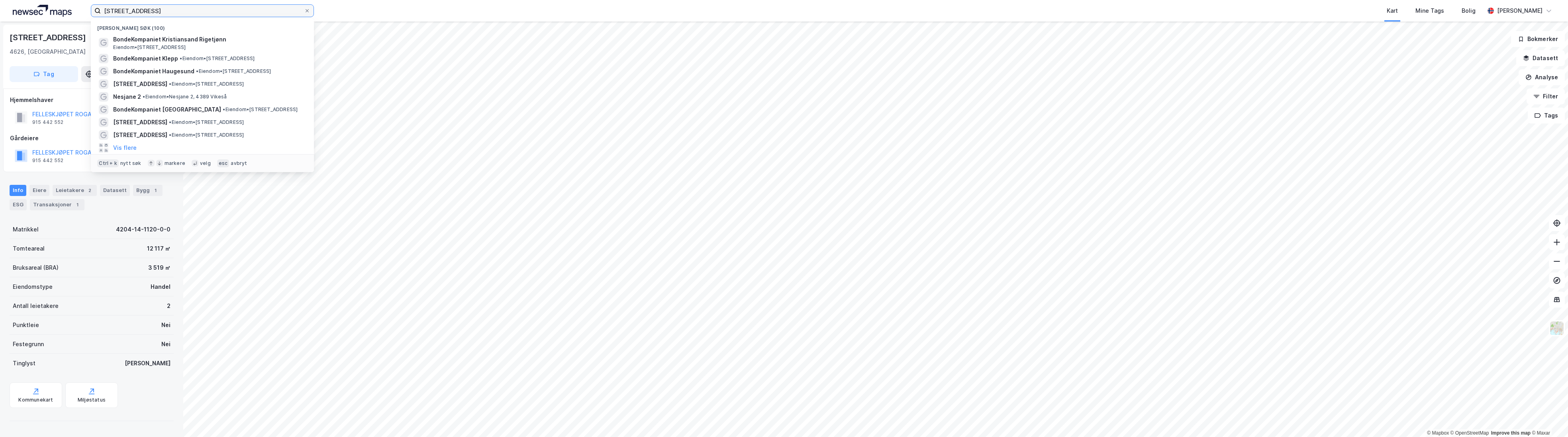
click at [188, 15] on input "[STREET_ADDRESS]" at bounding box center [202, 10] width 204 height 12
drag, startPoint x: 198, startPoint y: 14, endPoint x: 44, endPoint y: 13, distance: 154.0
click at [44, 13] on div "Rigetjønnveien 20 Nylige søk (100) BondeKompaniet Kristiansand Rigetjønn Eiendo…" at bounding box center [784, 10] width 1568 height 21
paste input "[STREET_ADDRESS]"
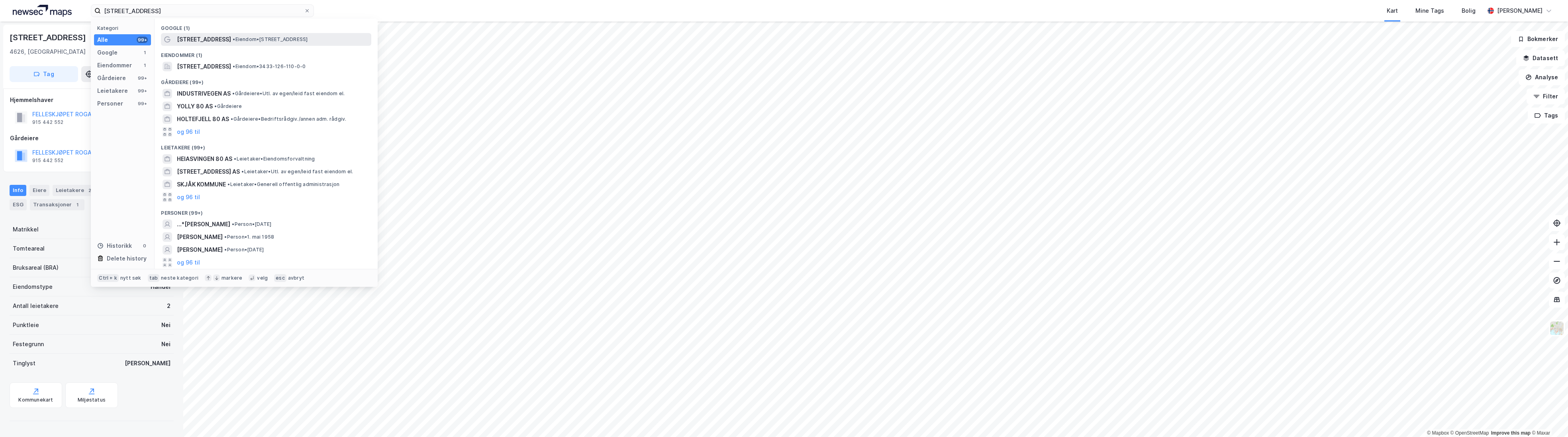
click at [235, 40] on span "• Eiendom • [STREET_ADDRESS]" at bounding box center [270, 40] width 75 height 6
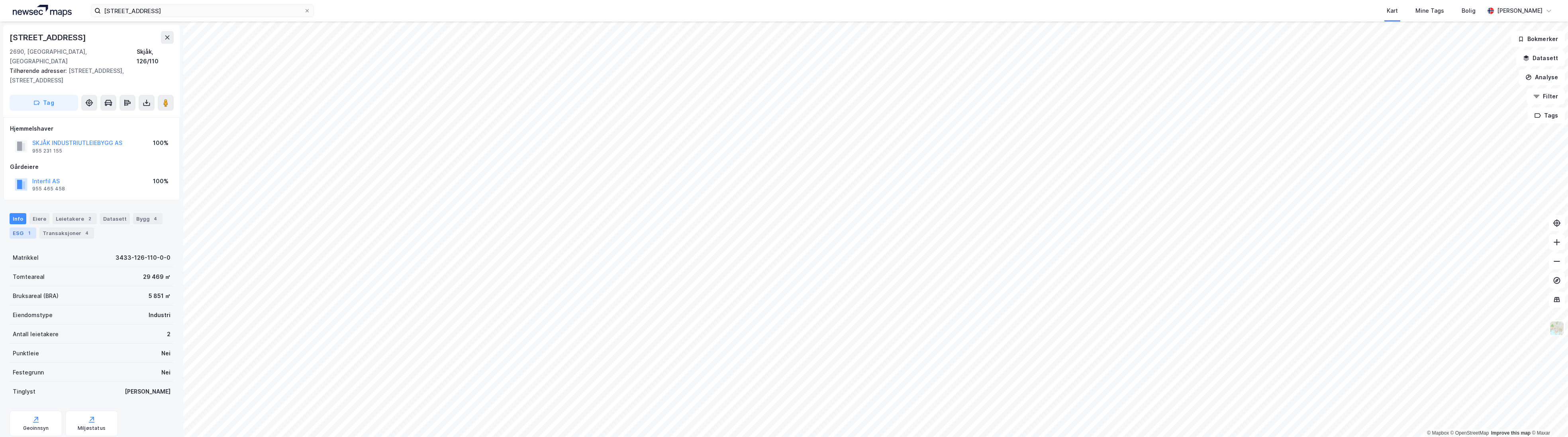
click at [15, 227] on div "ESG 1" at bounding box center [23, 233] width 27 height 11
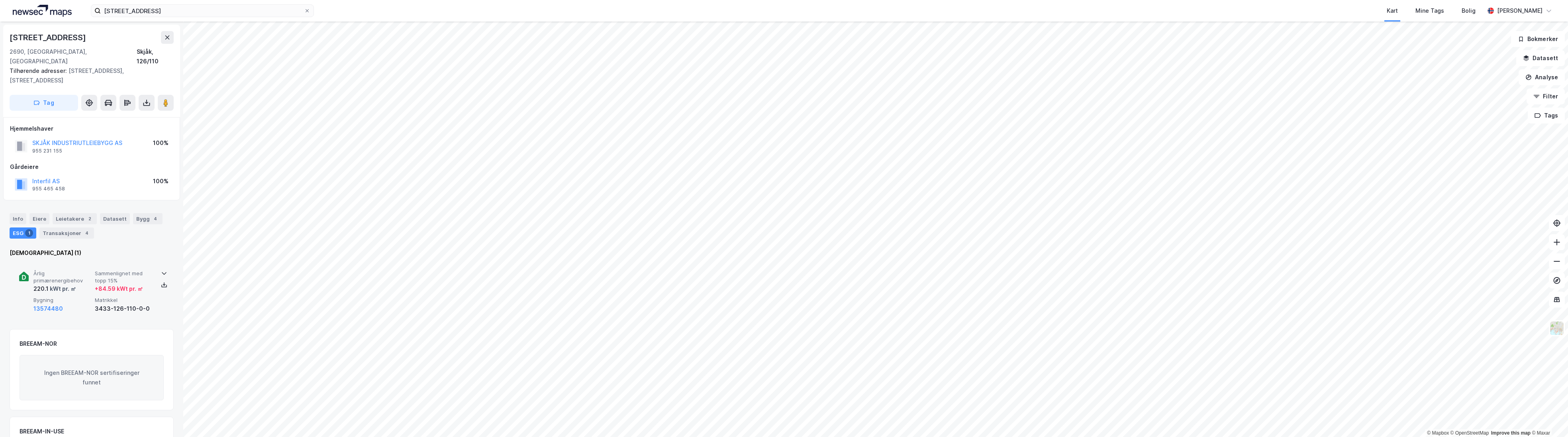
click at [55, 270] on span "Årlig primærenergibehov" at bounding box center [62, 277] width 58 height 14
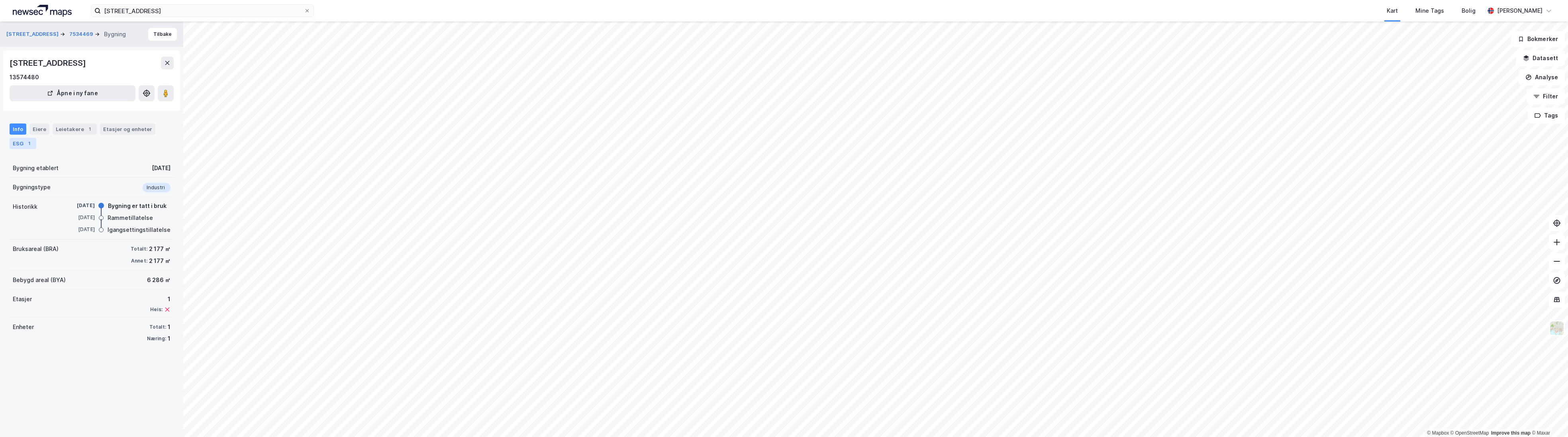
click at [25, 143] on div "1" at bounding box center [29, 143] width 8 height 8
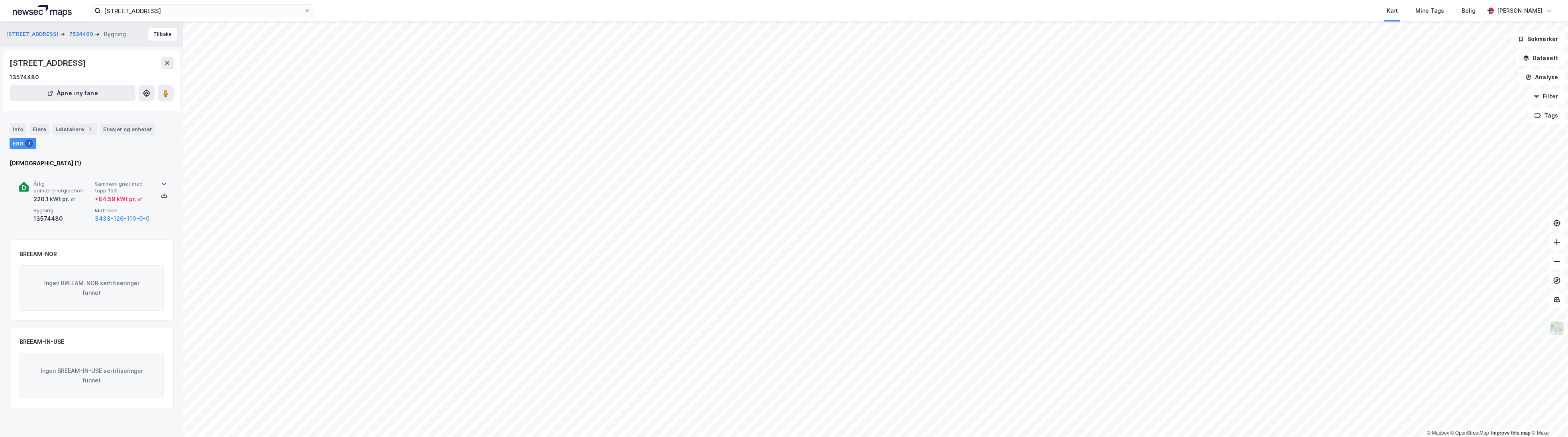
click at [85, 203] on div "220.1 kWt pr. ㎡" at bounding box center [62, 200] width 58 height 10
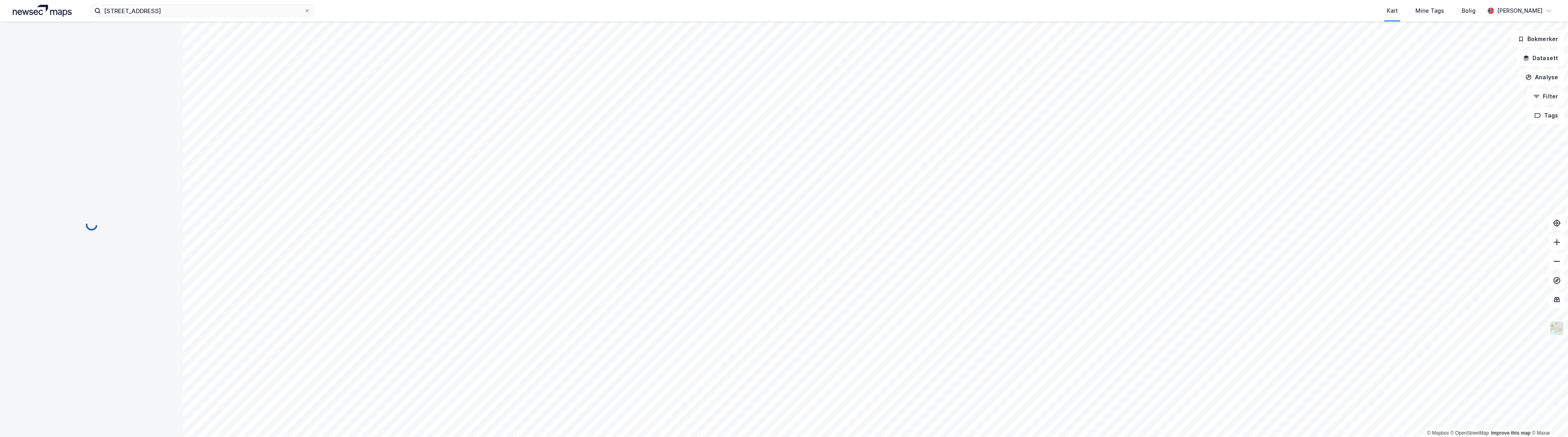
scroll to position [2, 0]
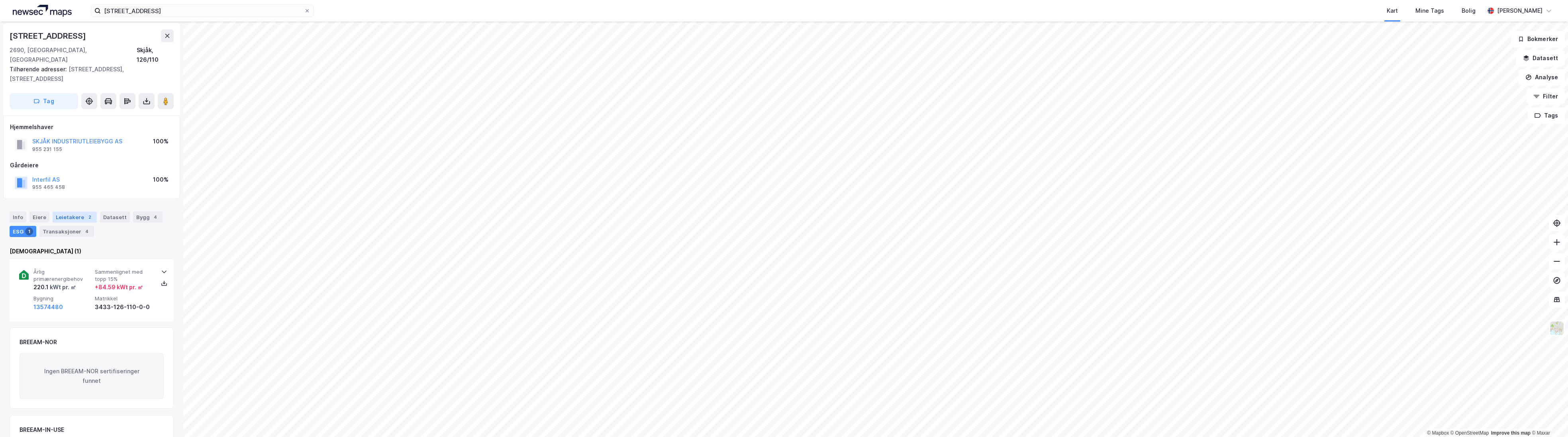
click at [61, 211] on div "Leietakere 2" at bounding box center [74, 217] width 44 height 11
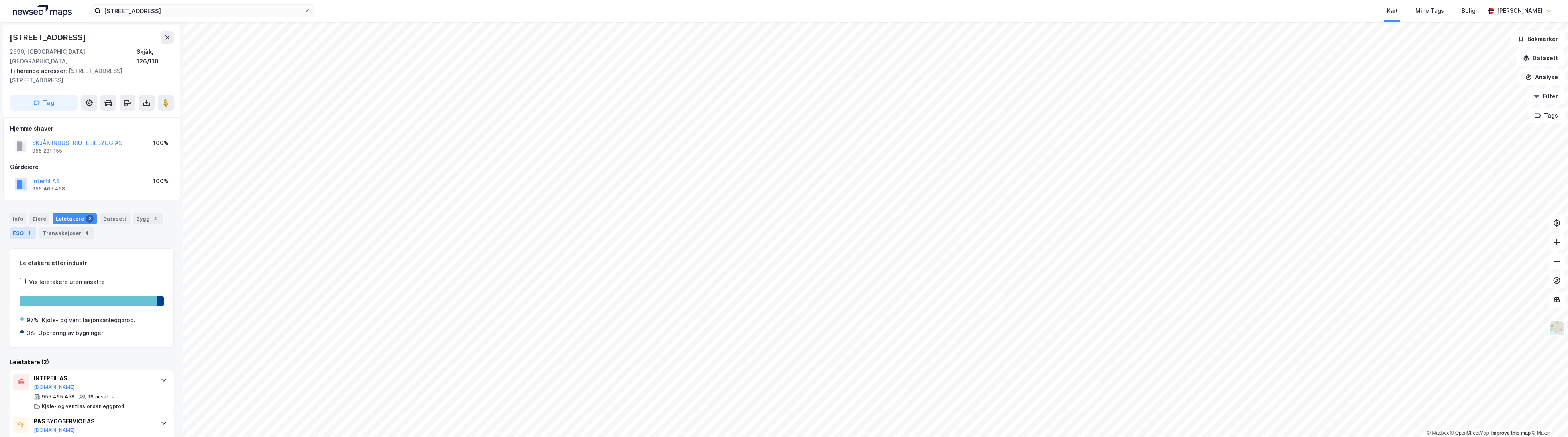
click at [18, 227] on div "ESG 1" at bounding box center [23, 233] width 27 height 11
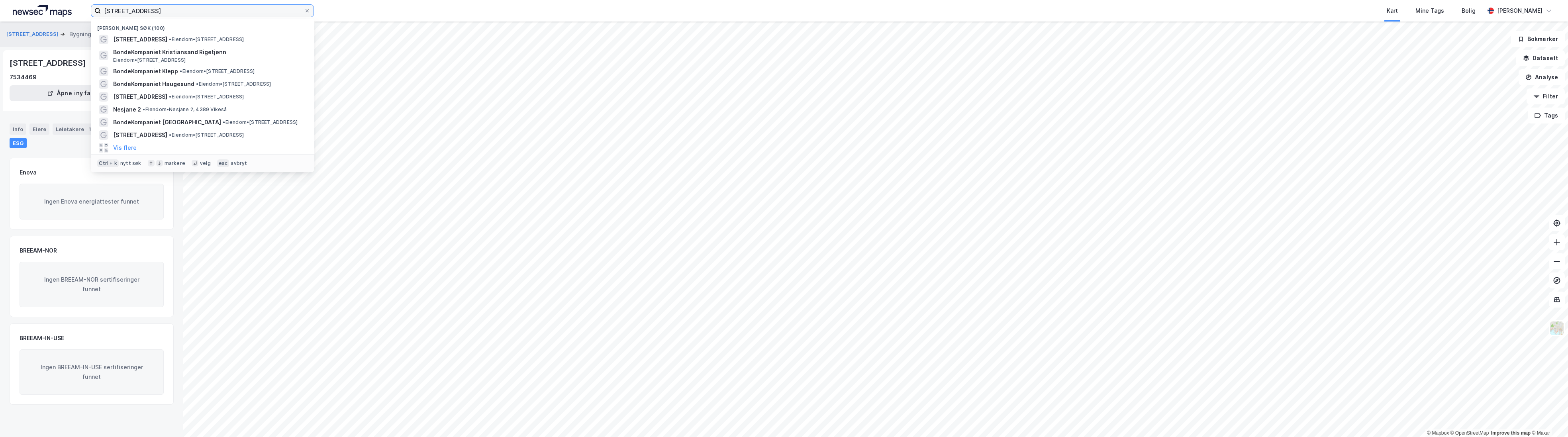
click at [224, 15] on input "[STREET_ADDRESS]" at bounding box center [202, 10] width 204 height 12
drag, startPoint x: 48, startPoint y: 5, endPoint x: 18, endPoint y: 5, distance: 30.0
click at [18, 5] on div "[STREET_ADDRESS] Nylige søk (100) [STREET_ADDRESS] • Eiendom • [STREET_ADDRESS]…" at bounding box center [784, 10] width 1568 height 21
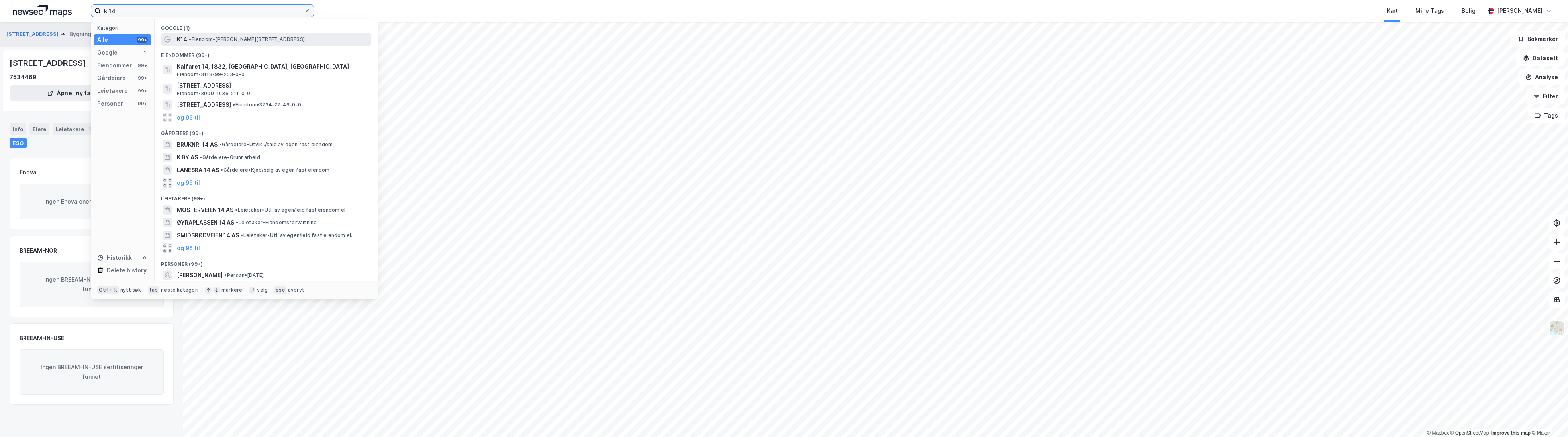
type input "k 14"
click at [181, 43] on span "K14" at bounding box center [181, 40] width 10 height 10
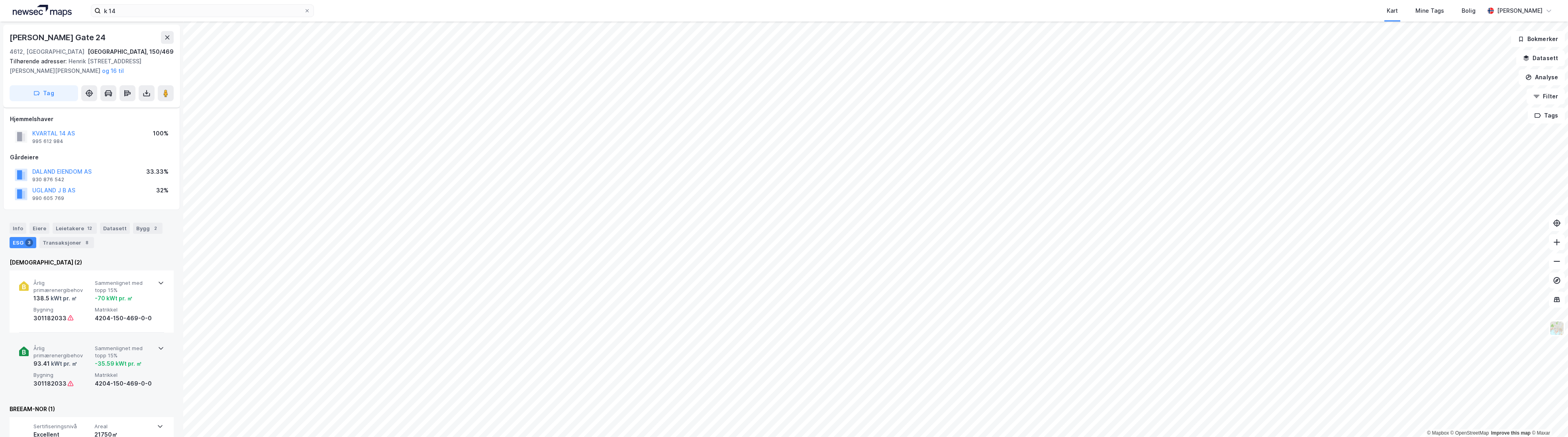
scroll to position [80, 0]
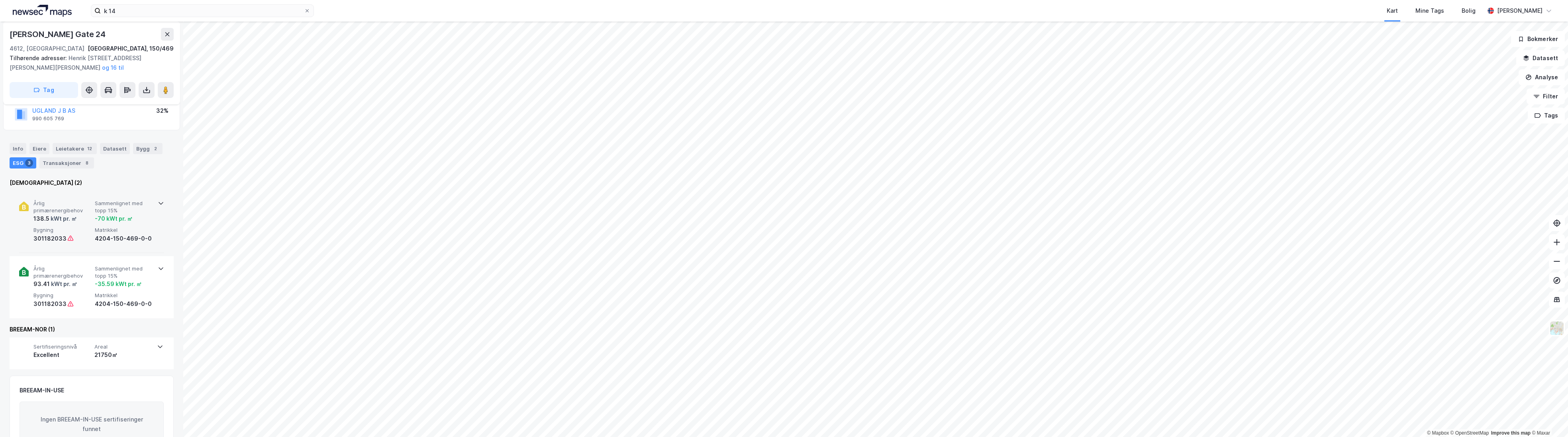
click at [79, 211] on span "Årlig primærenergibehov" at bounding box center [62, 207] width 58 height 14
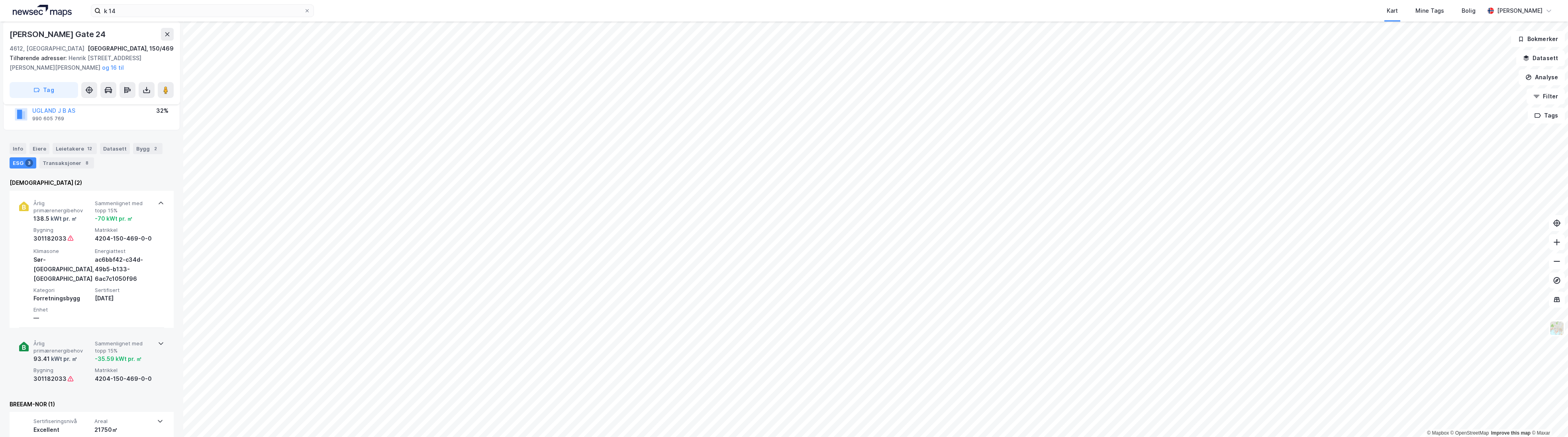
click at [93, 346] on div "Årlig primærenergibehov 93.41 kWt pr. ㎡ Sammenlignet med topp 15% -35.59 kWt pr…" at bounding box center [93, 362] width 120 height 43
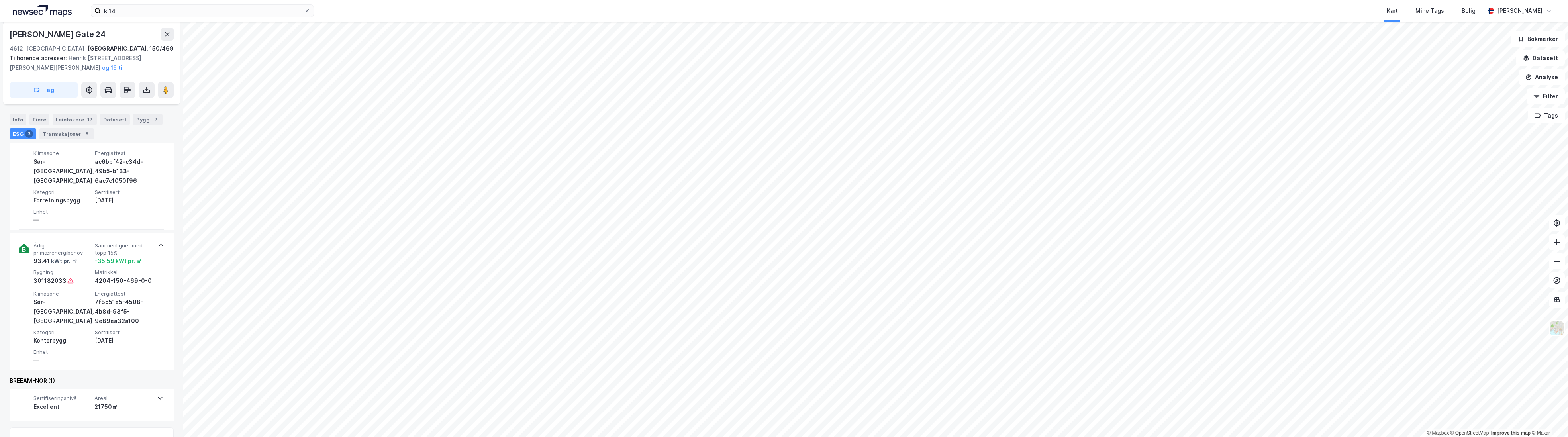
scroll to position [100, 0]
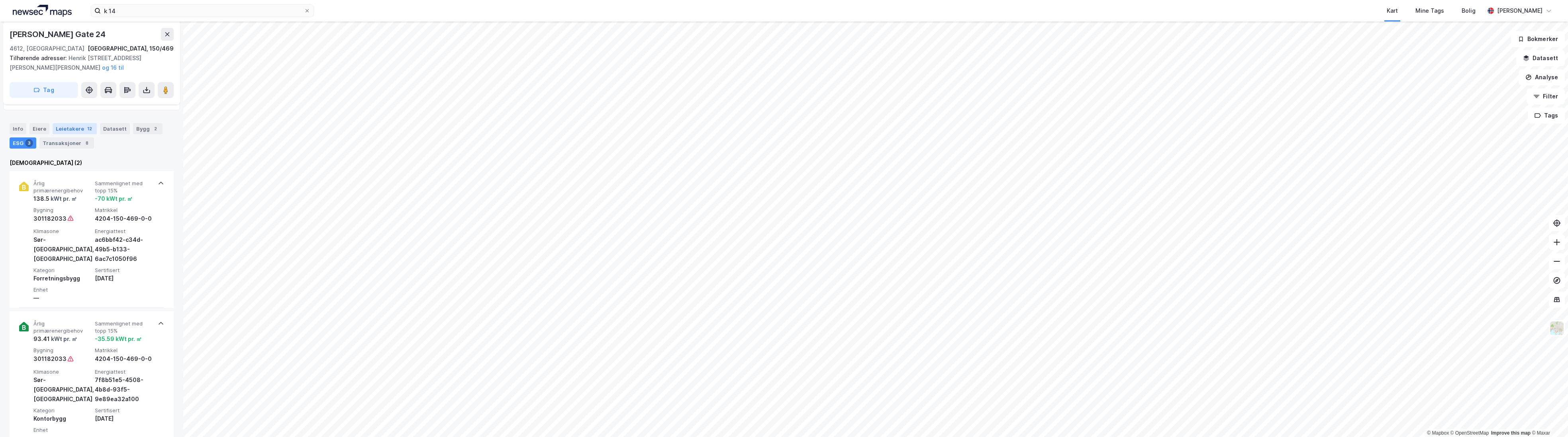
click at [73, 130] on div "Leietakere 12" at bounding box center [74, 128] width 44 height 11
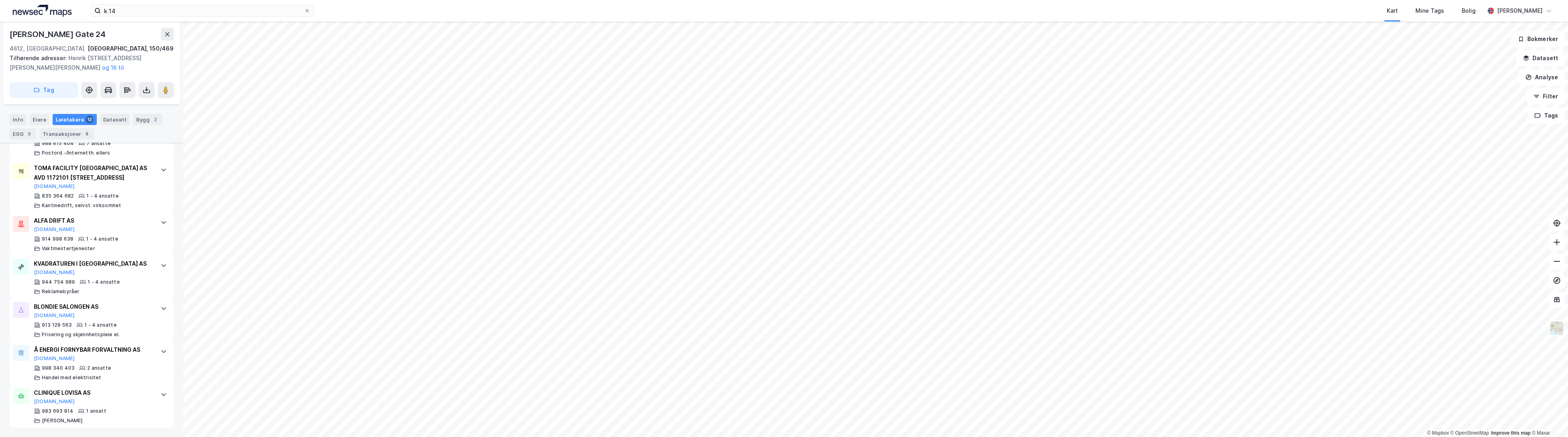
scroll to position [519, 0]
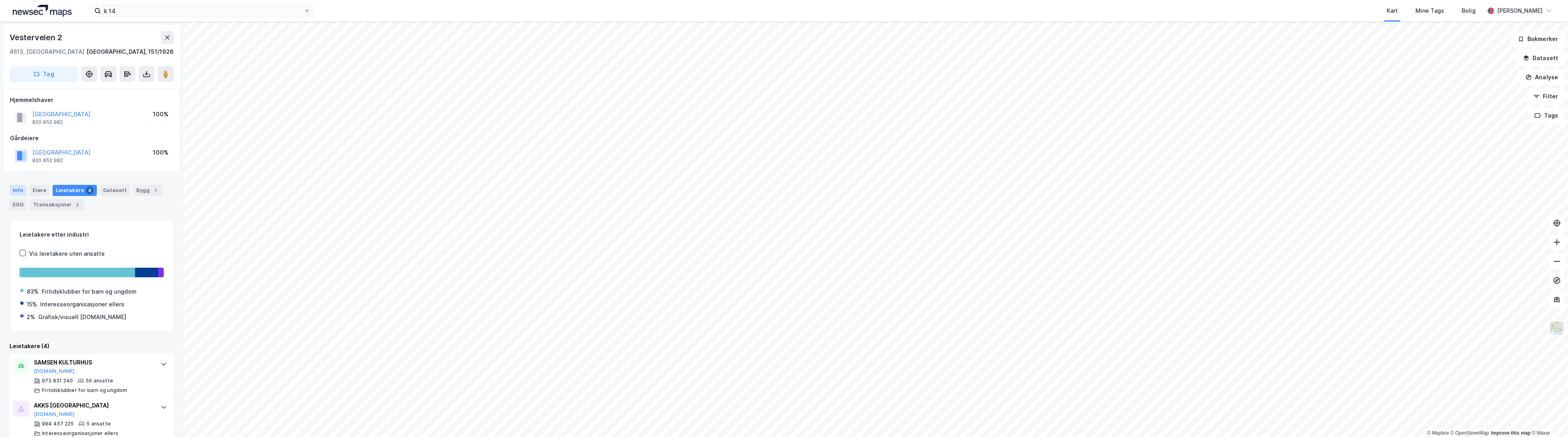
click at [16, 188] on div "Info" at bounding box center [17, 190] width 17 height 11
